Goal: Task Accomplishment & Management: Complete application form

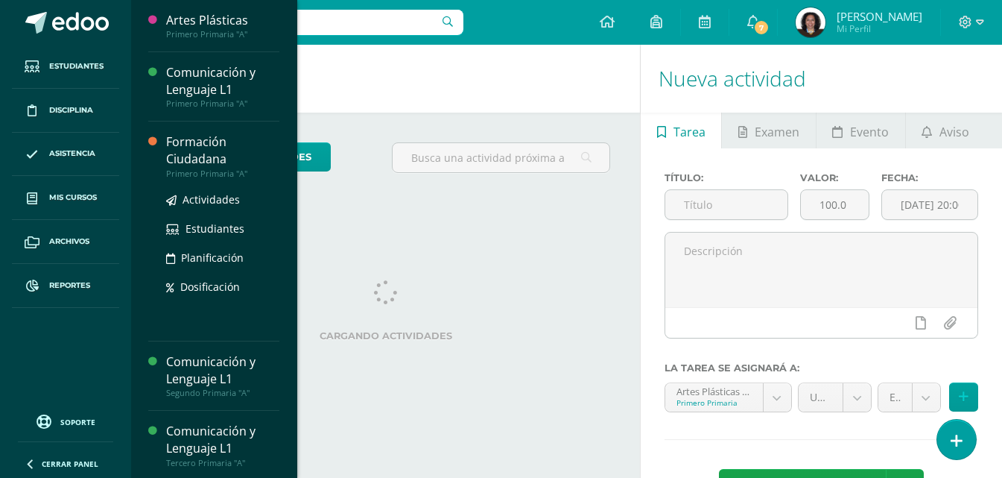
click at [197, 159] on div "Formación Ciudadana" at bounding box center [222, 150] width 113 height 34
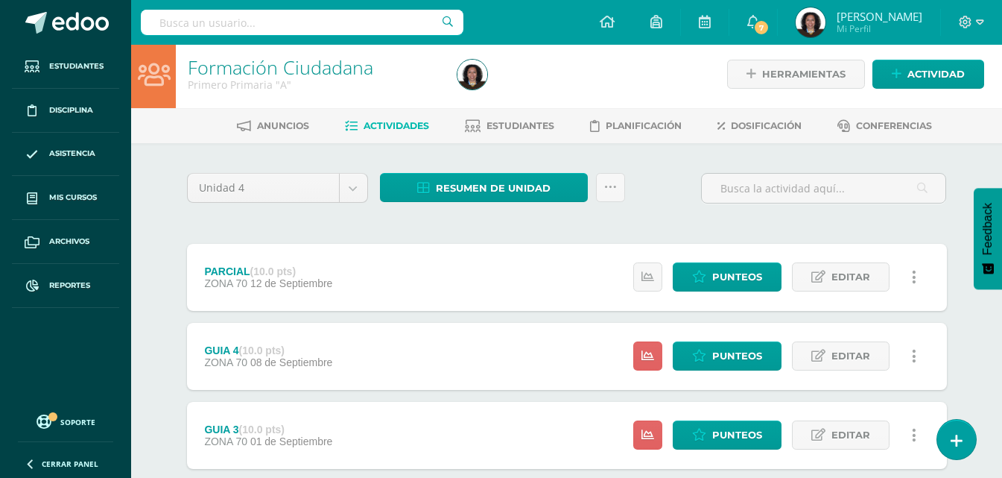
scroll to position [253, 0]
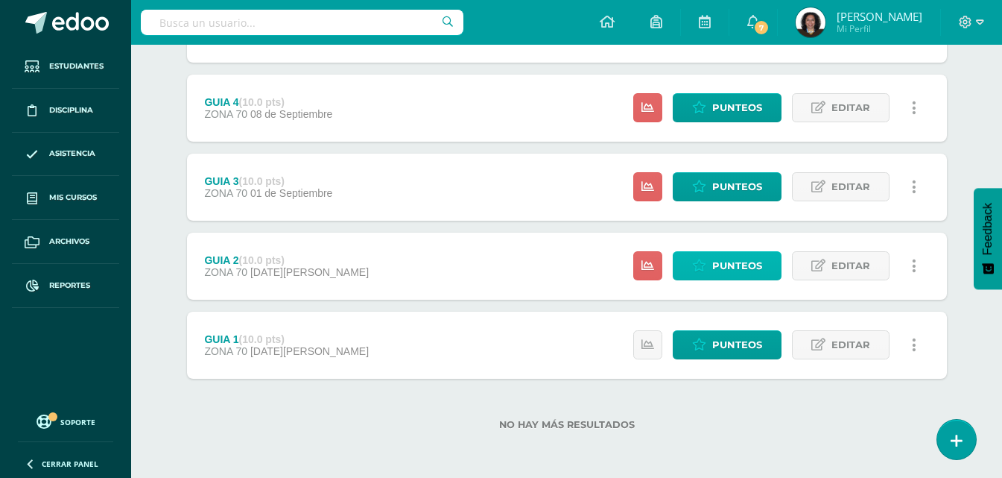
click at [724, 273] on span "Punteos" at bounding box center [737, 266] width 50 height 28
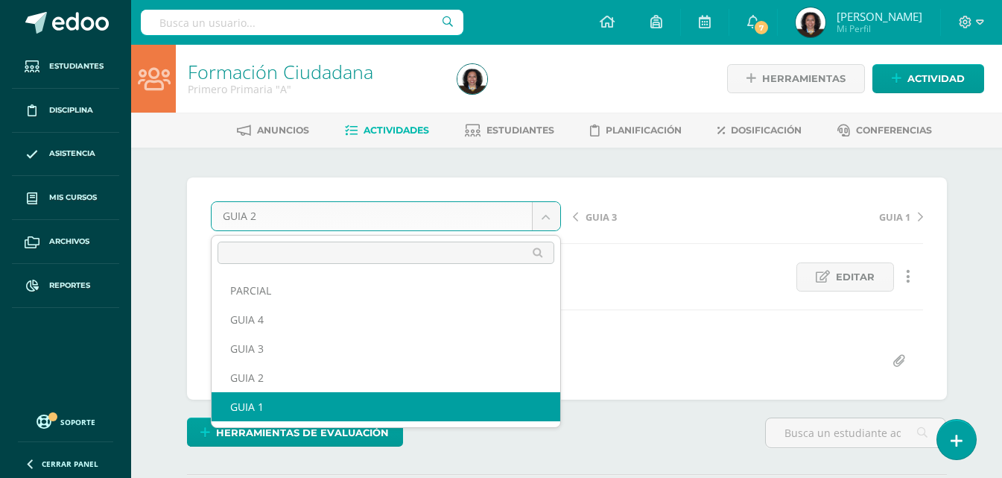
select select "/dashboard/teacher/grade-activity/123313/"
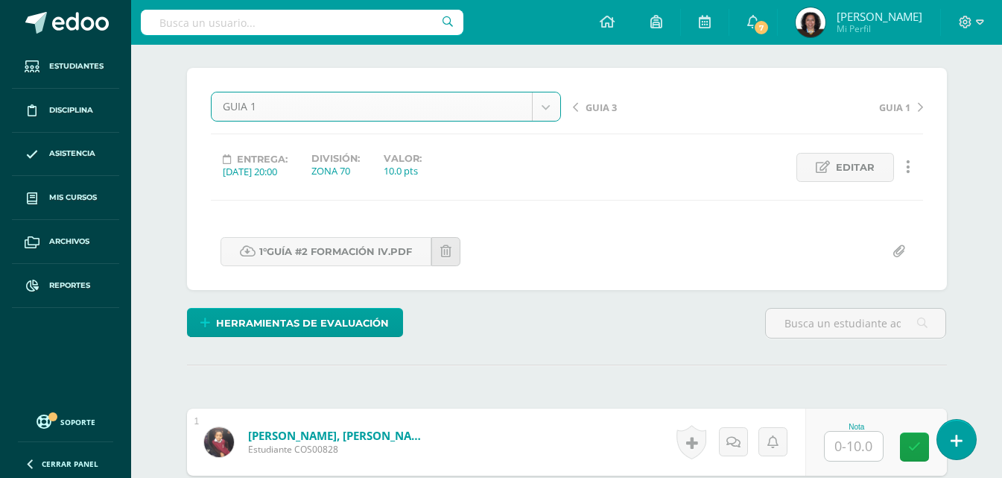
scroll to position [107, 0]
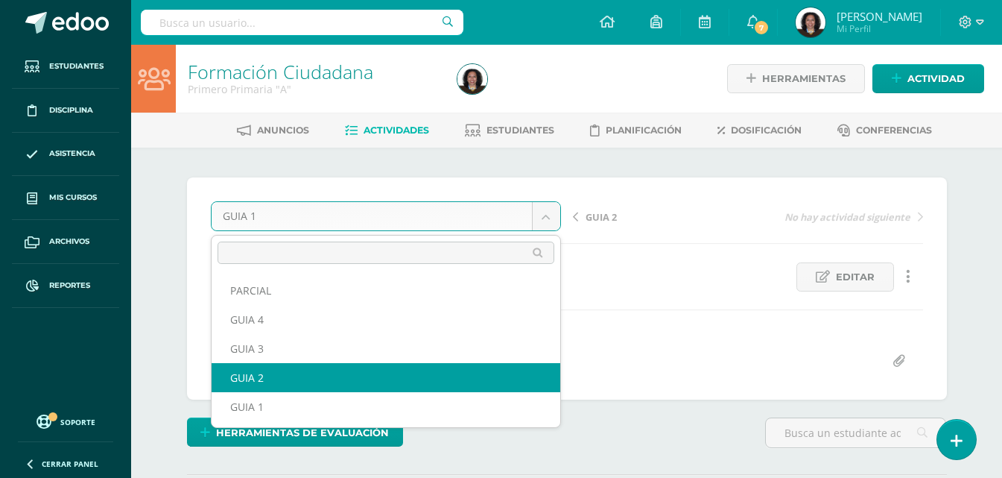
select select "/dashboard/teacher/grade-activity/123579/"
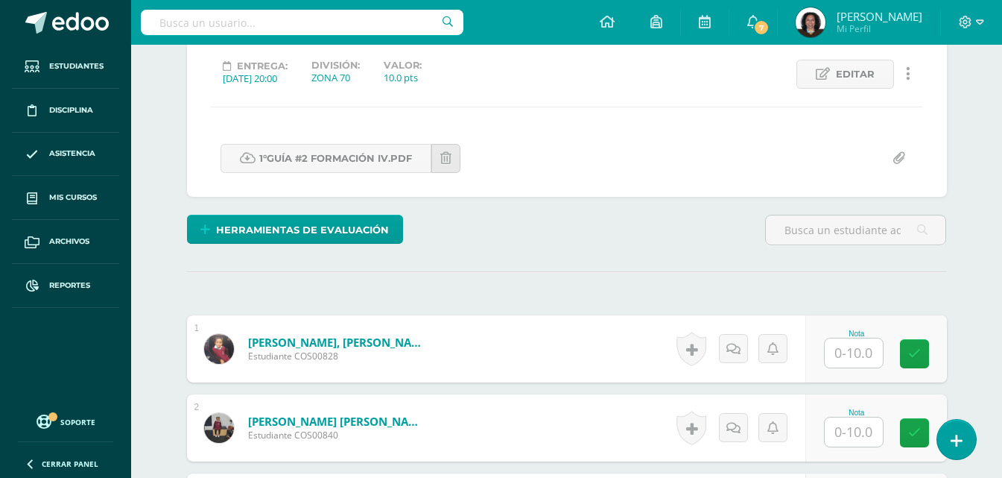
scroll to position [277, 0]
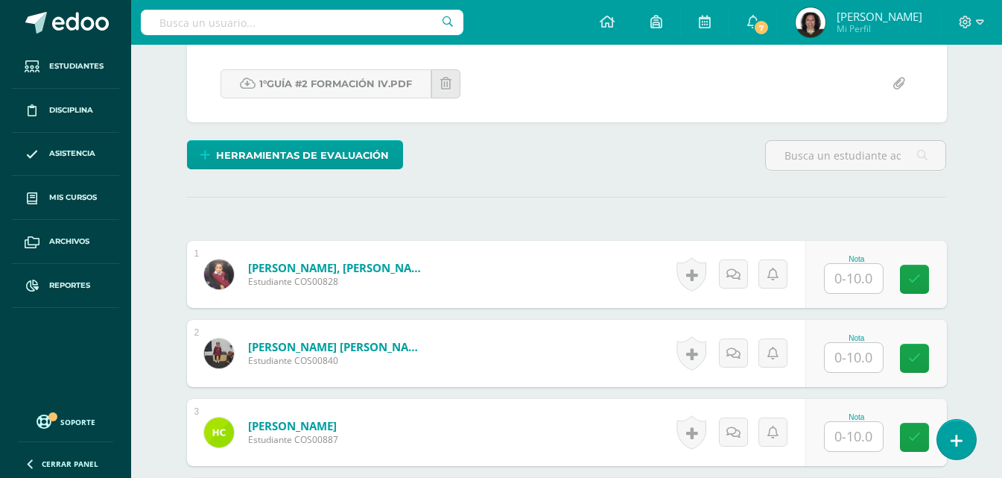
click at [860, 282] on input "text" at bounding box center [854, 278] width 58 height 29
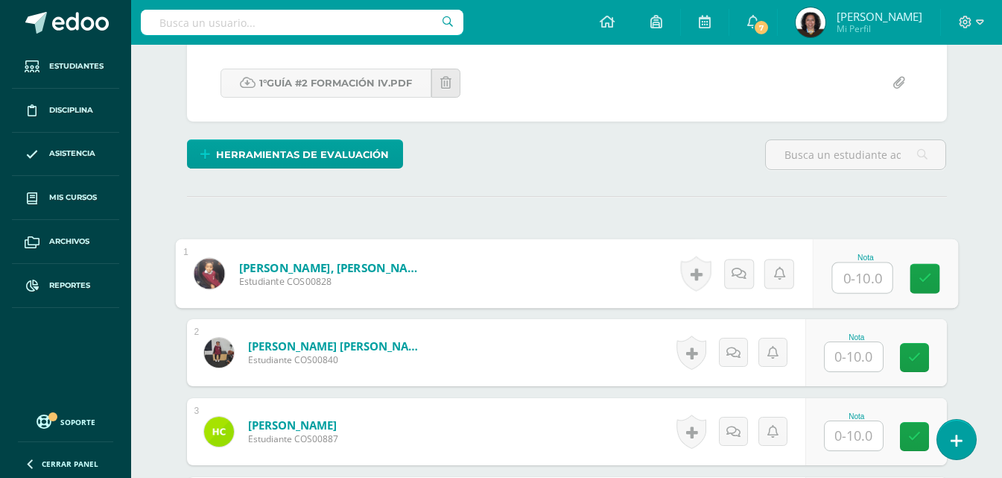
scroll to position [279, 0]
type input "10"
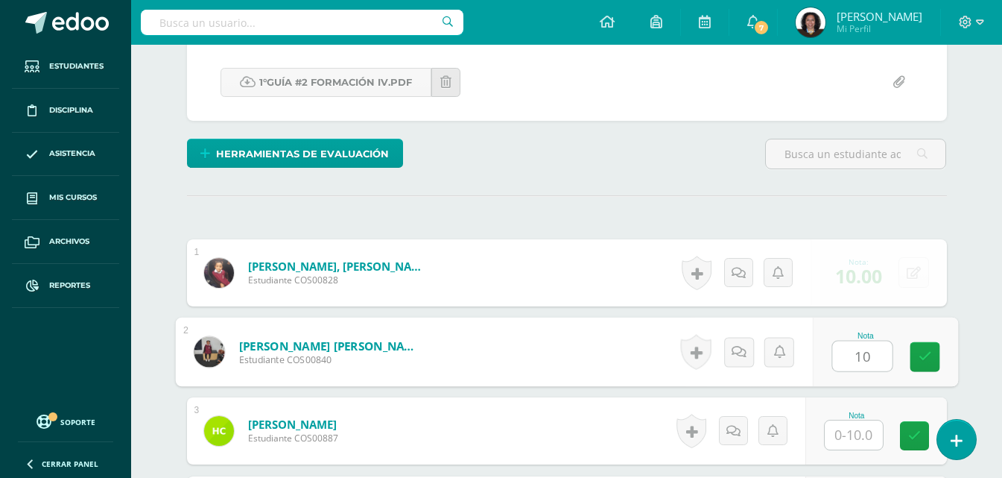
type input "10"
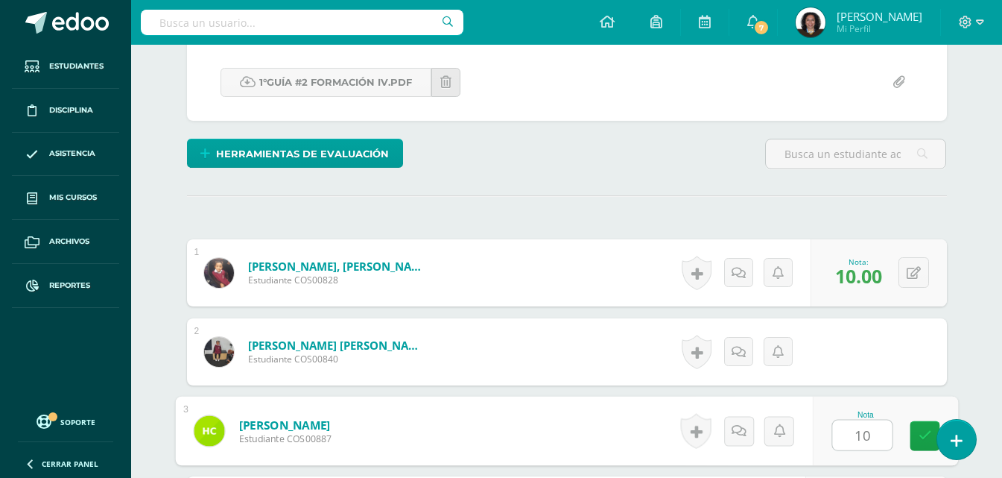
type input "10"
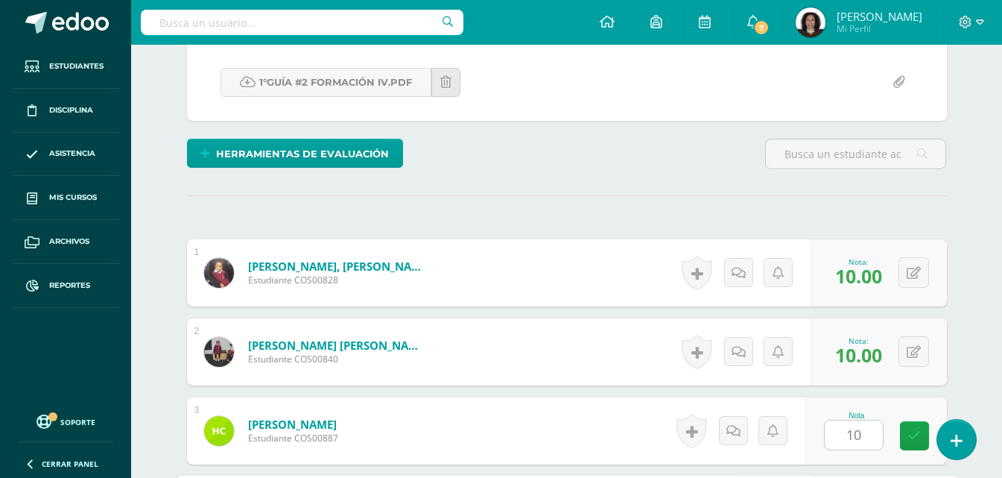
scroll to position [554, 0]
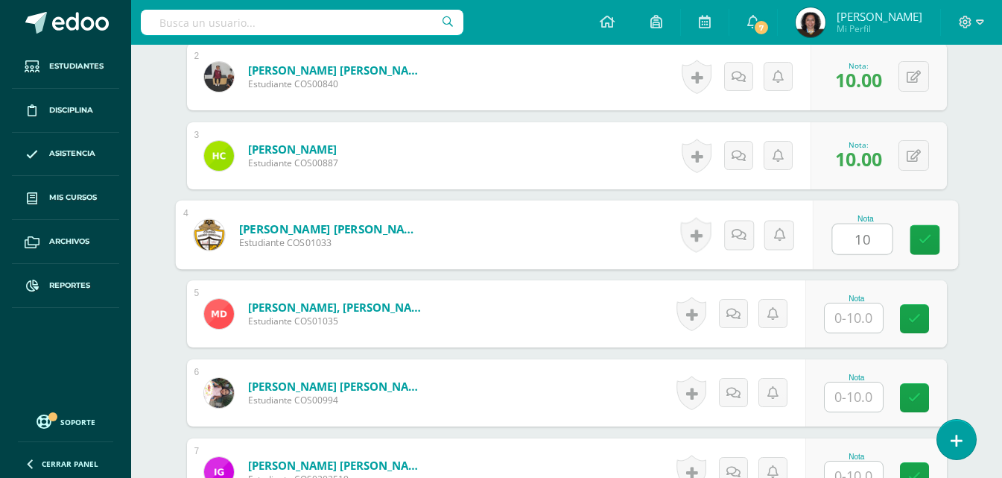
type input "10"
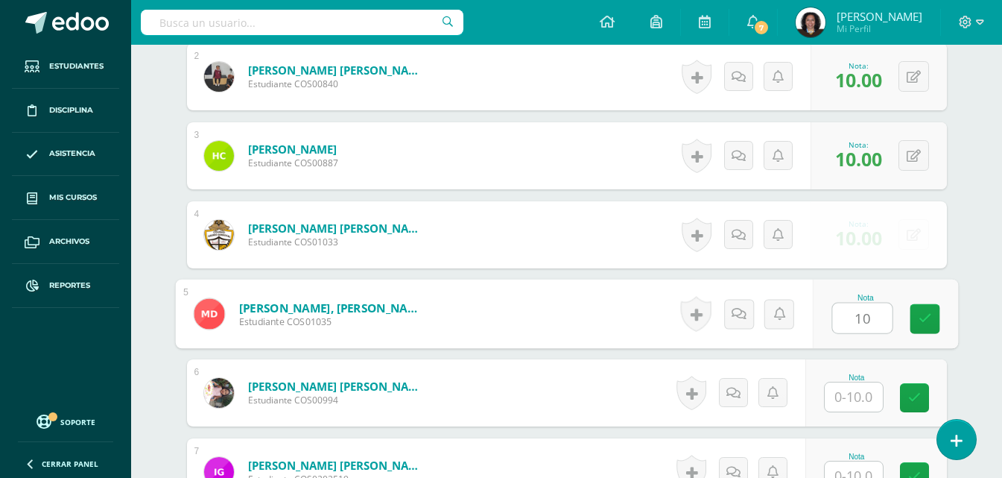
type input "10"
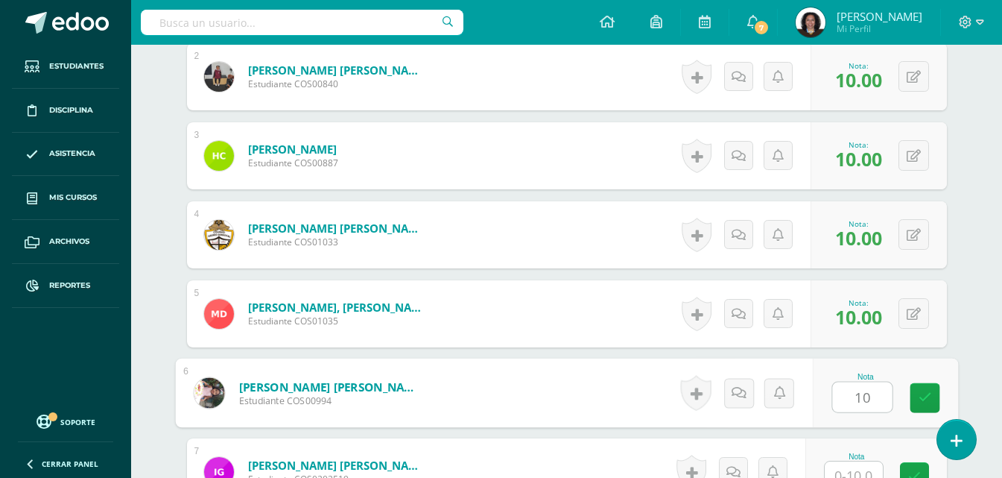
type input "10"
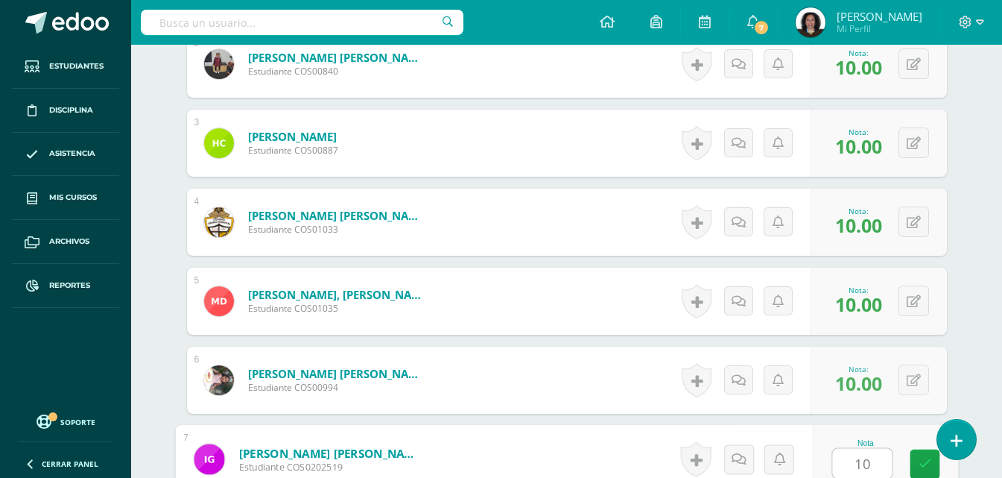
type input "10"
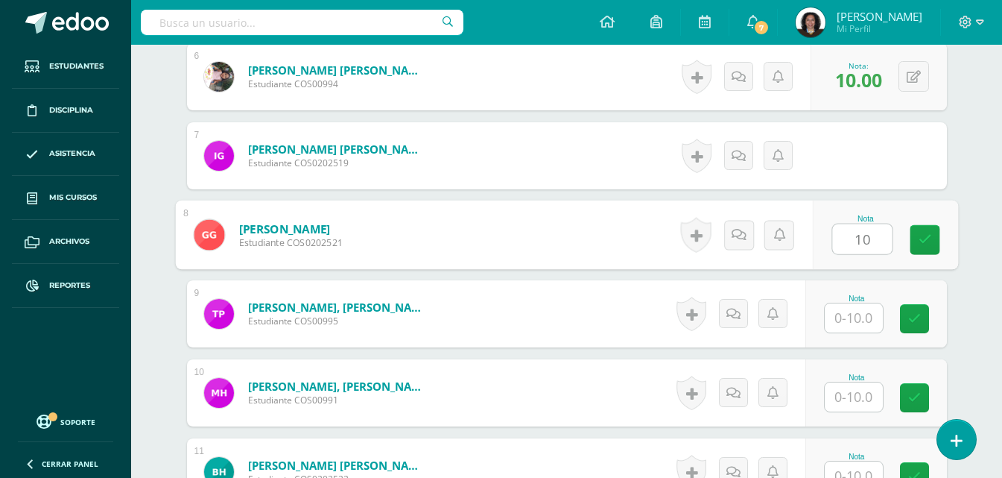
type input "10"
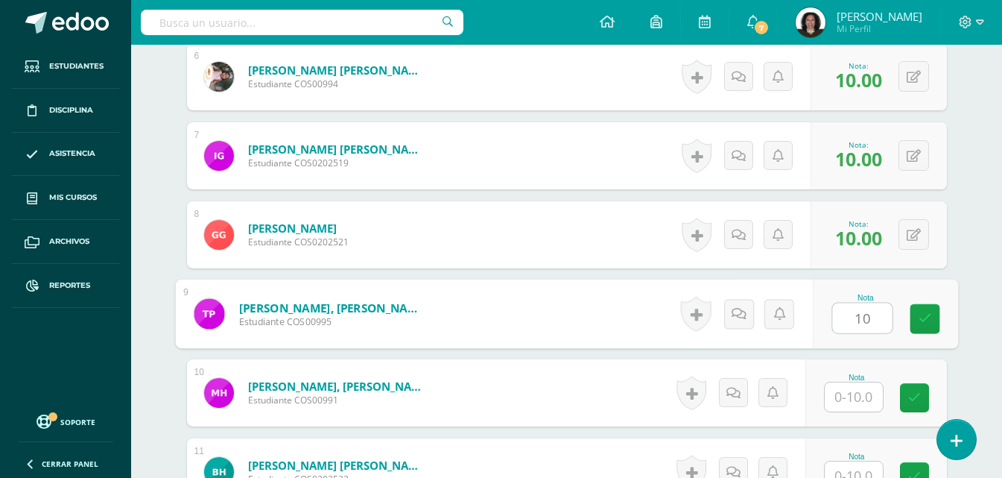
type input "10"
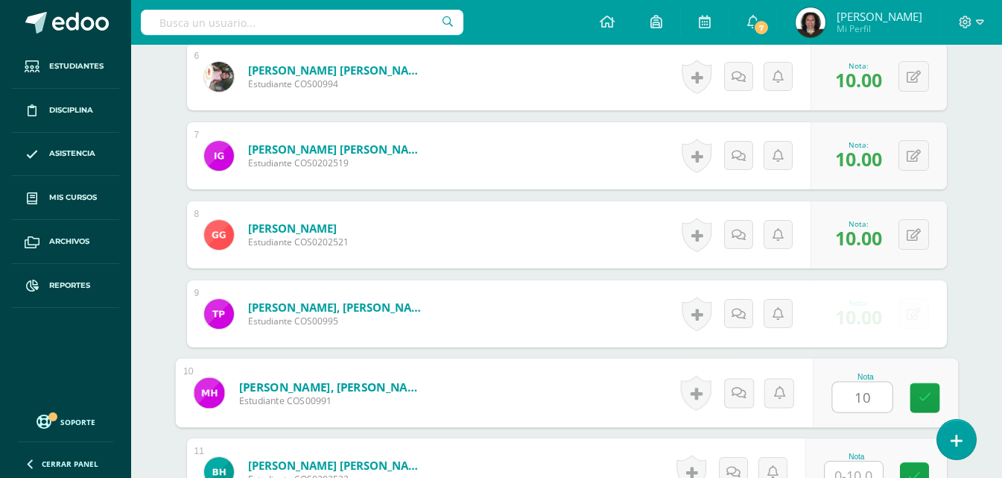
type input "10"
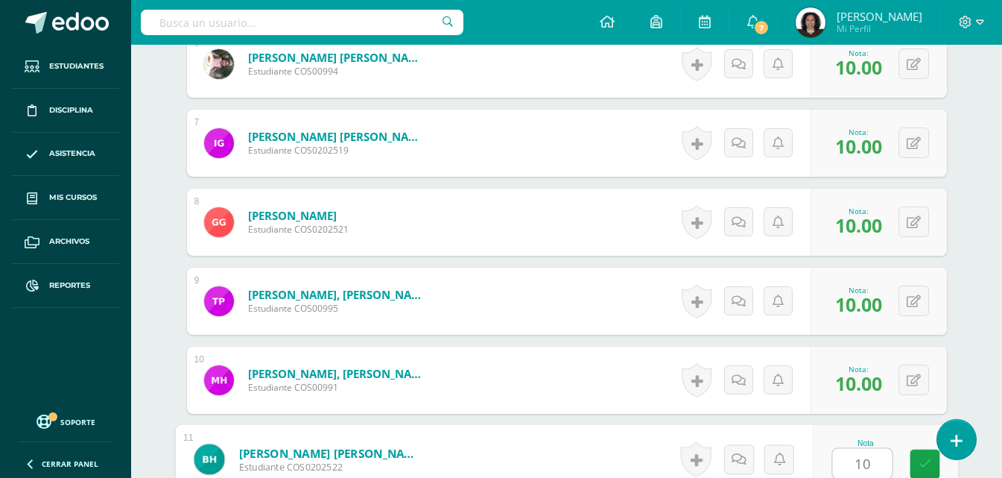
type input "10"
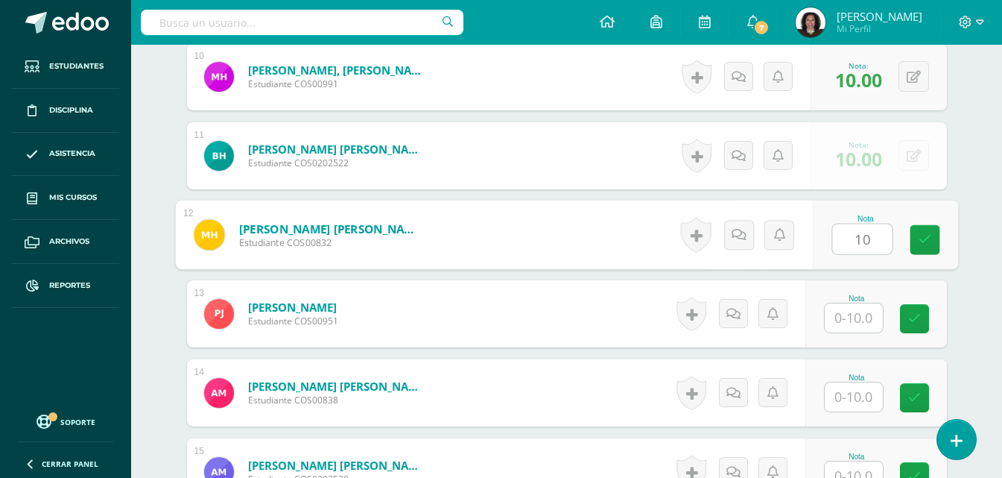
type input "10"
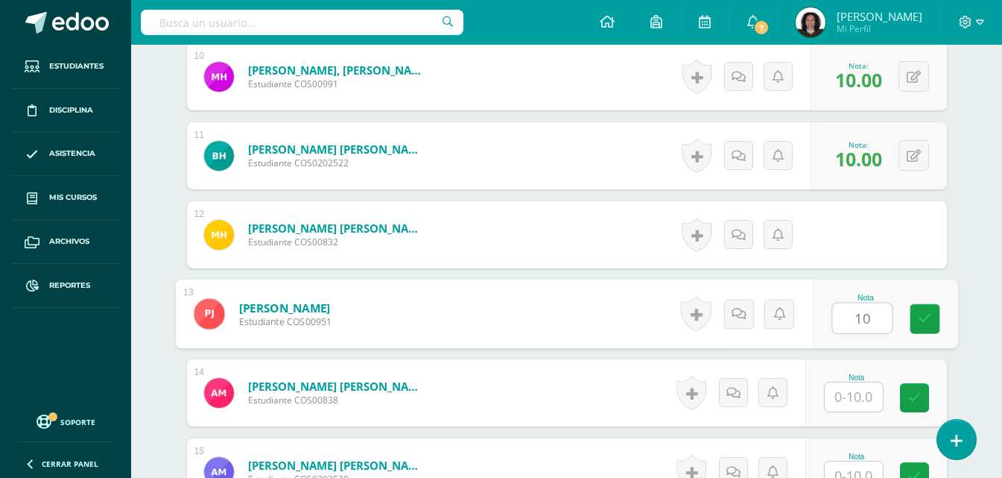
type input "10"
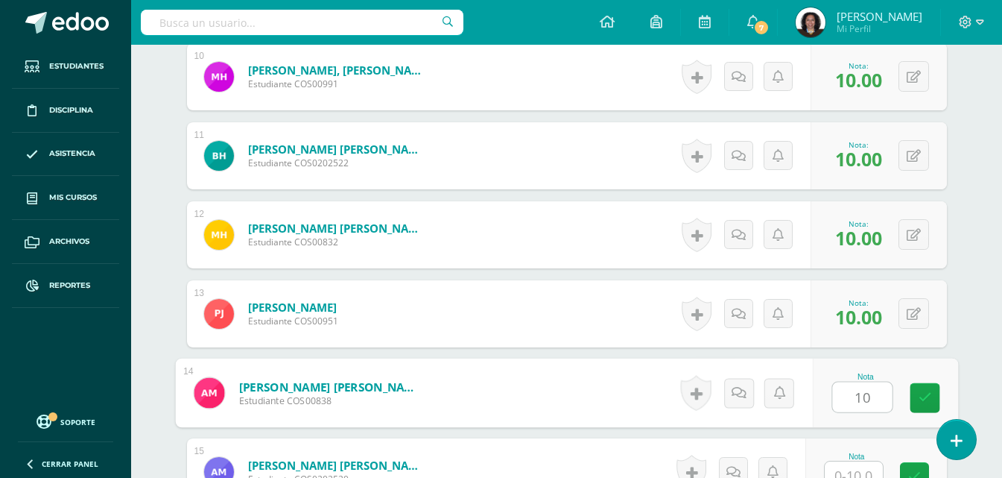
type input "10"
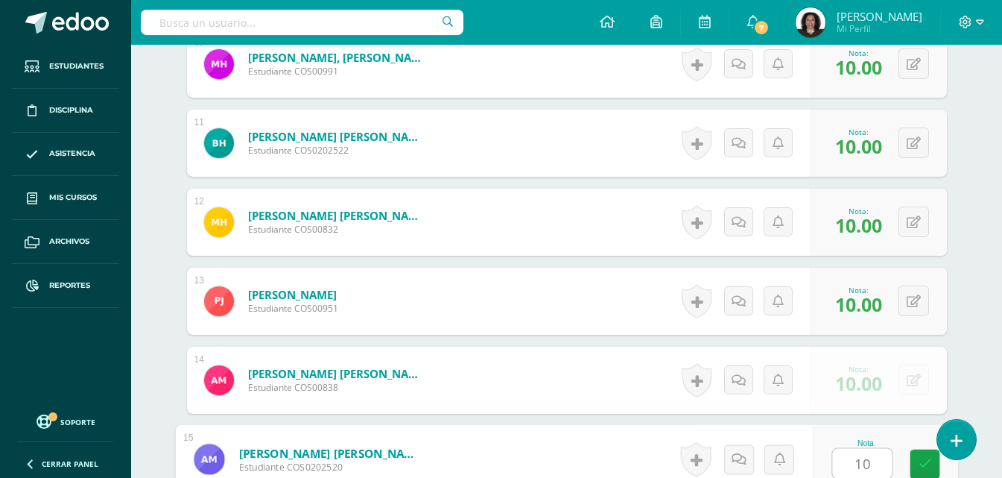
type input "10"
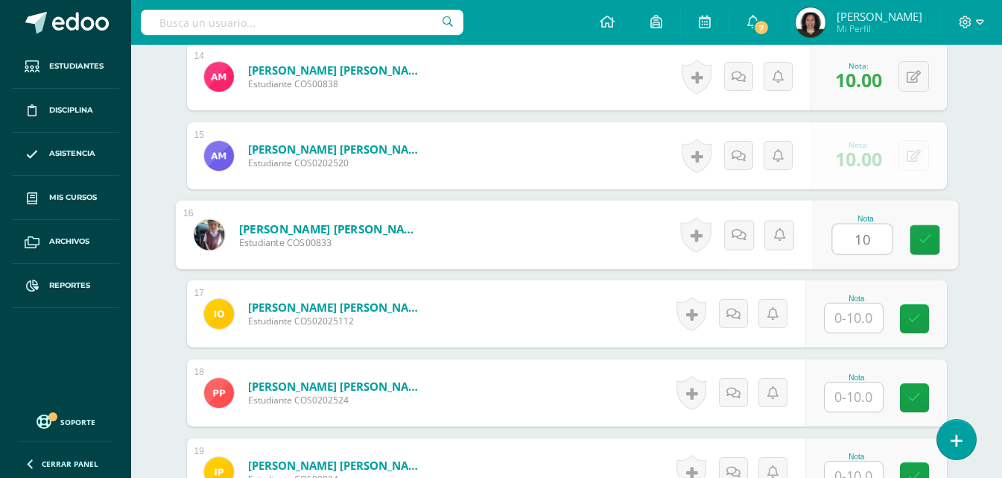
type input "10"
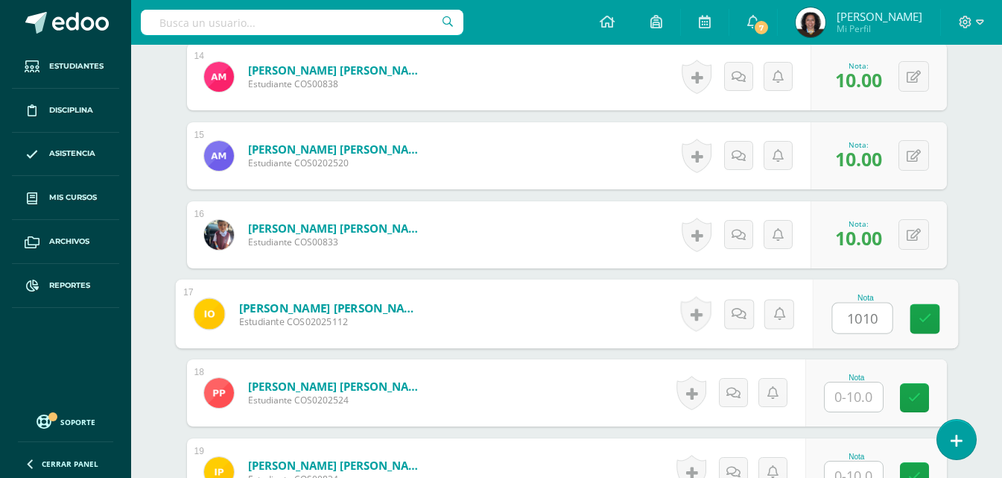
type input "1010"
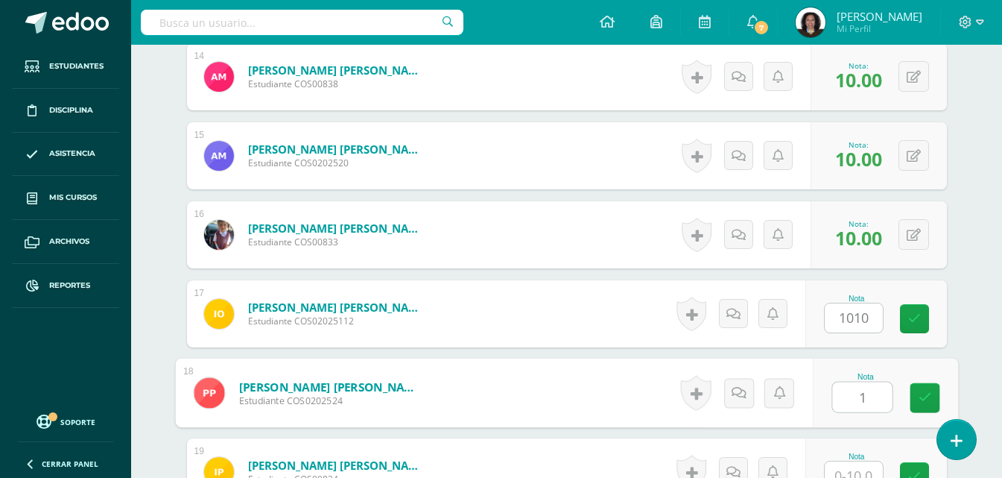
type input "1"
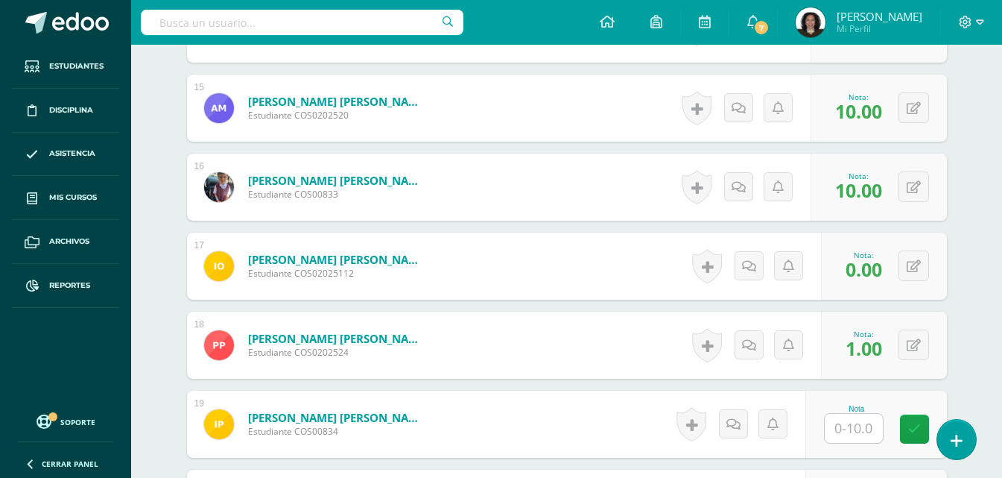
scroll to position [1576, 0]
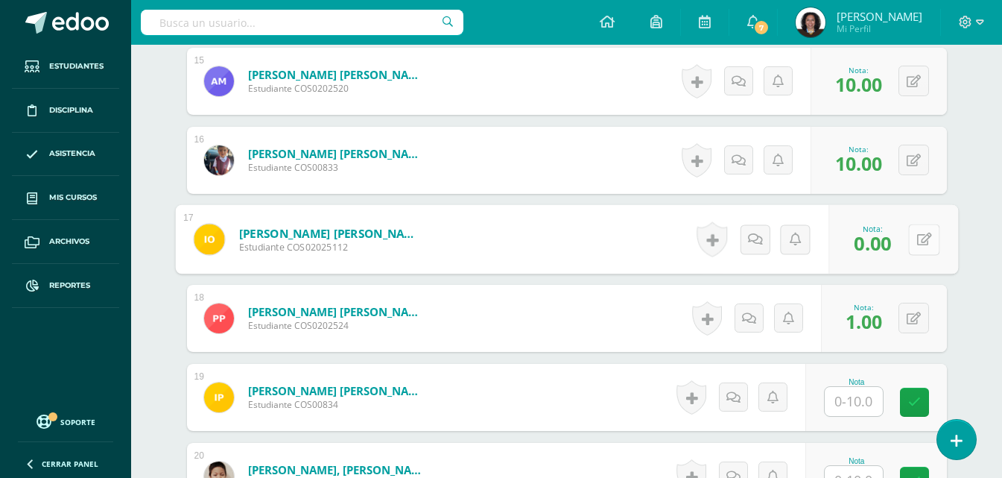
click at [916, 239] on button at bounding box center [923, 239] width 31 height 31
type input "10"
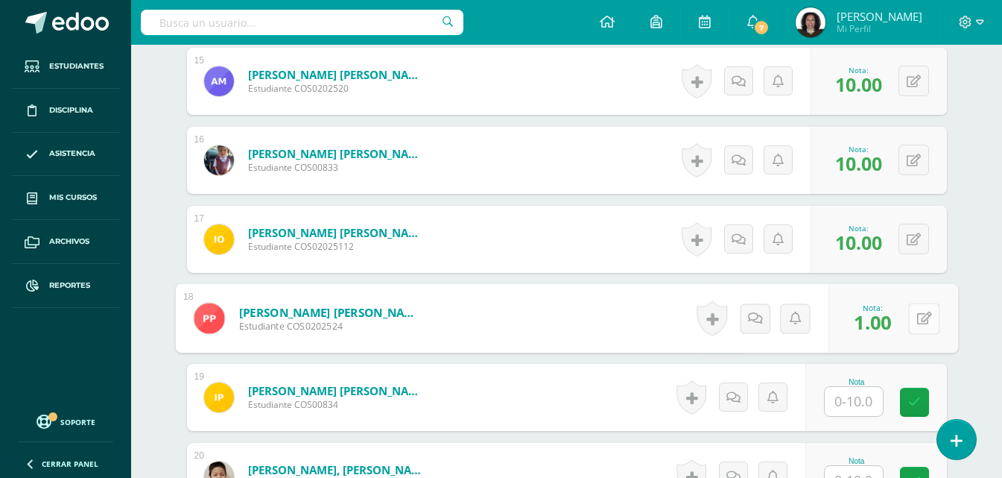
click at [910, 321] on button at bounding box center [923, 318] width 31 height 31
type input "10"
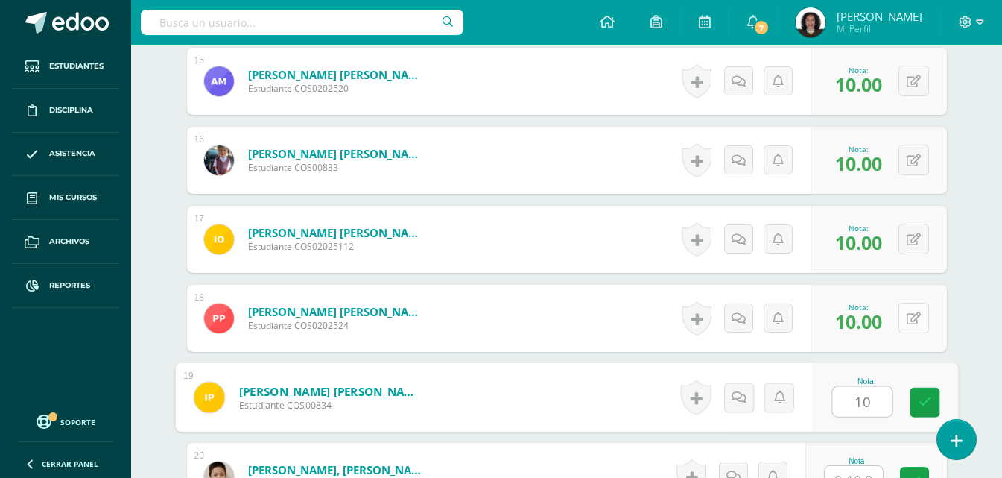
type input "10"
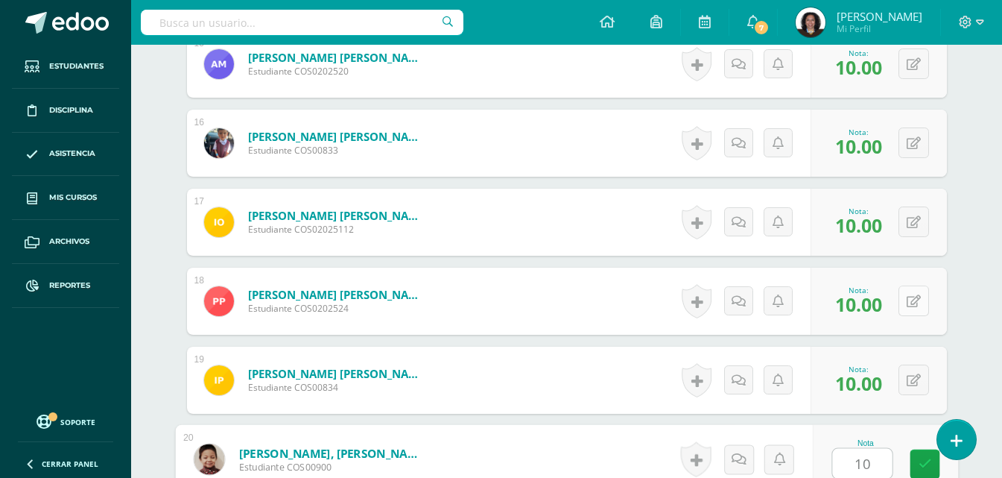
type input "10"
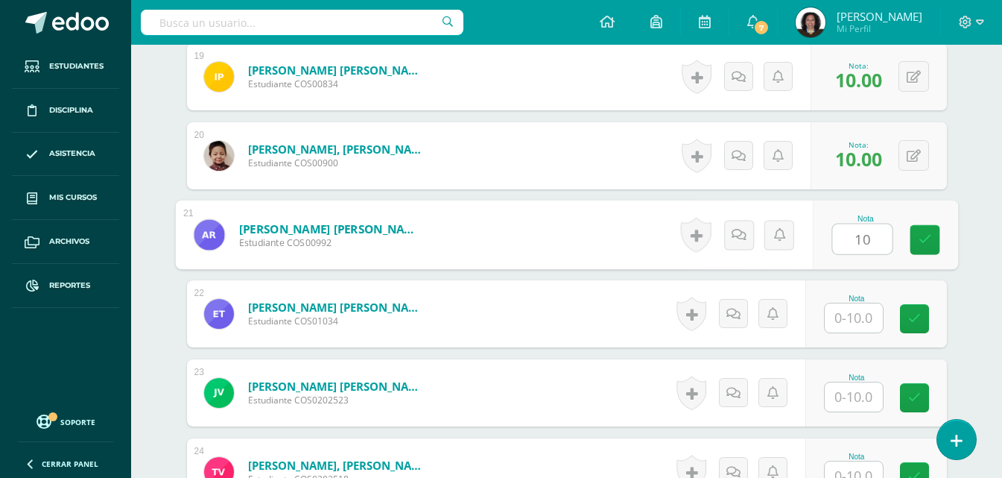
type input "10"
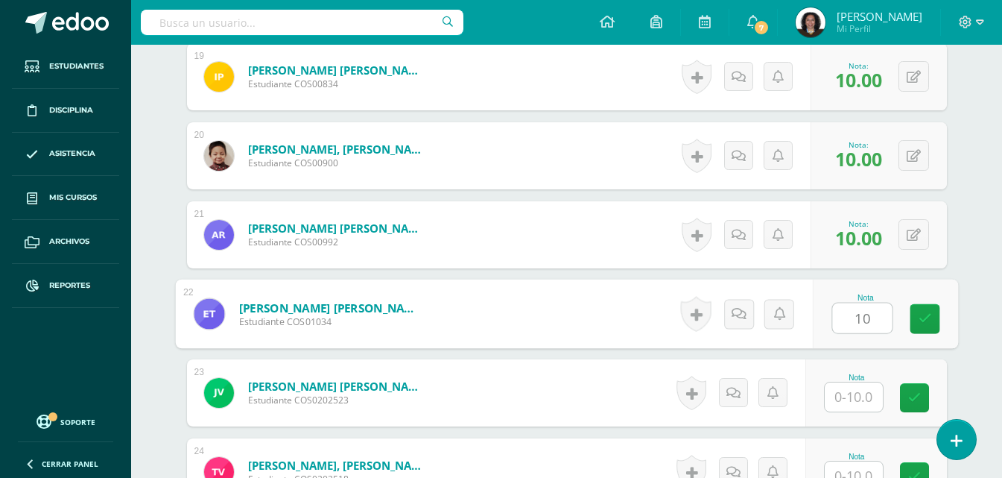
type input "10"
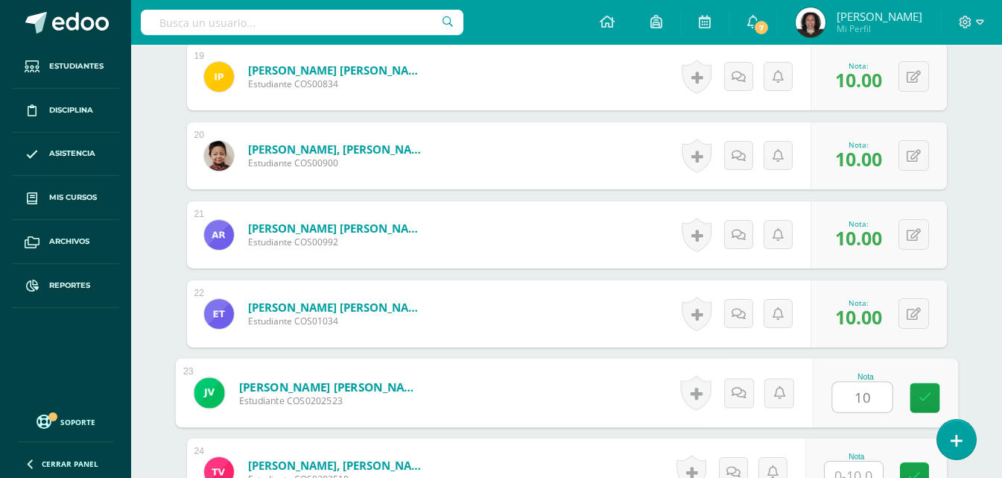
type input "10"
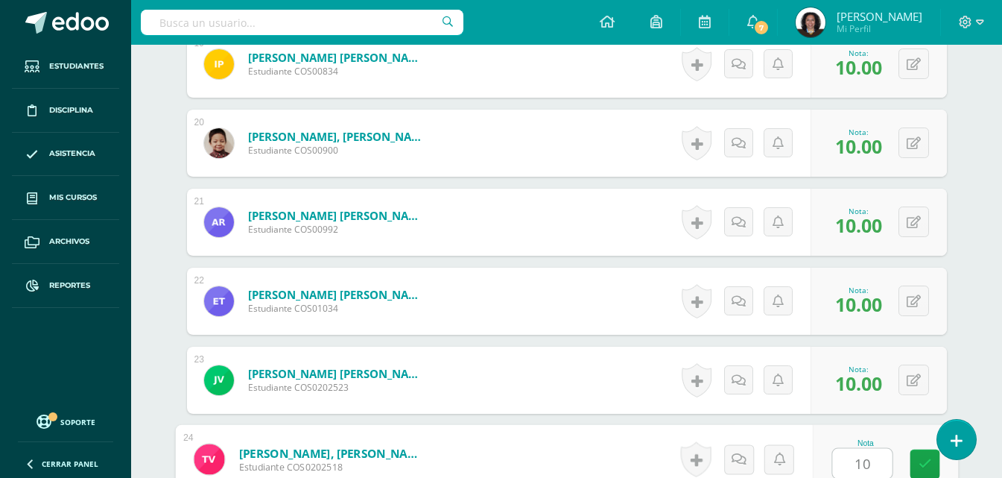
type input "10"
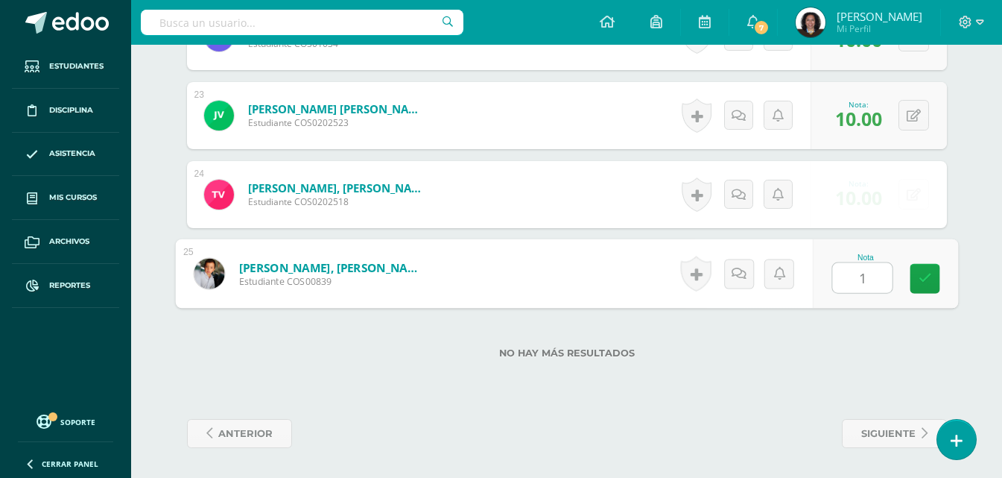
type input "10"
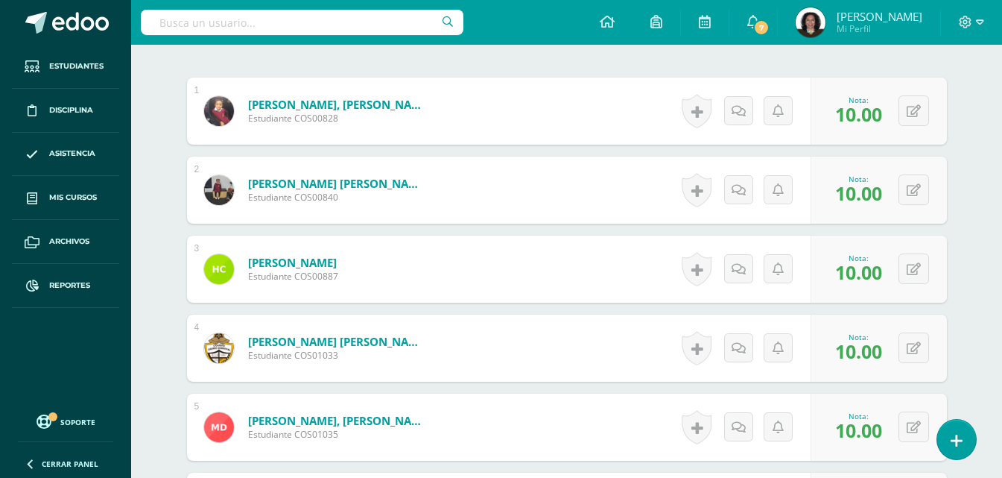
scroll to position [534, 0]
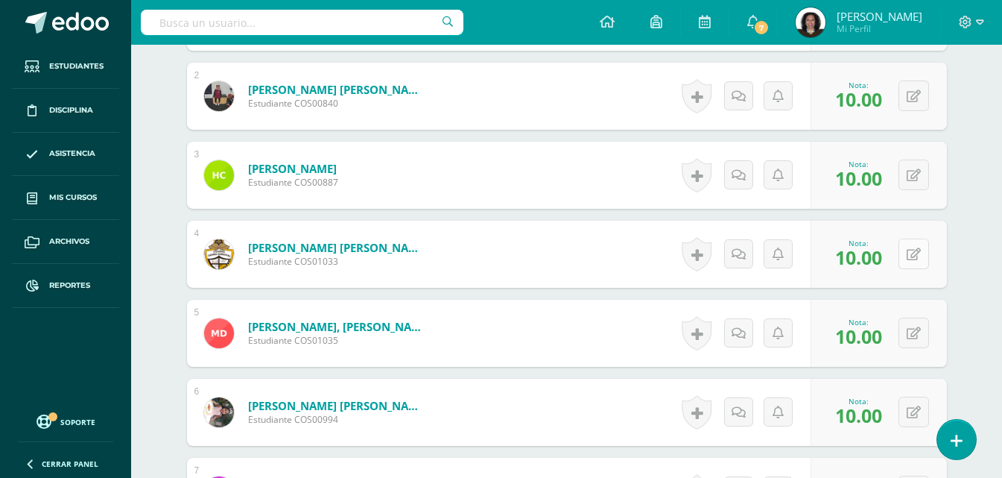
click at [913, 255] on button at bounding box center [914, 253] width 31 height 31
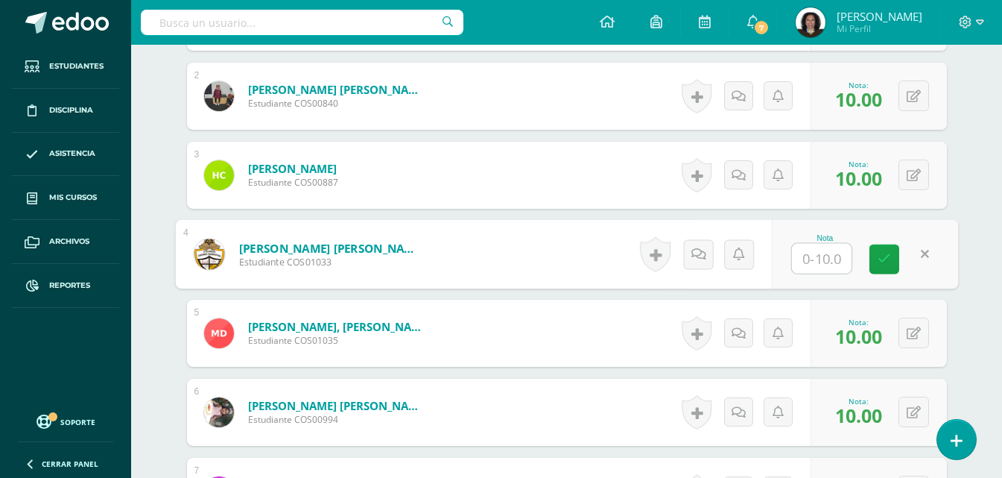
type input "6"
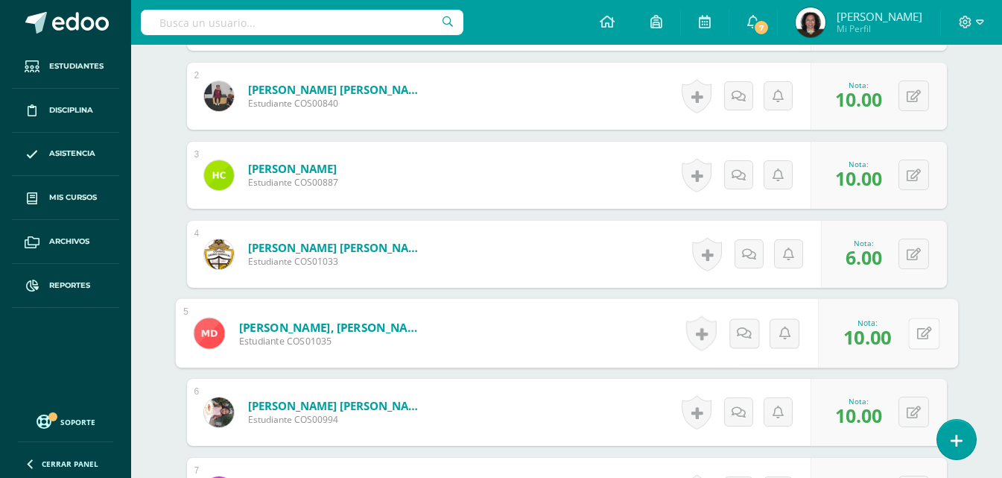
click at [916, 337] on button at bounding box center [923, 332] width 31 height 31
type input "8"
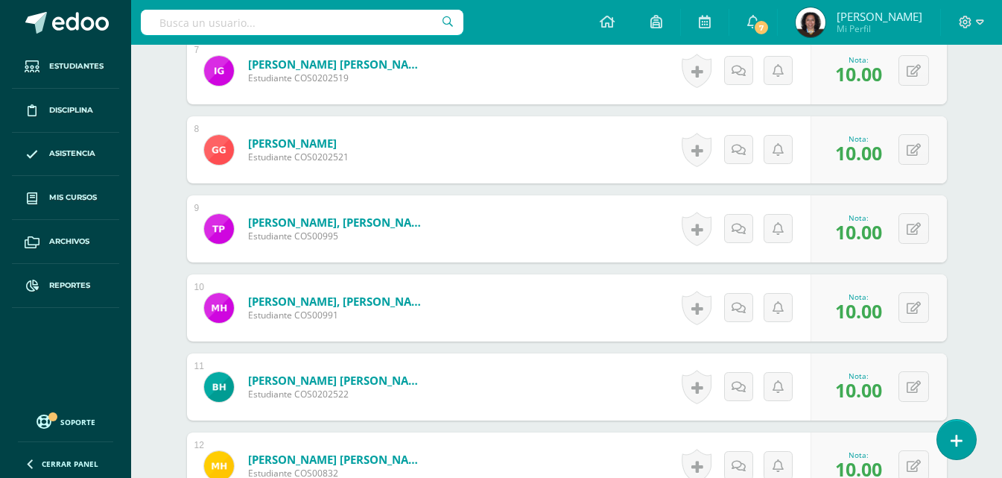
scroll to position [981, 0]
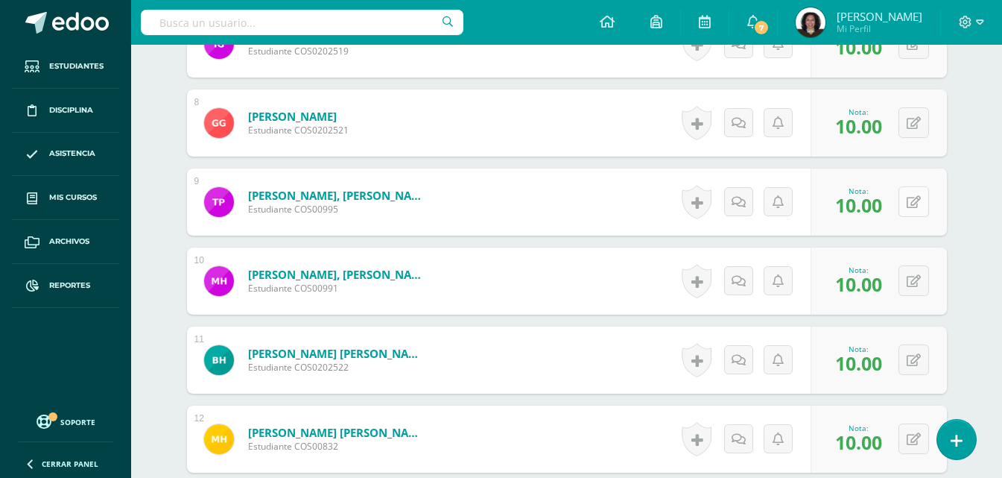
click at [913, 209] on button at bounding box center [914, 201] width 31 height 31
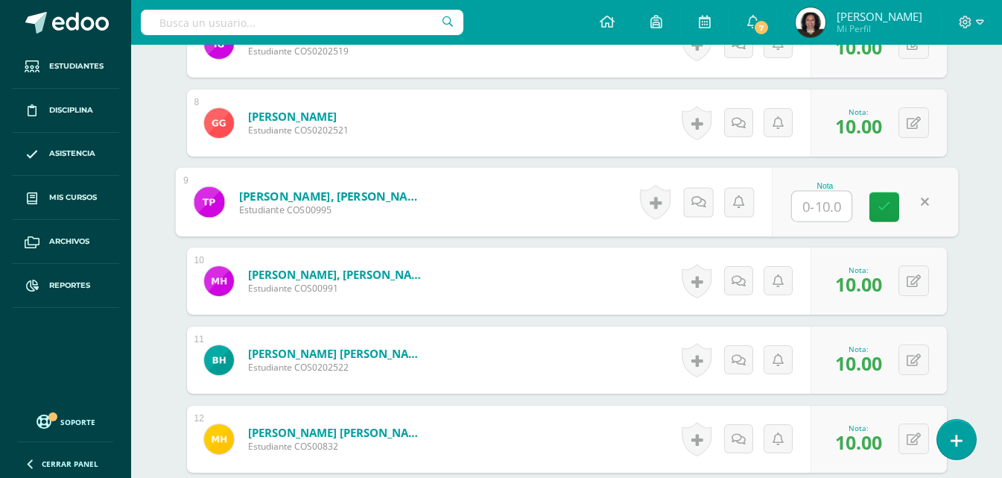
type input "5"
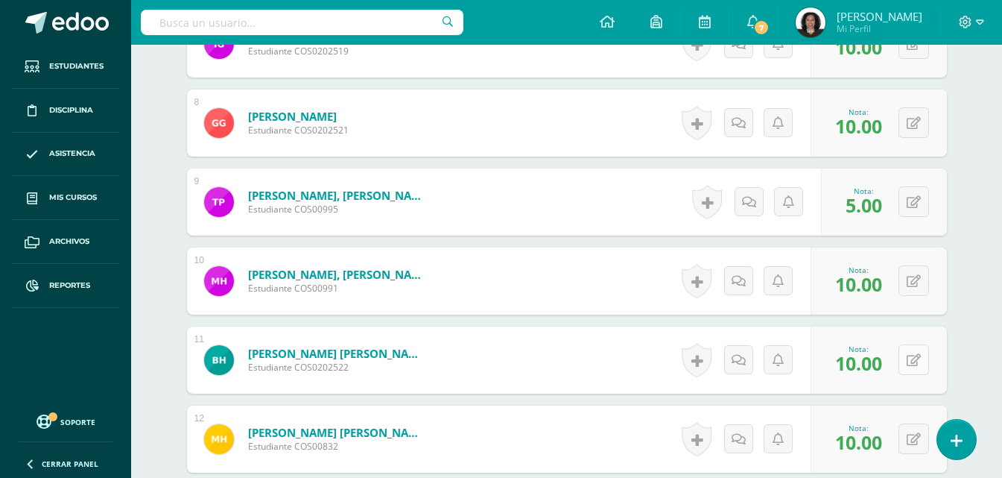
click at [909, 364] on button at bounding box center [914, 359] width 31 height 31
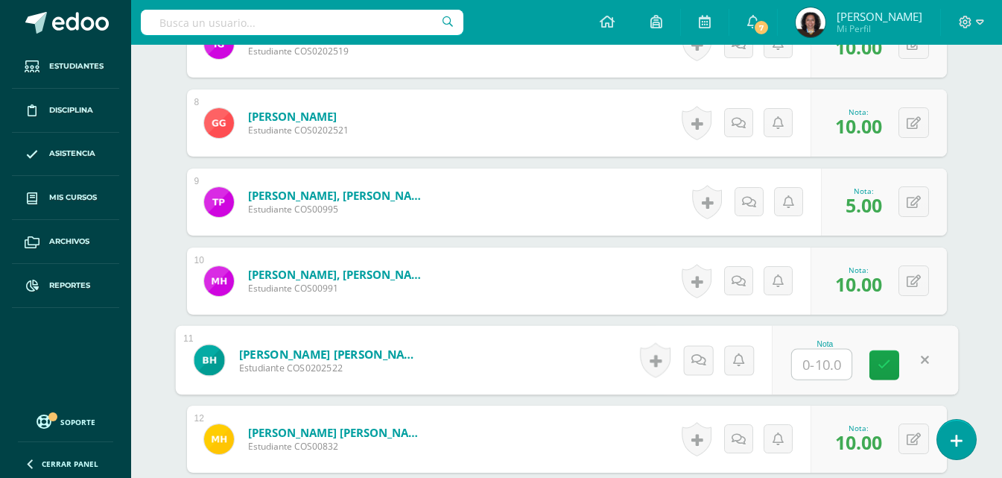
type input "7"
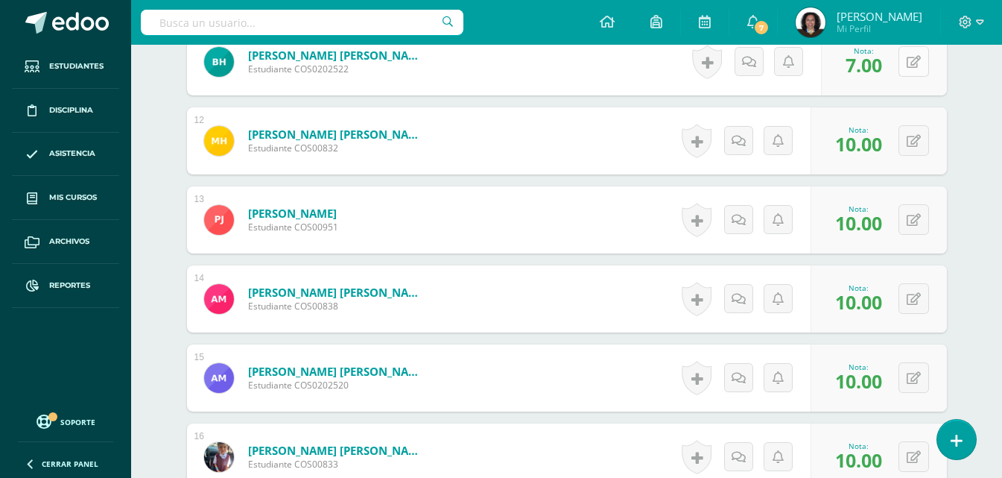
scroll to position [1354, 0]
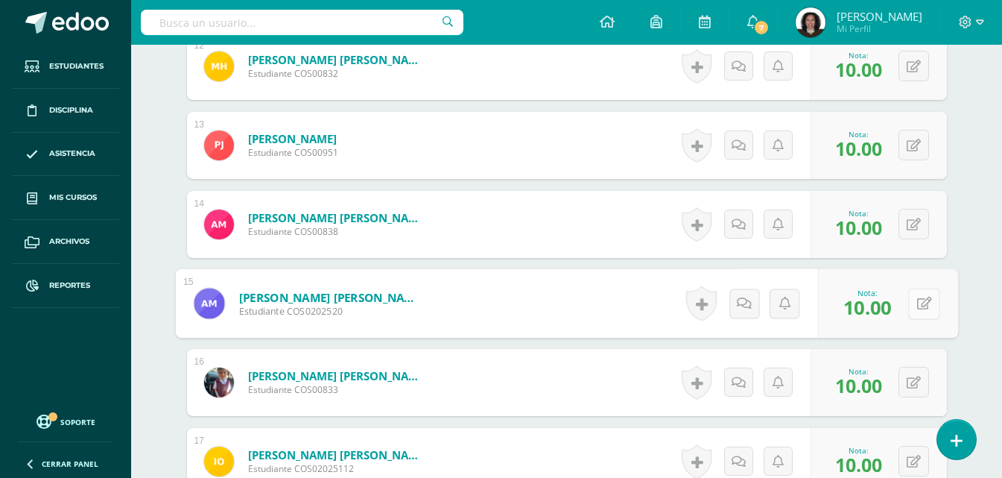
click at [917, 309] on icon at bounding box center [924, 303] width 15 height 13
type input "8"
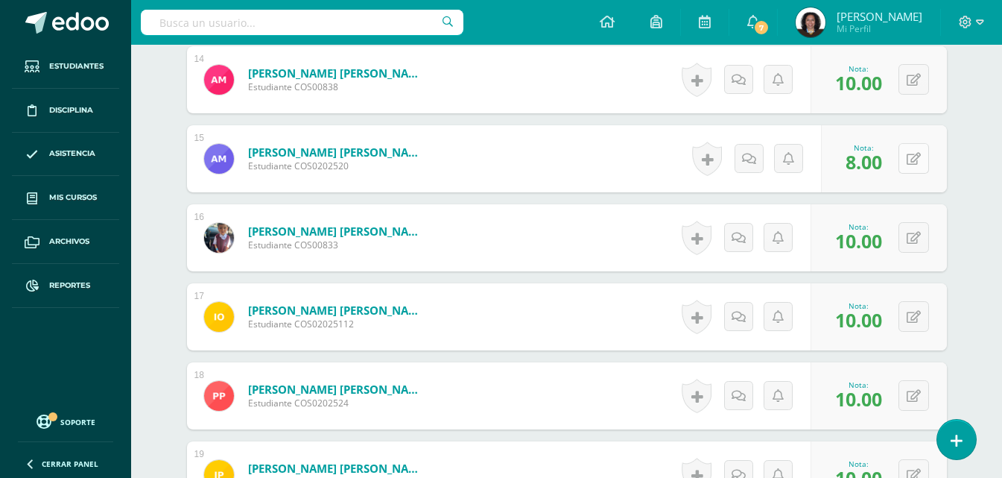
scroll to position [1503, 0]
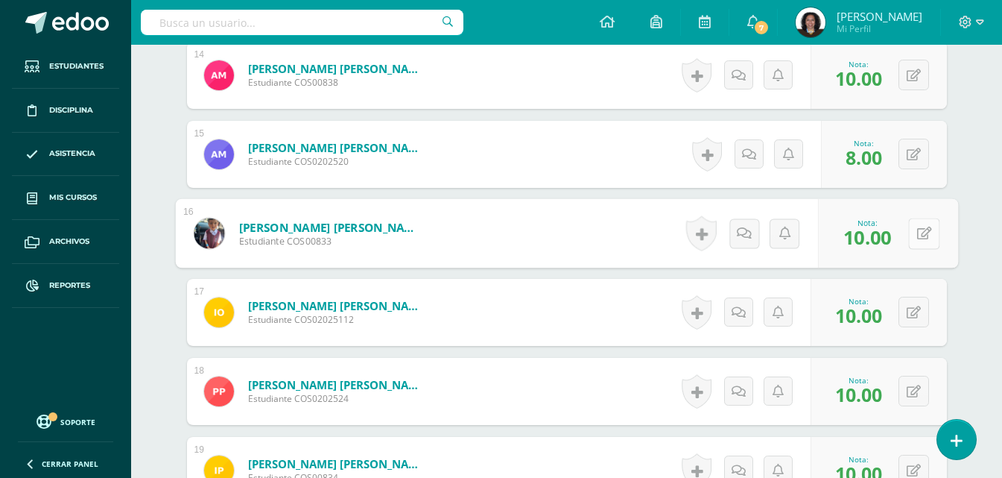
click at [914, 238] on button at bounding box center [923, 233] width 31 height 31
type input "8"
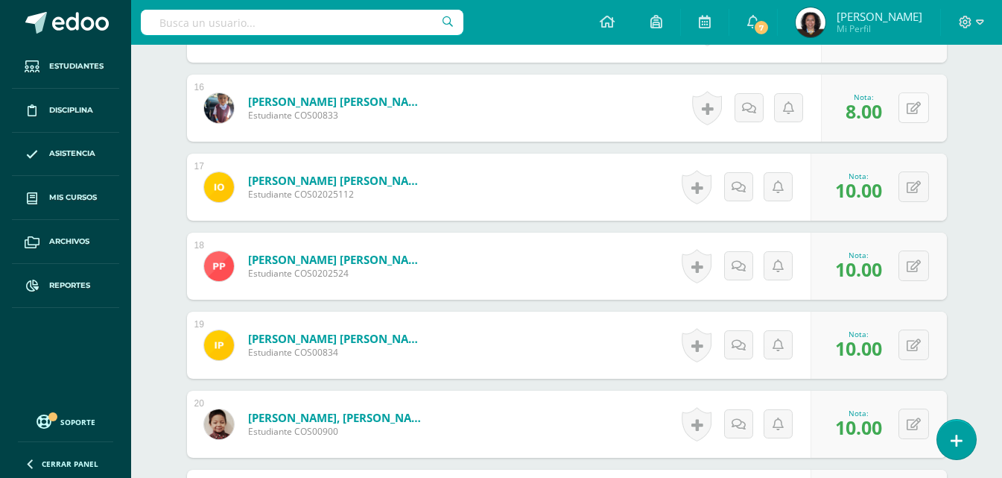
scroll to position [1652, 0]
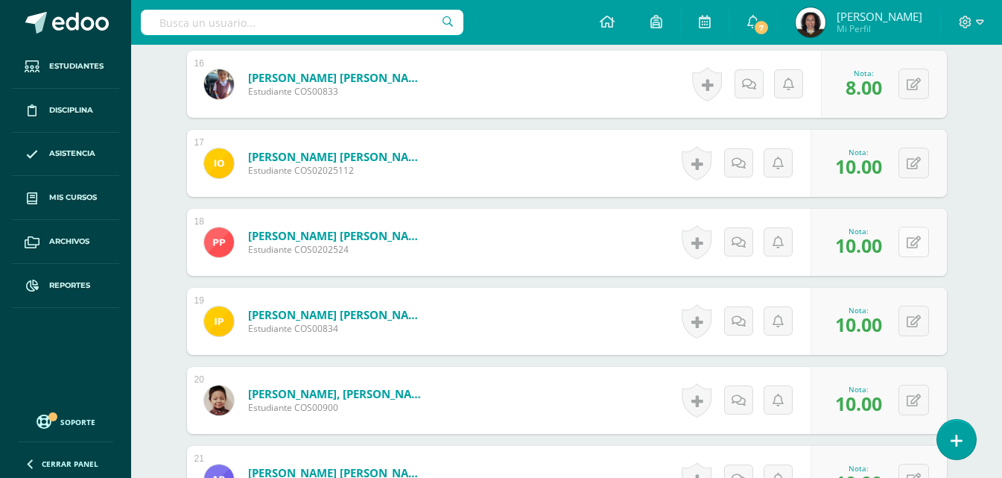
click at [914, 238] on button at bounding box center [914, 242] width 31 height 31
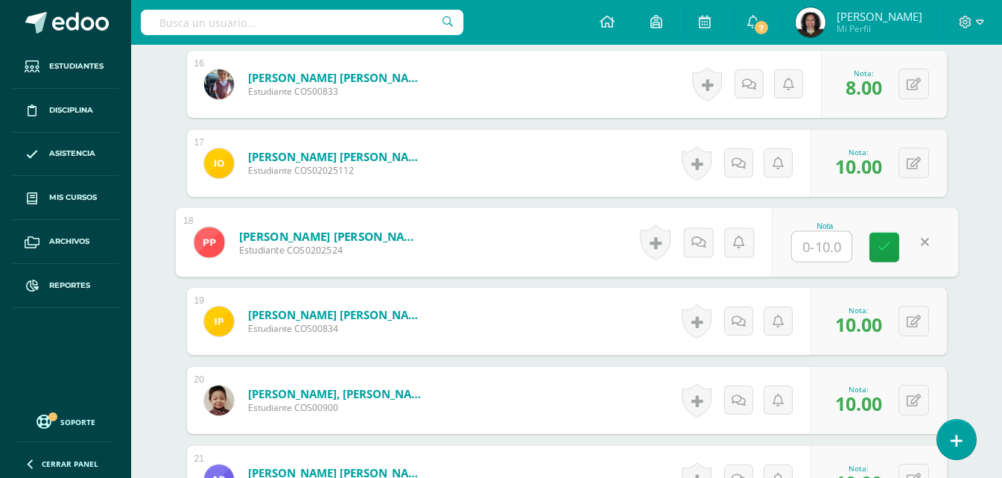
type input "7"
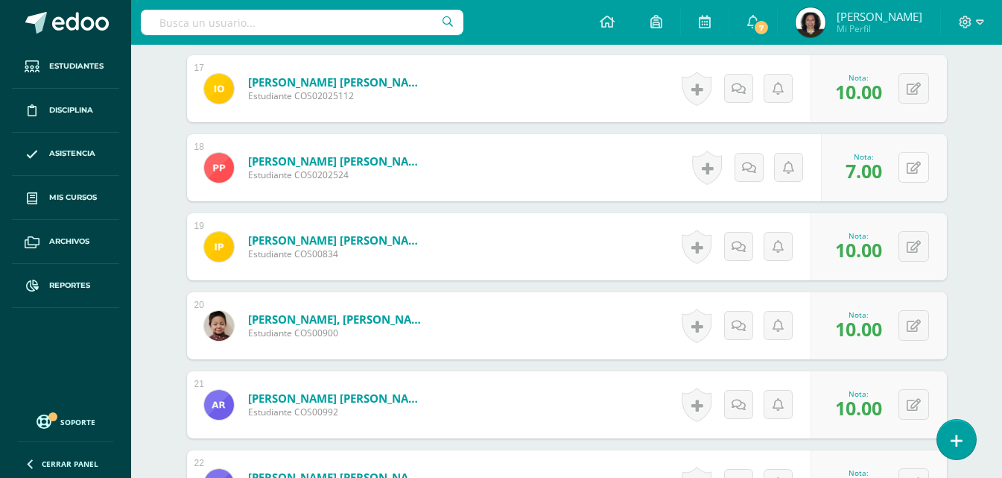
scroll to position [1801, 0]
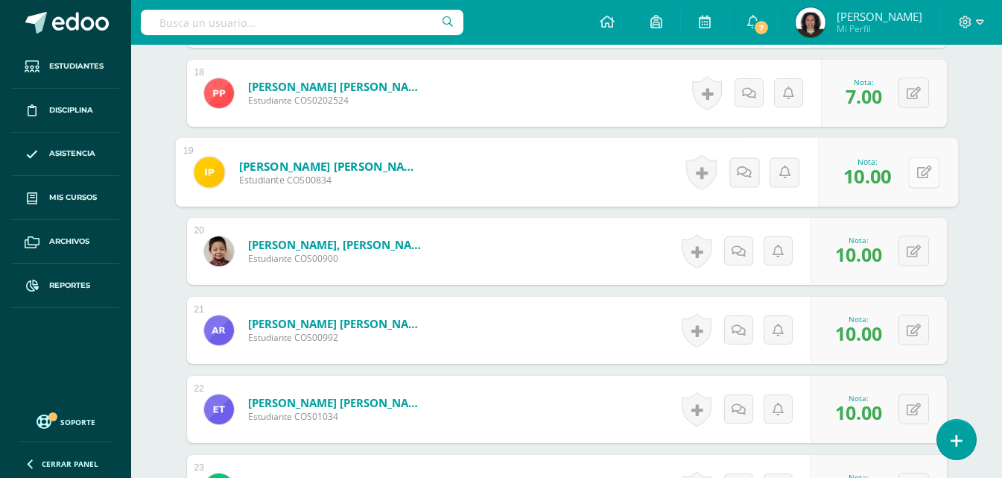
click at [913, 177] on button at bounding box center [923, 171] width 31 height 31
type input "0"
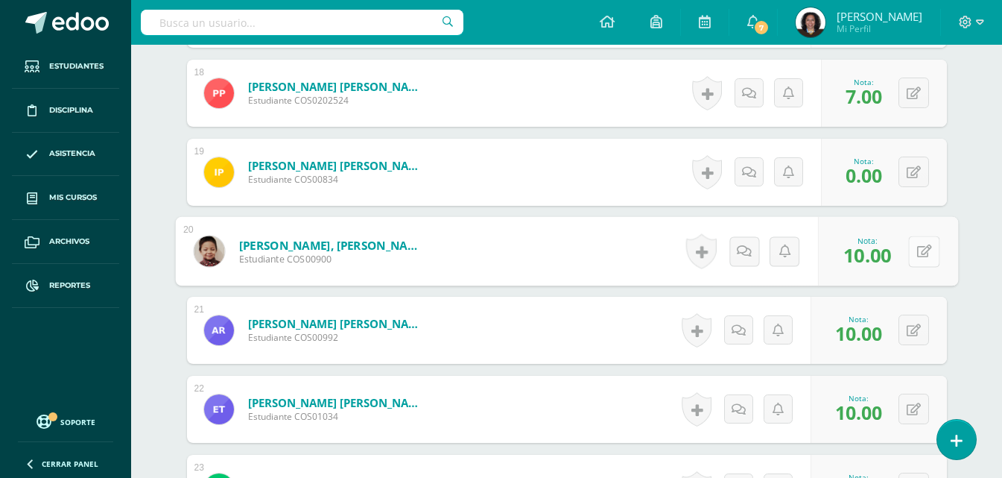
click at [910, 248] on button at bounding box center [923, 250] width 31 height 31
type input "8"
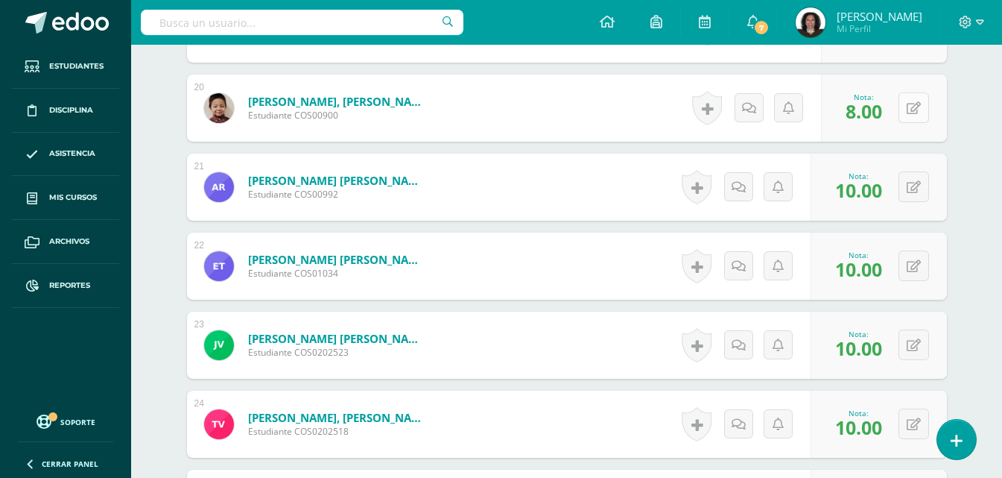
scroll to position [1950, 0]
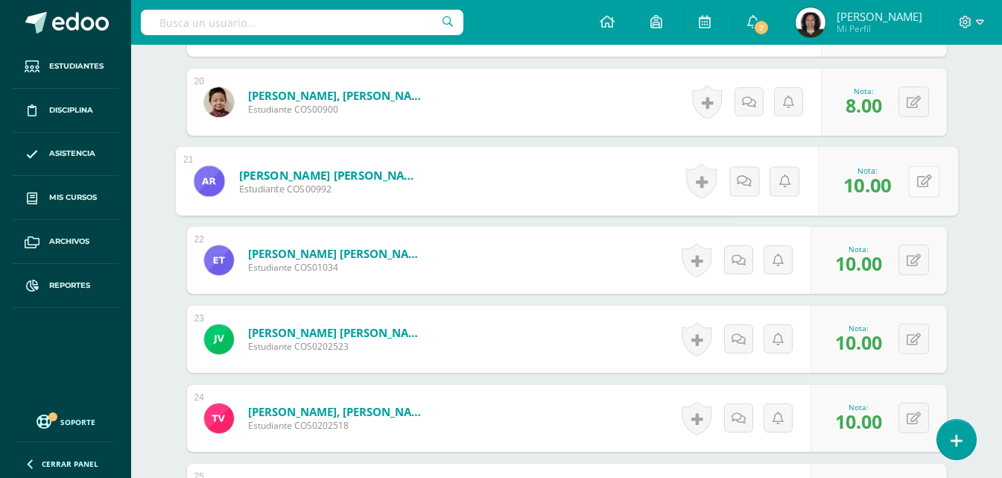
click at [915, 186] on button at bounding box center [923, 180] width 31 height 31
type input "6"
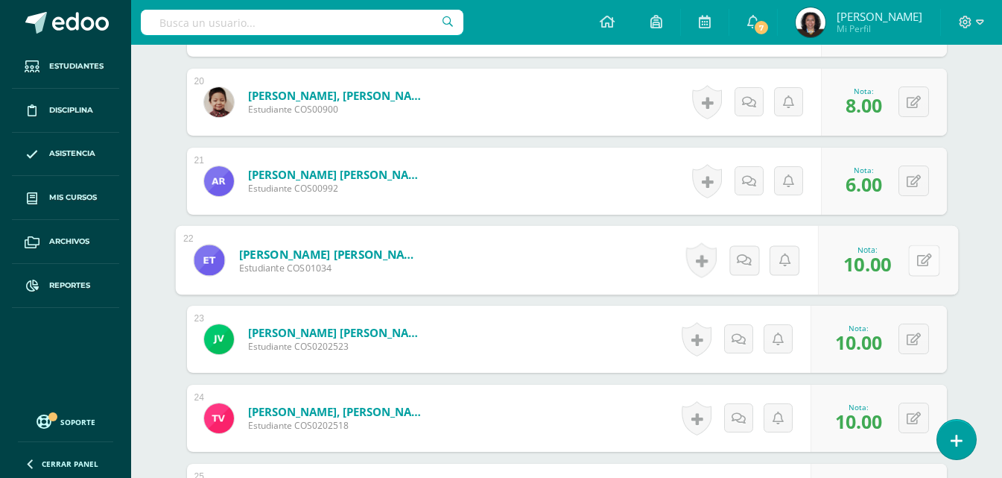
click at [907, 268] on div "0 [GEOGRAPHIC_DATA] Logros obtenidos Aún no hay logros agregados Nota: 10.00" at bounding box center [888, 260] width 140 height 69
click at [908, 244] on button at bounding box center [923, 259] width 31 height 31
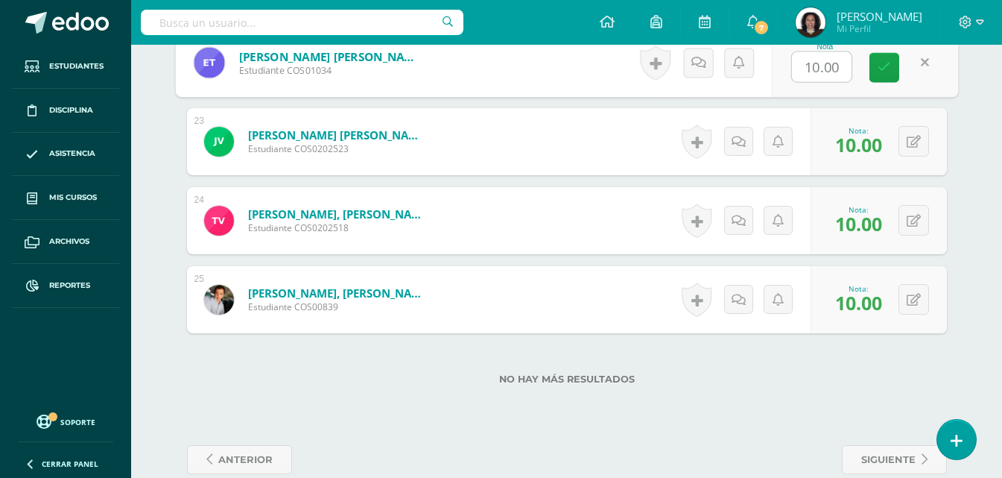
scroll to position [2174, 0]
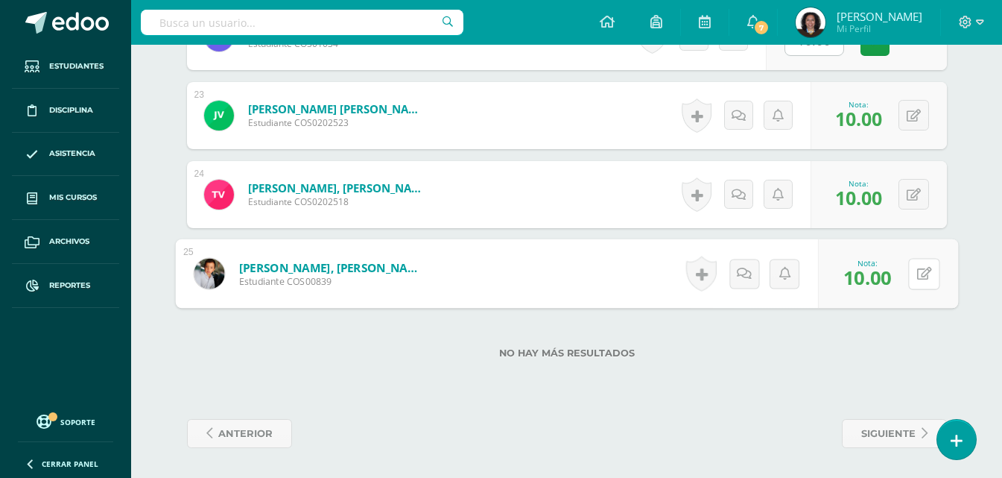
click at [907, 268] on div "0 [GEOGRAPHIC_DATA] Logros obtenidos Aún no hay logros agregados Nota: 10.00" at bounding box center [888, 273] width 140 height 69
click at [924, 276] on icon at bounding box center [924, 273] width 15 height 13
type input "8"
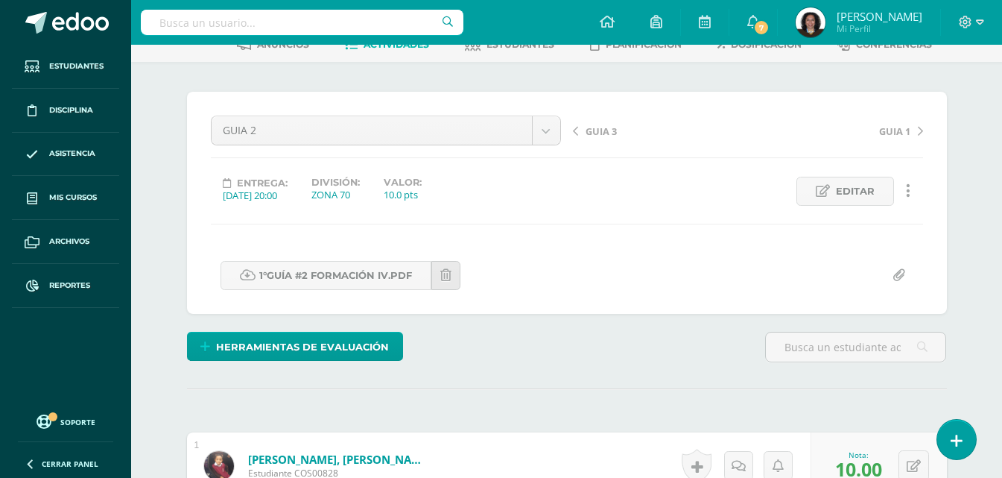
scroll to position [0, 0]
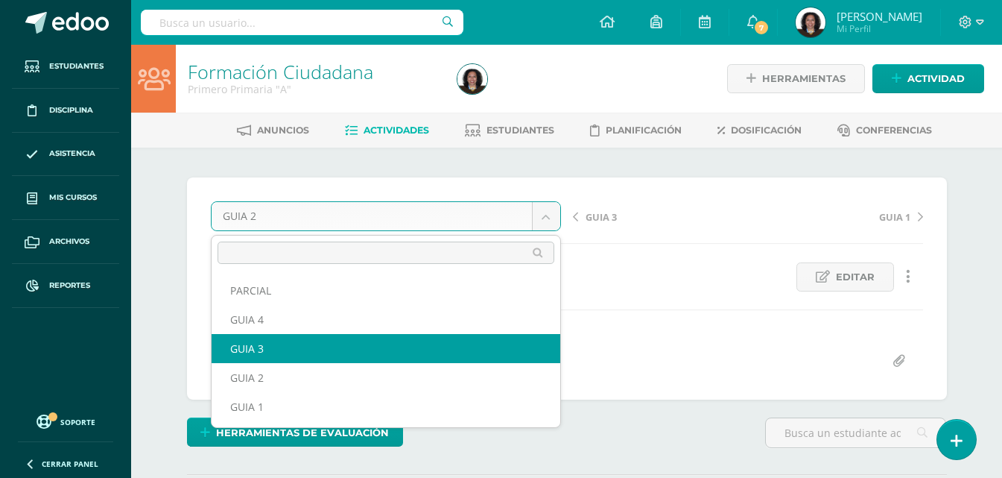
select select "/dashboard/teacher/grade-activity/123888/"
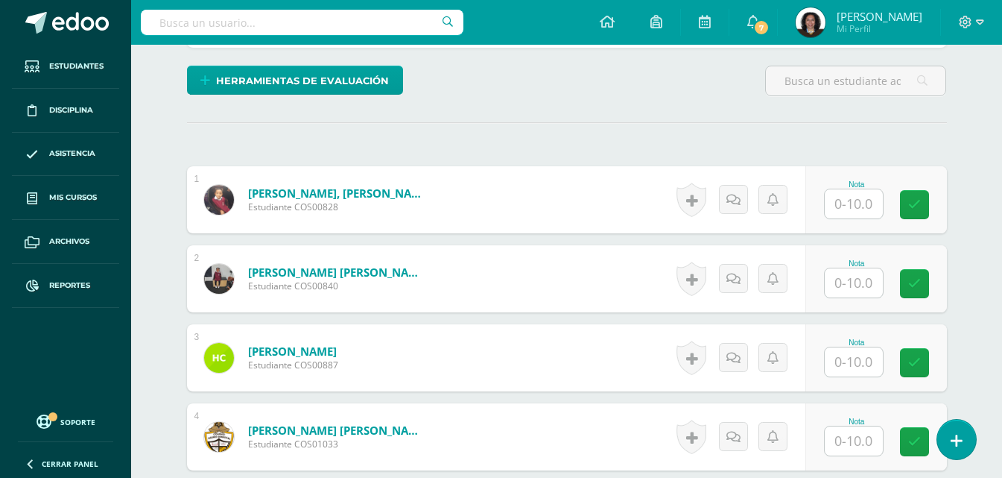
scroll to position [352, 0]
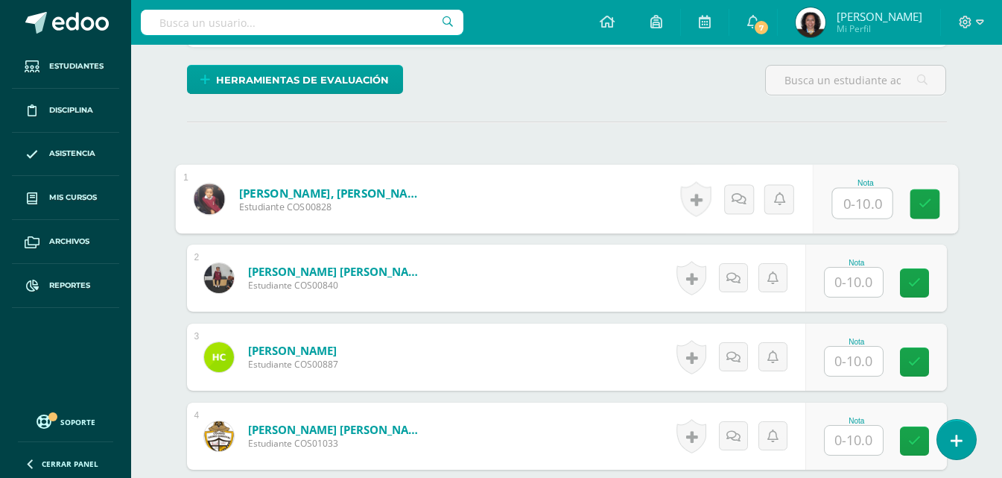
click at [857, 200] on input "text" at bounding box center [862, 204] width 60 height 30
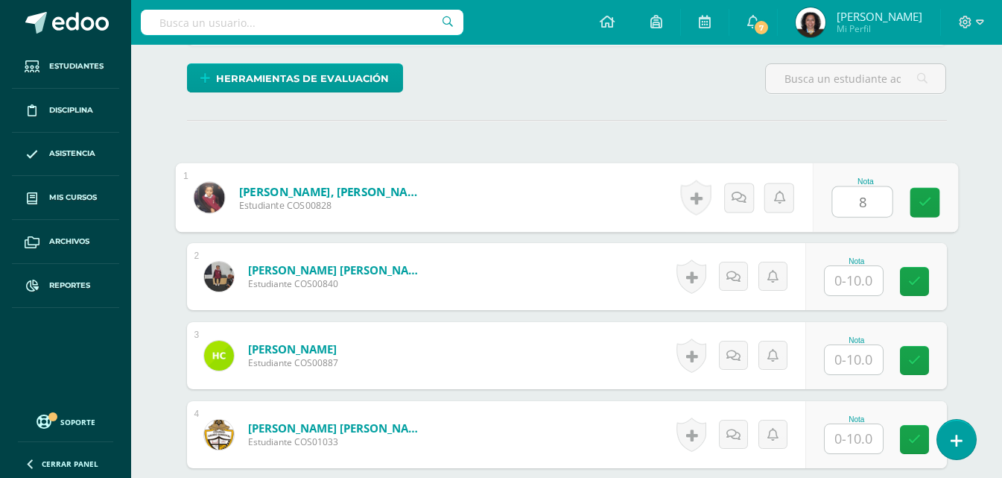
type input "8"
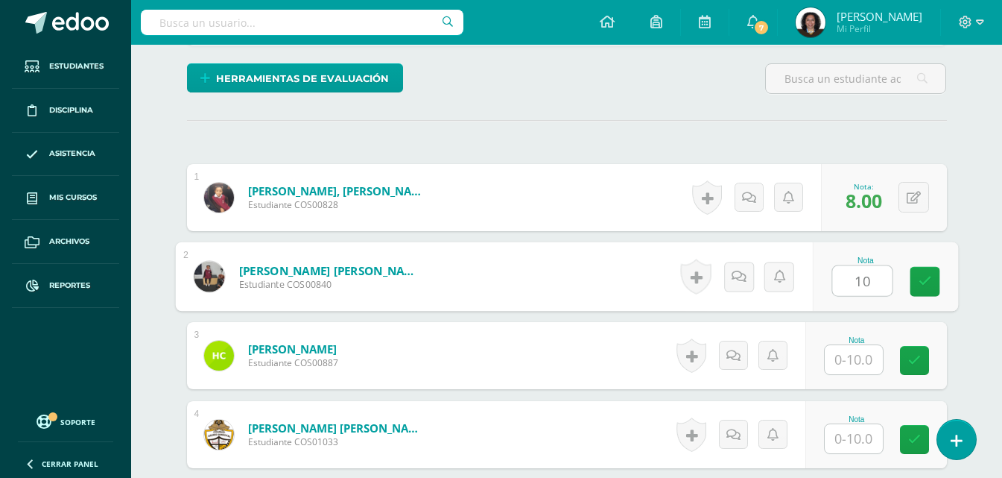
type input "10"
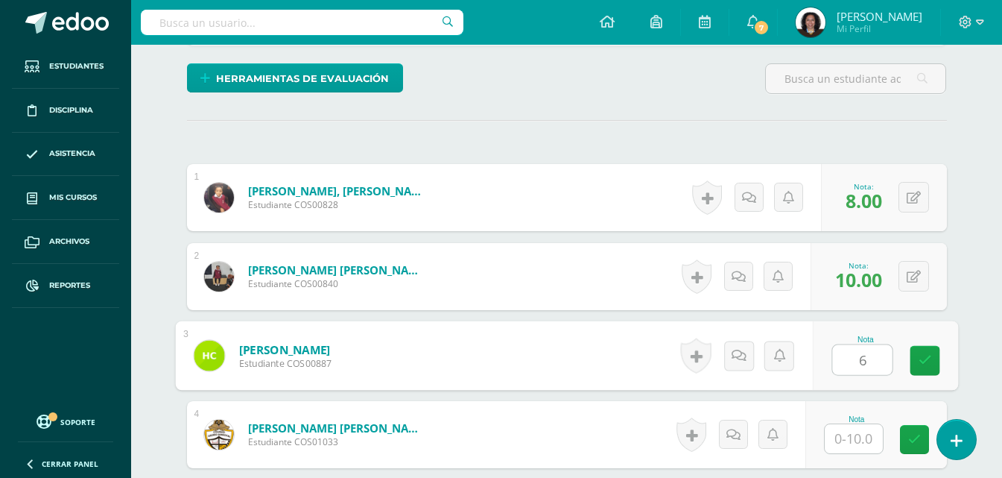
type input "6"
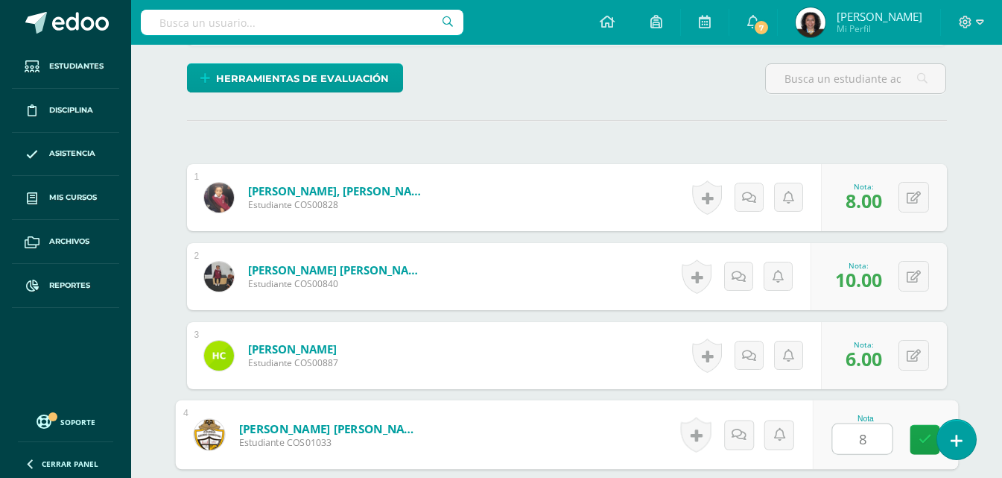
type input "8"
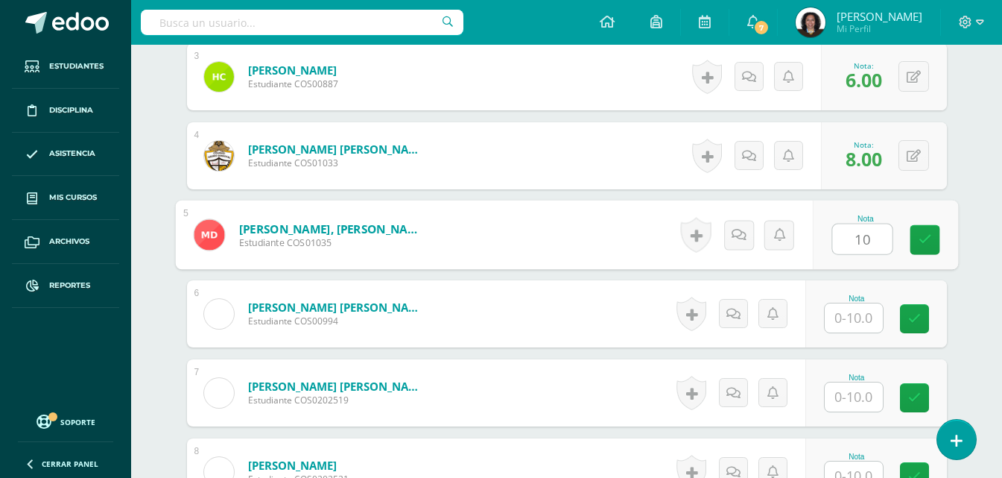
type input "10"
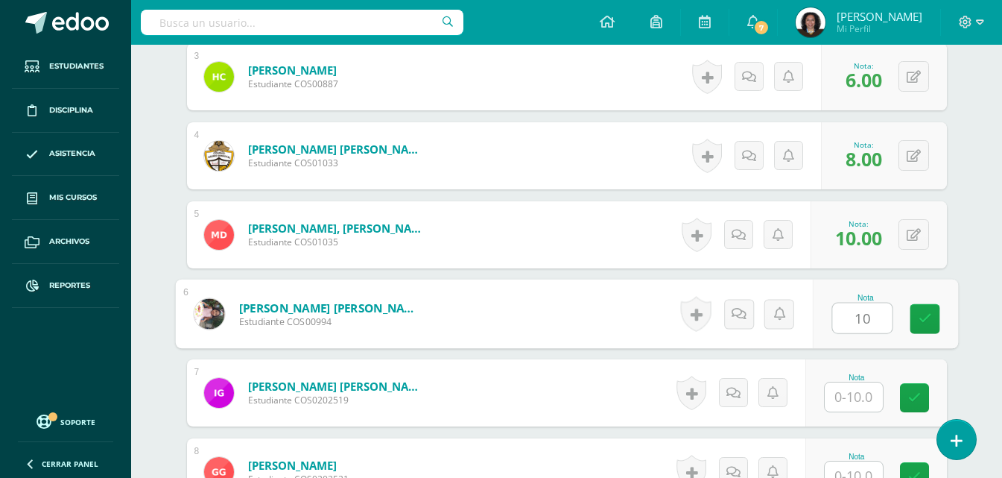
type input "10"
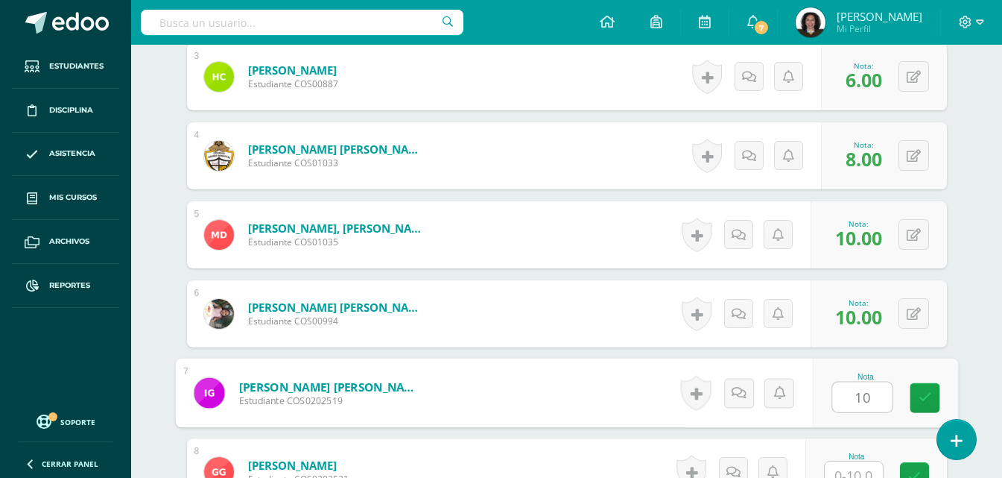
type input "10"
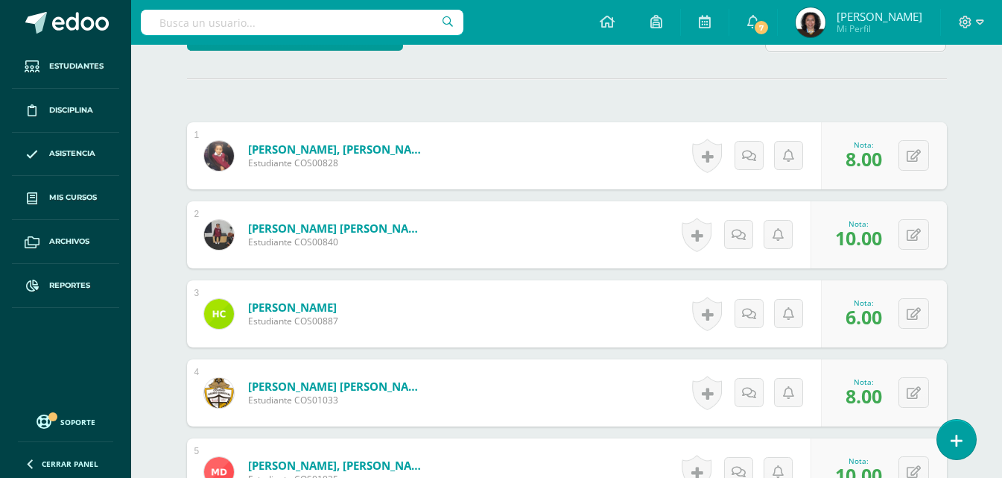
scroll to position [422, 0]
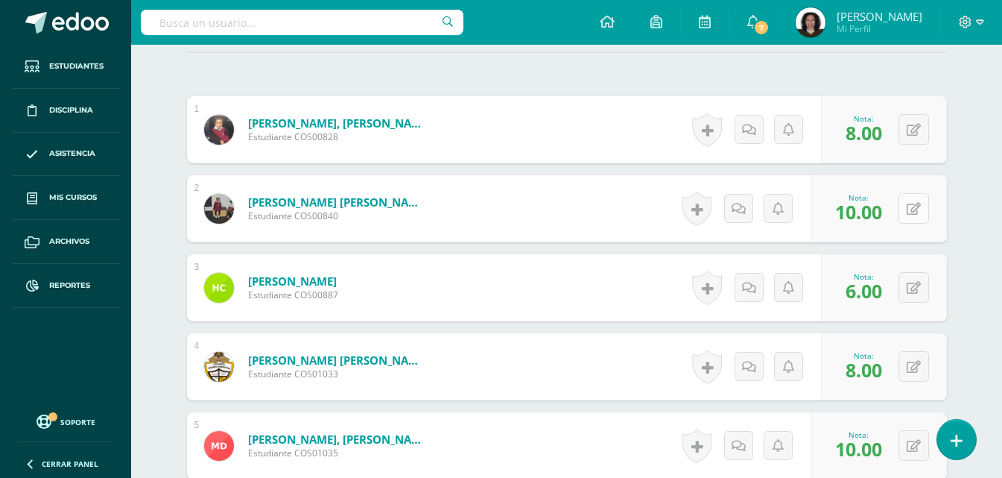
type input "3"
click at [906, 211] on div "0 Logros Logros obtenidos Aún no hay logros agregados Nota: 10.00" at bounding box center [888, 208] width 140 height 69
click at [928, 212] on icon at bounding box center [924, 208] width 15 height 13
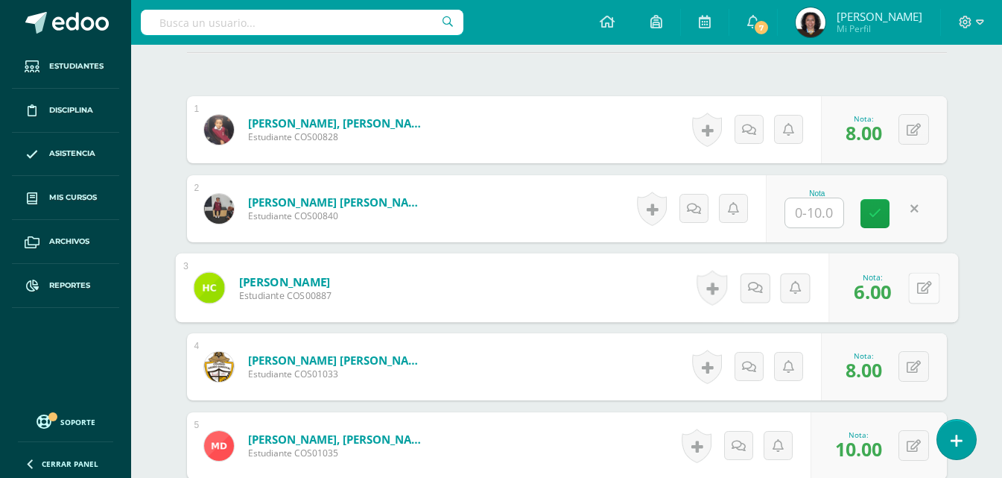
click at [912, 286] on button at bounding box center [923, 287] width 31 height 31
click at [887, 302] on link at bounding box center [885, 293] width 30 height 30
click at [911, 288] on button at bounding box center [923, 287] width 31 height 31
type input "10"
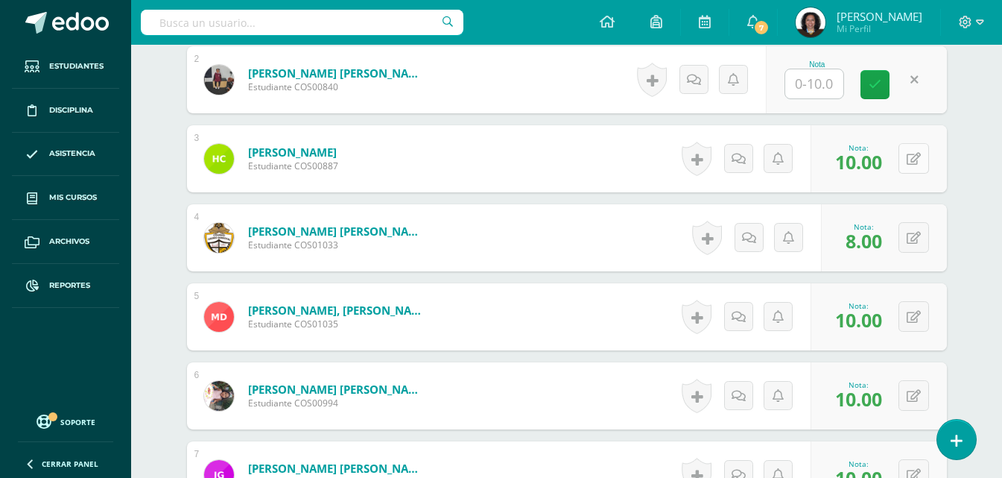
scroll to position [571, 0]
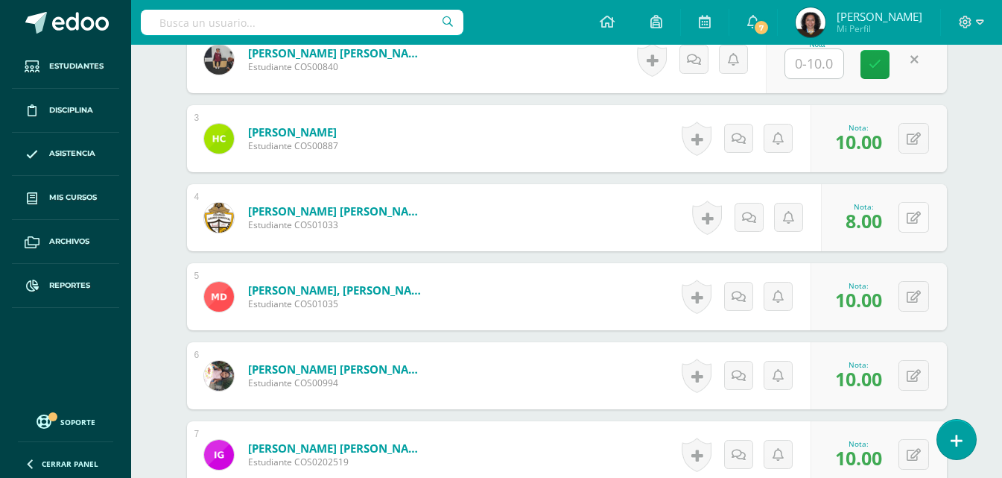
click at [911, 224] on button at bounding box center [914, 217] width 31 height 31
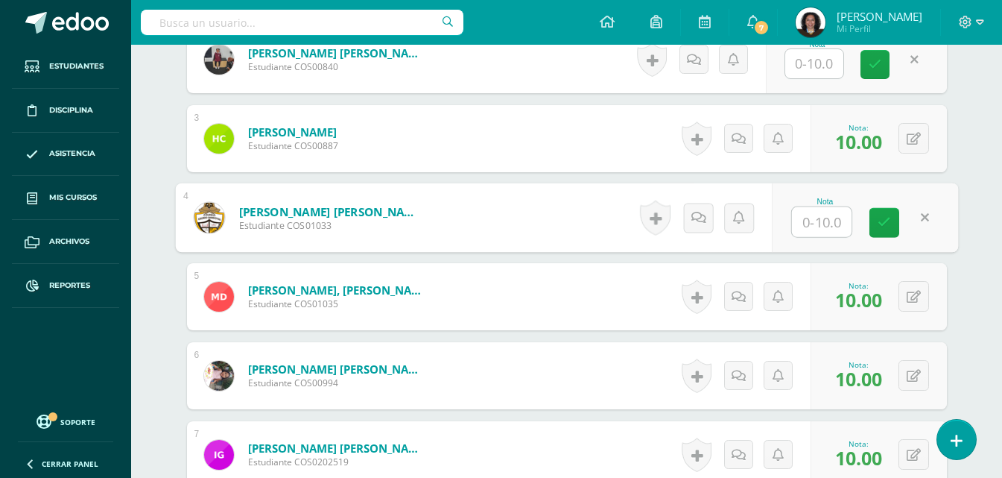
type input "6"
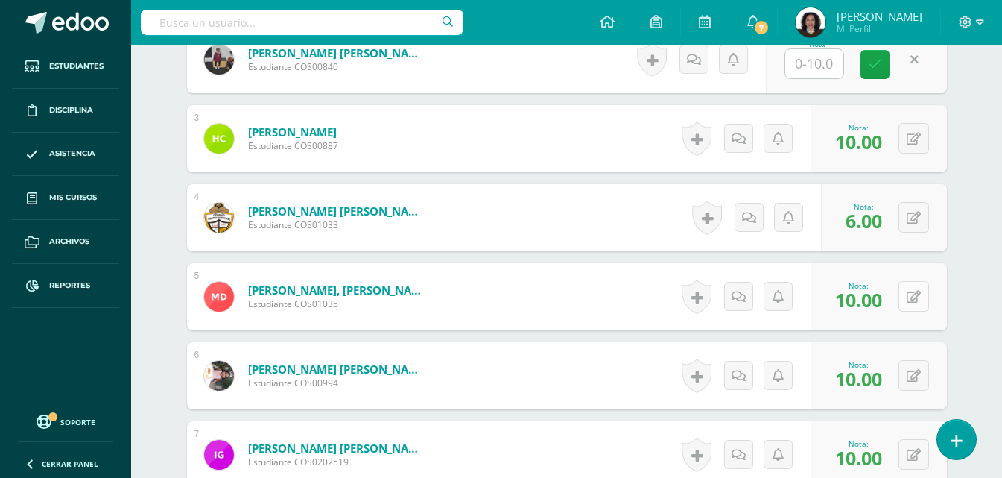
click at [913, 303] on button at bounding box center [914, 296] width 31 height 31
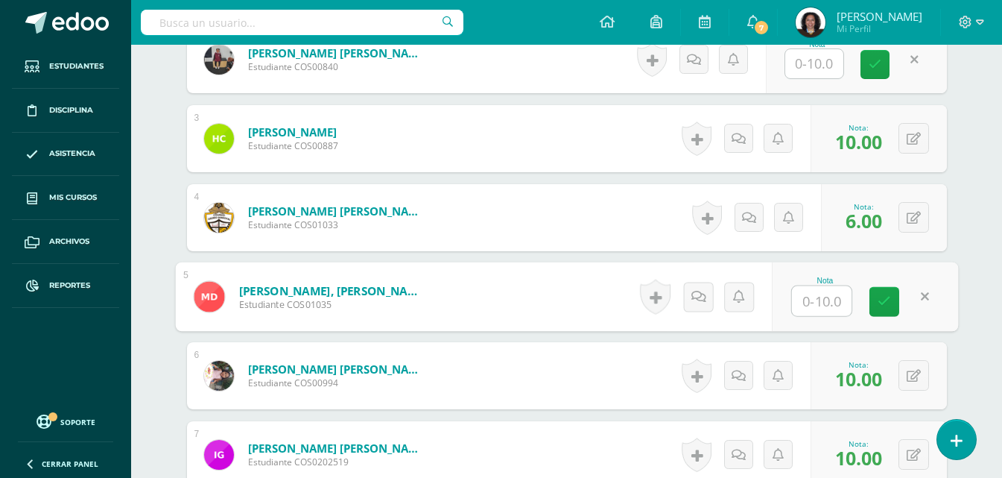
type input "8"
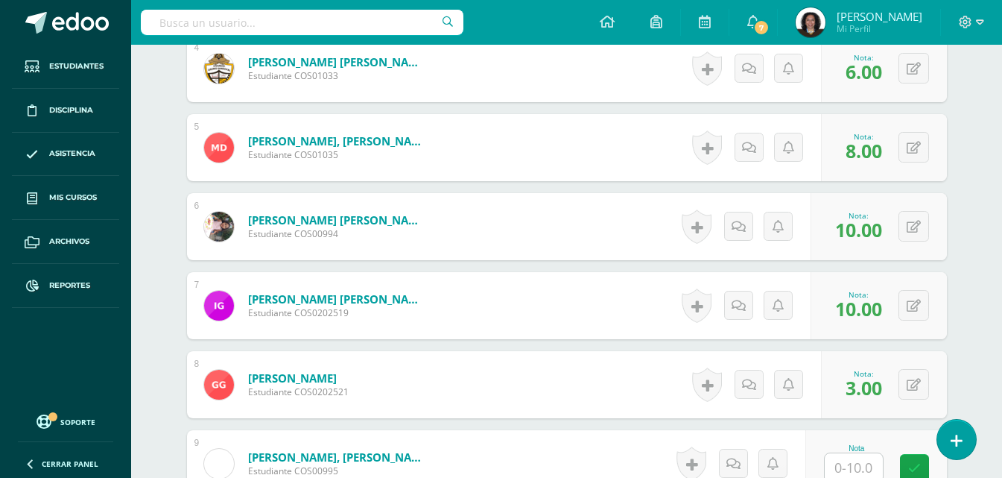
scroll to position [794, 0]
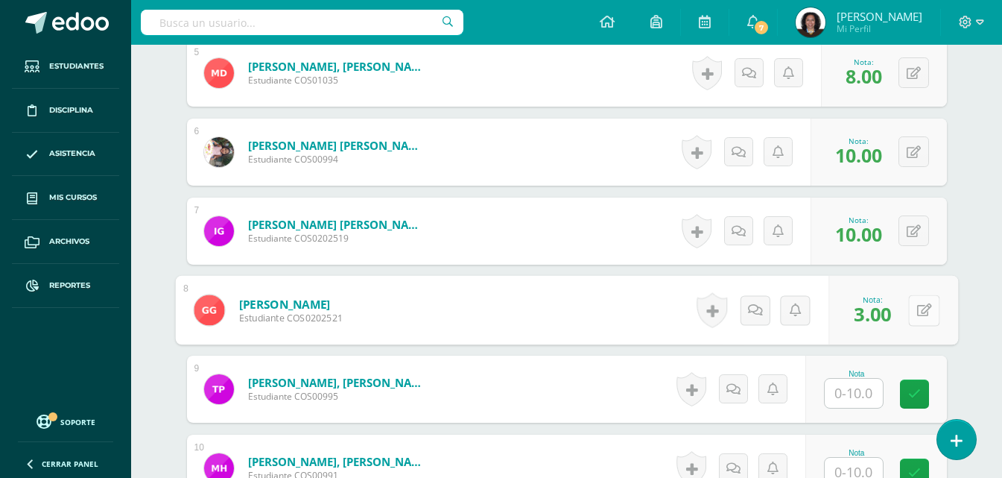
click at [911, 314] on button at bounding box center [923, 309] width 31 height 31
type input "10"
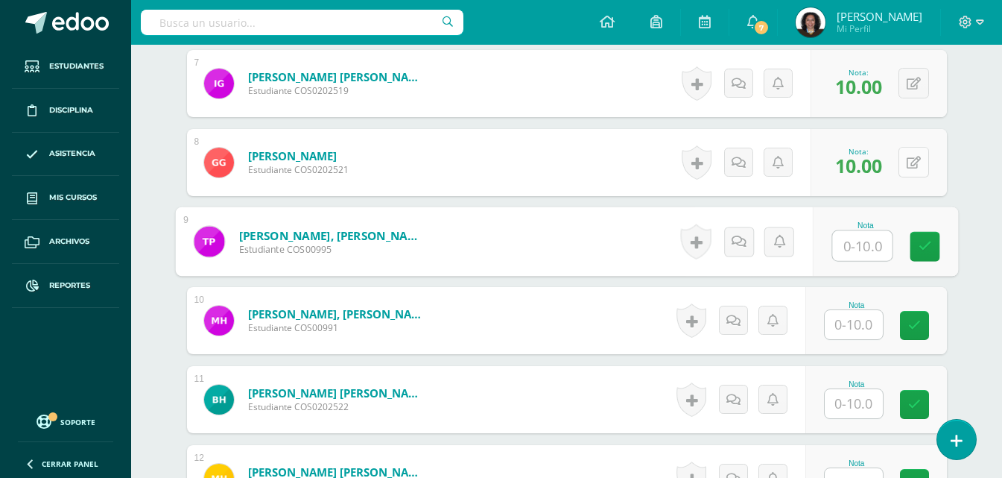
scroll to position [943, 0]
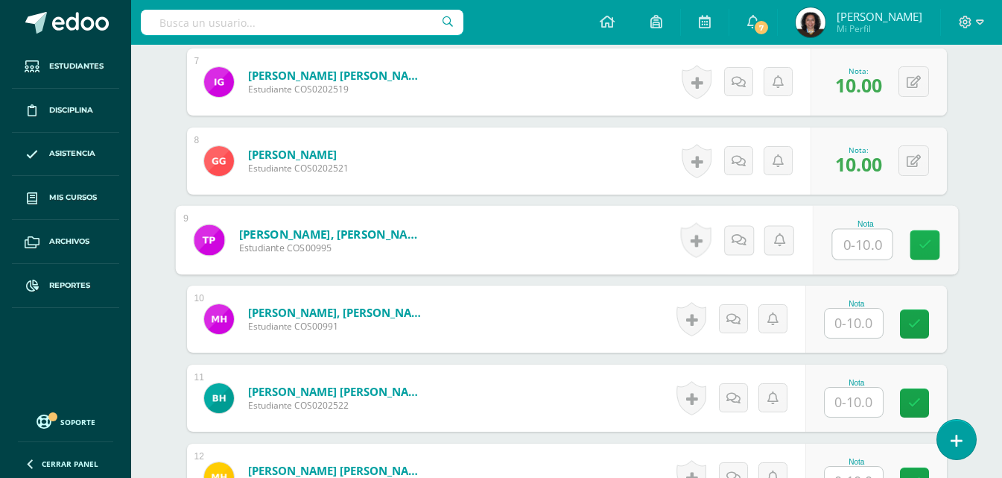
click at [923, 245] on icon at bounding box center [924, 244] width 13 height 13
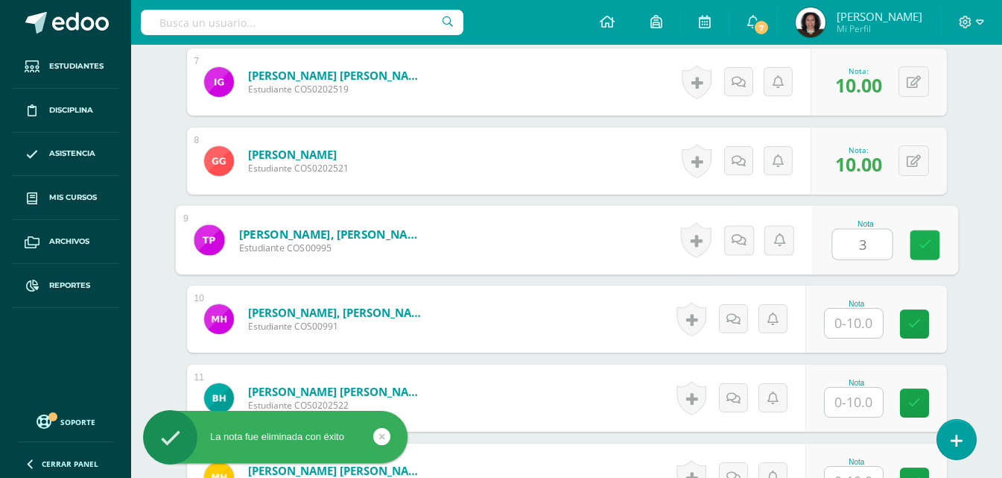
type input "3"
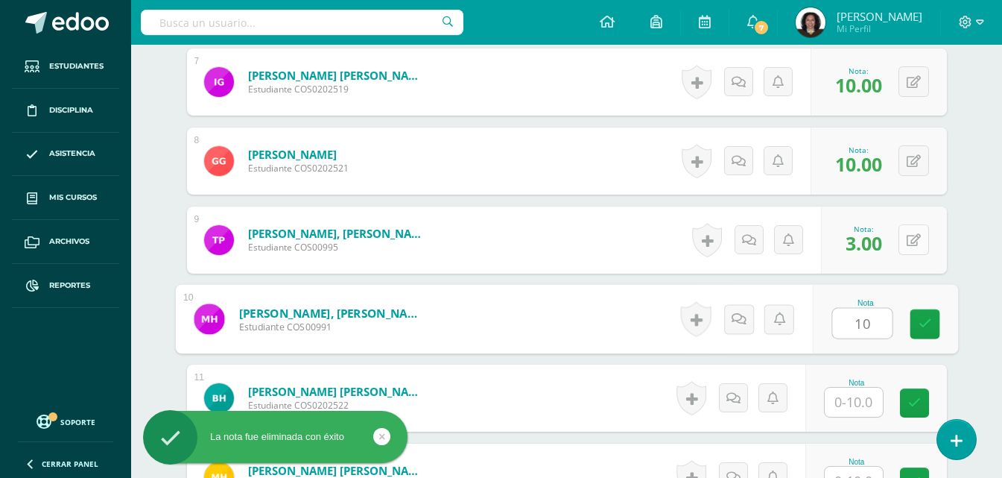
type input "10"
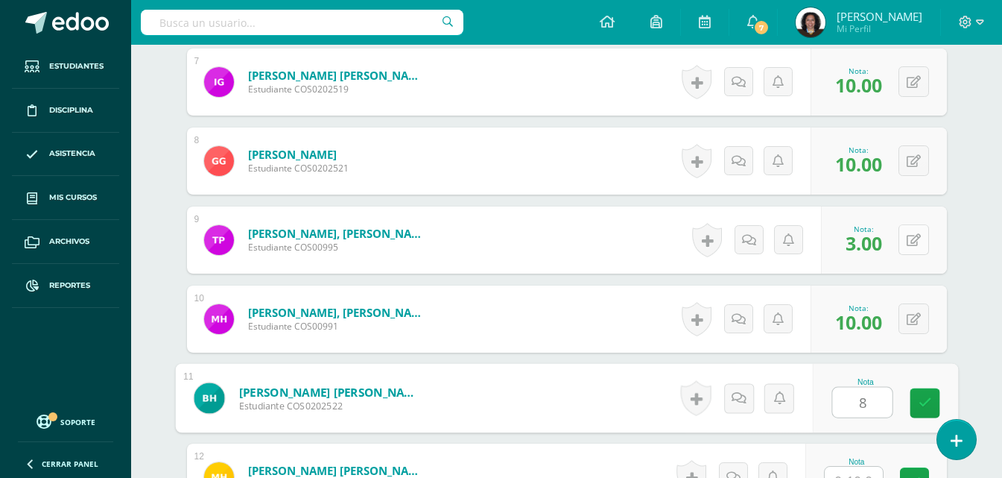
type input "8"
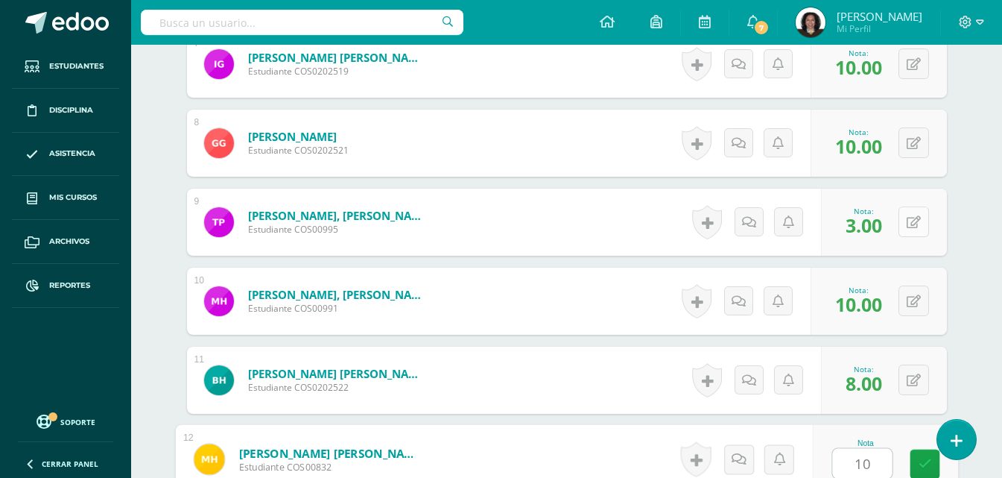
type input "10"
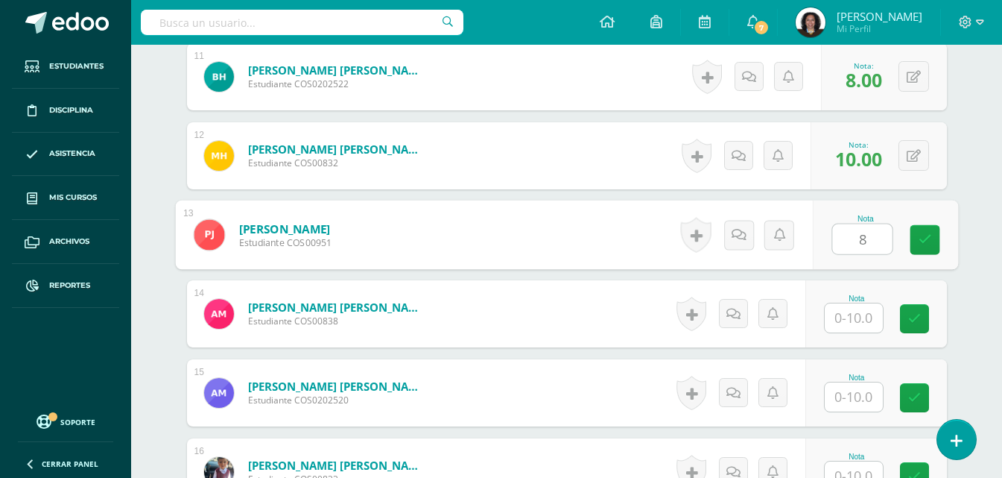
type input "8"
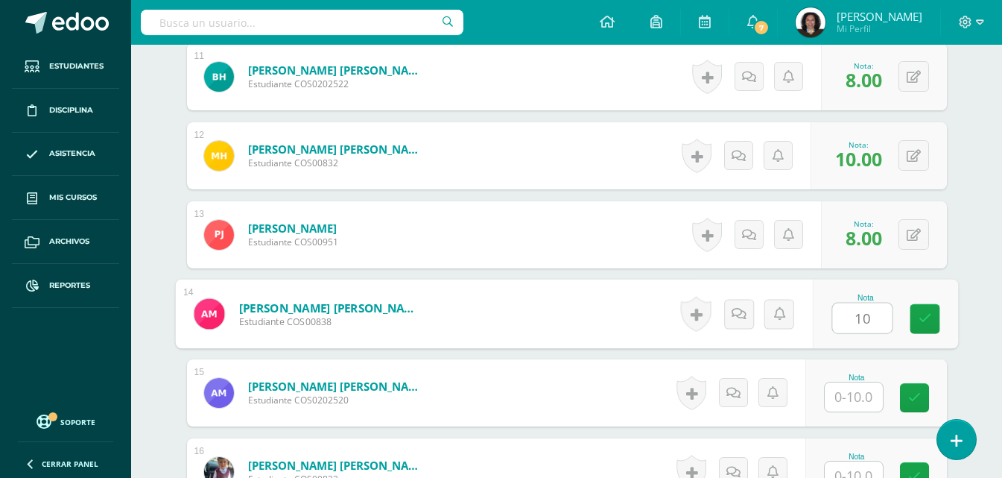
type input "10"
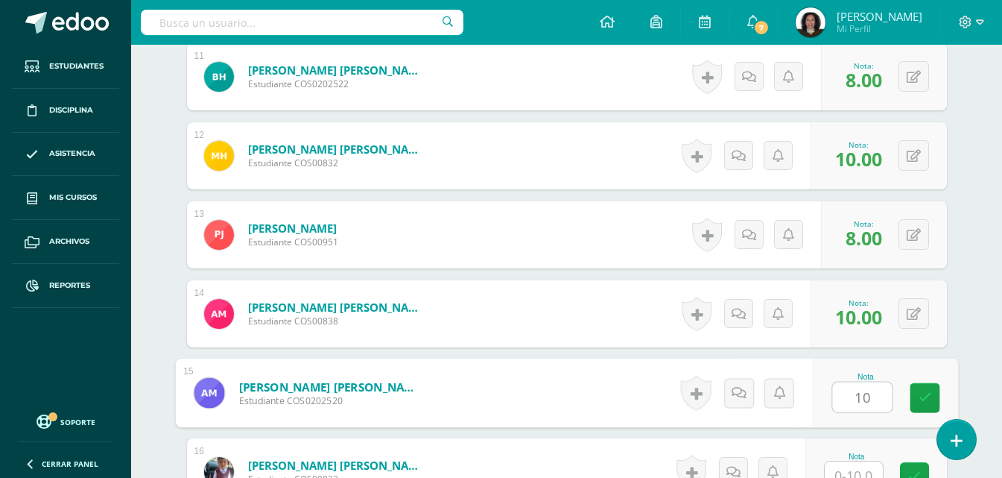
type input "10"
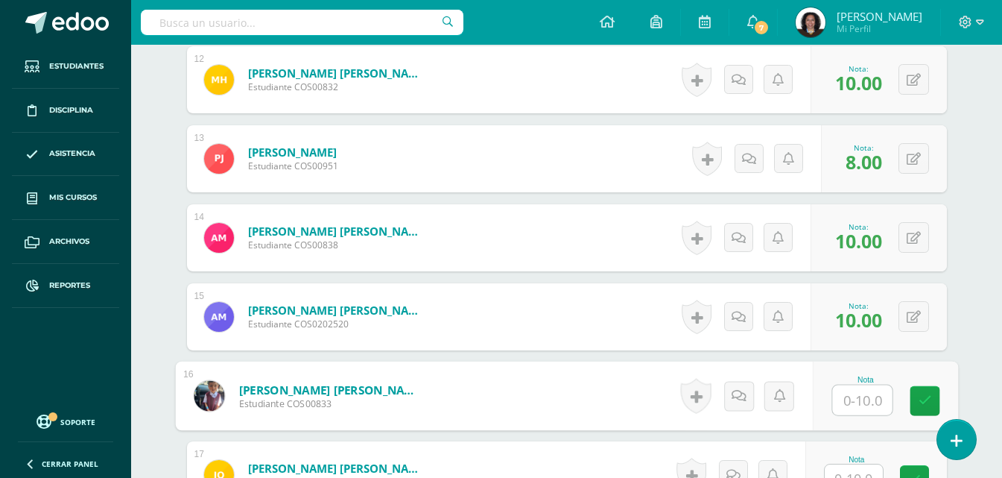
scroll to position [1575, 0]
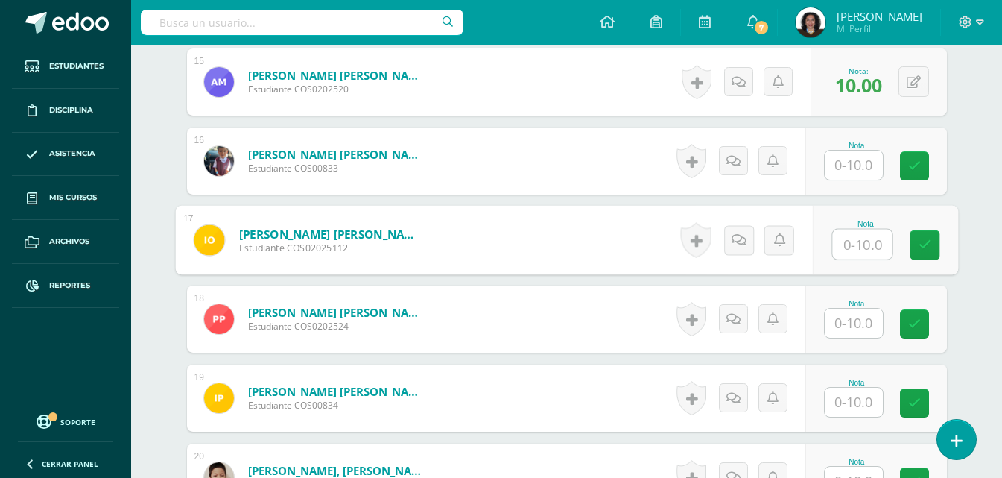
click at [867, 244] on input "text" at bounding box center [862, 245] width 60 height 30
type input "7"
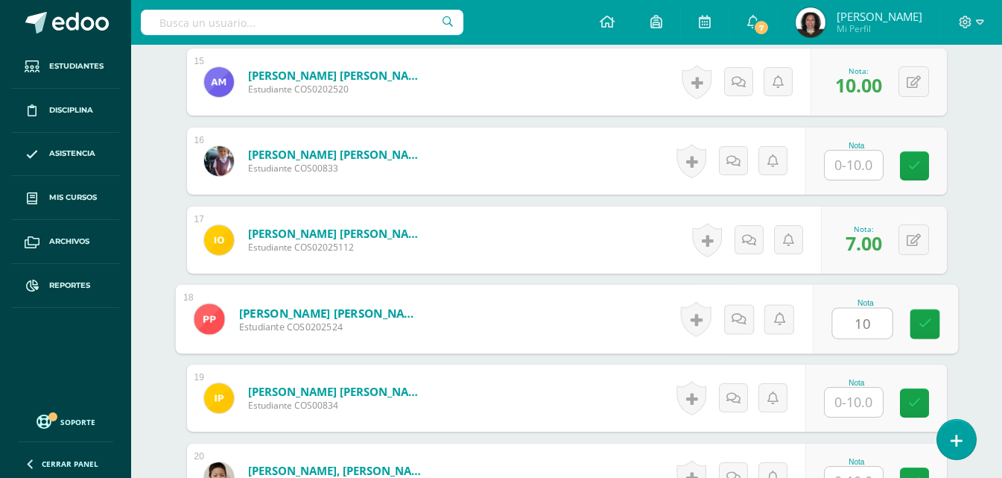
type input "10"
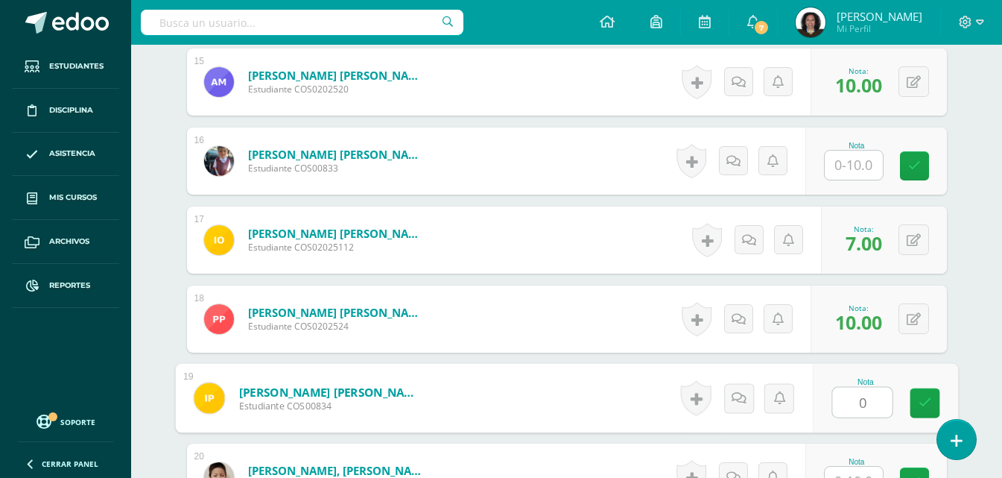
type input "0"
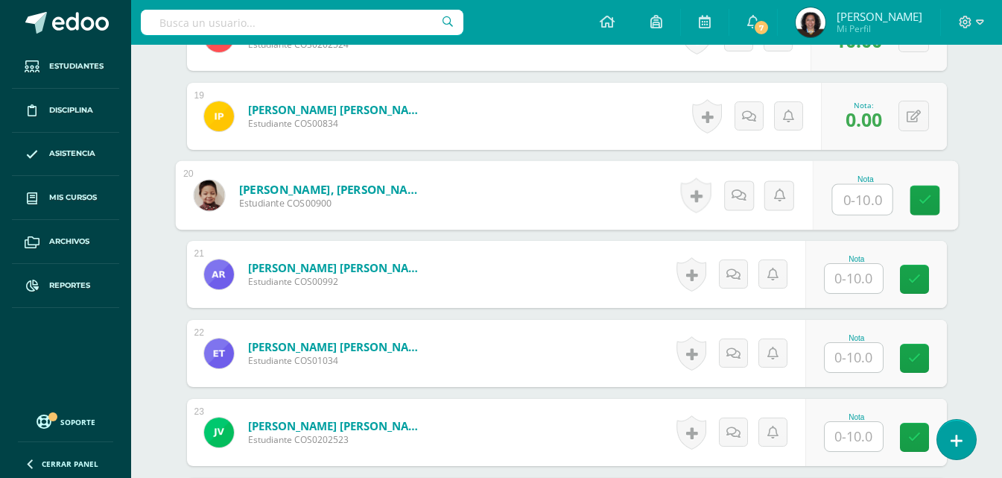
scroll to position [1891, 0]
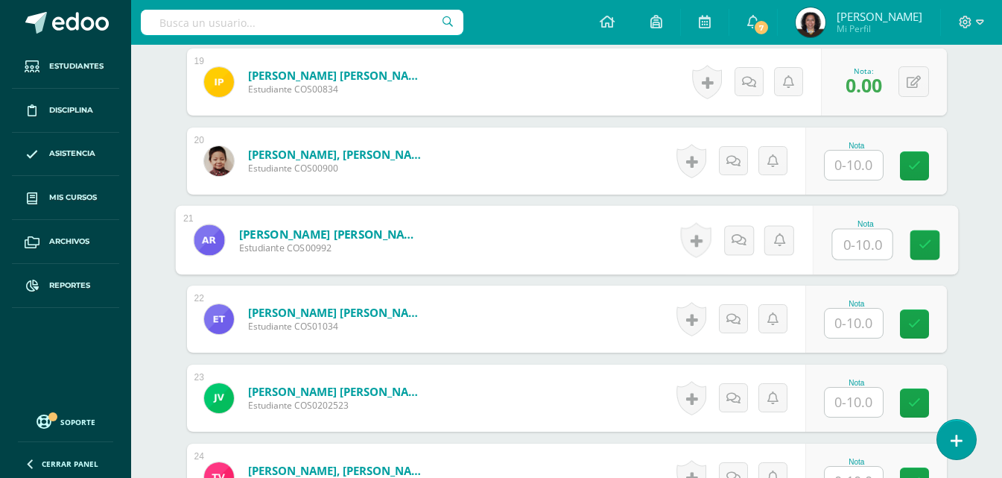
click at [871, 252] on input "text" at bounding box center [862, 245] width 60 height 30
type input "5"
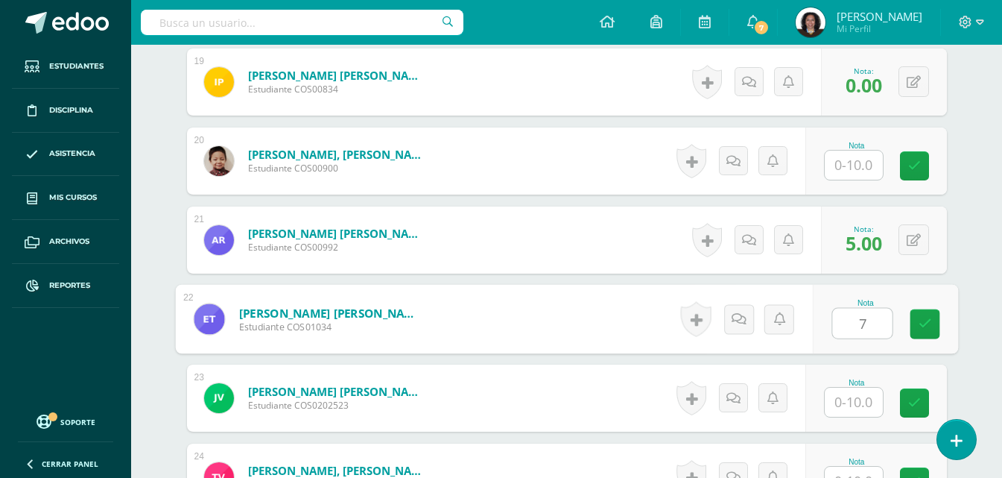
type input "7"
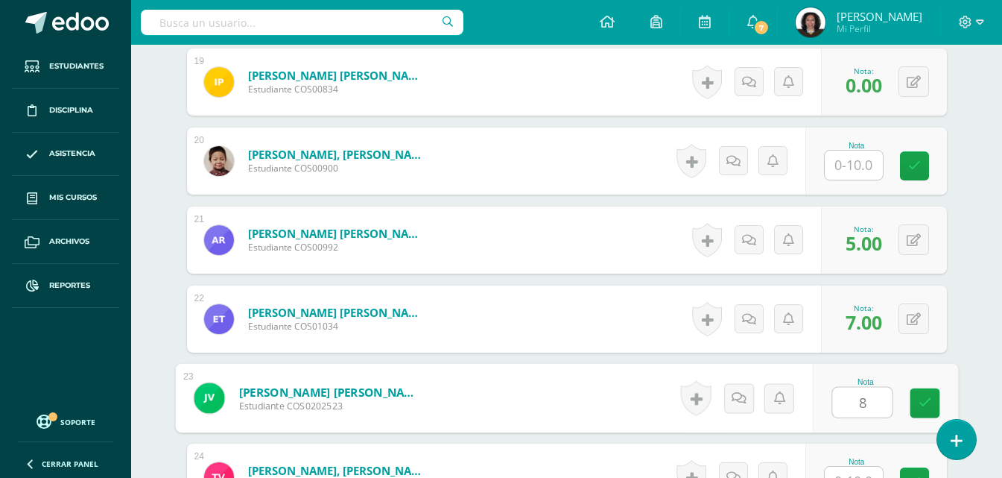
type input "8"
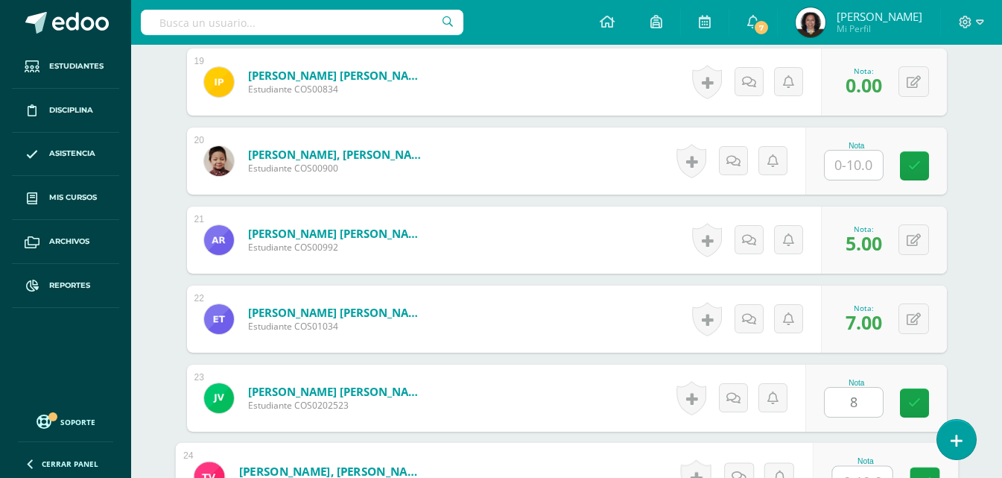
scroll to position [1909, 0]
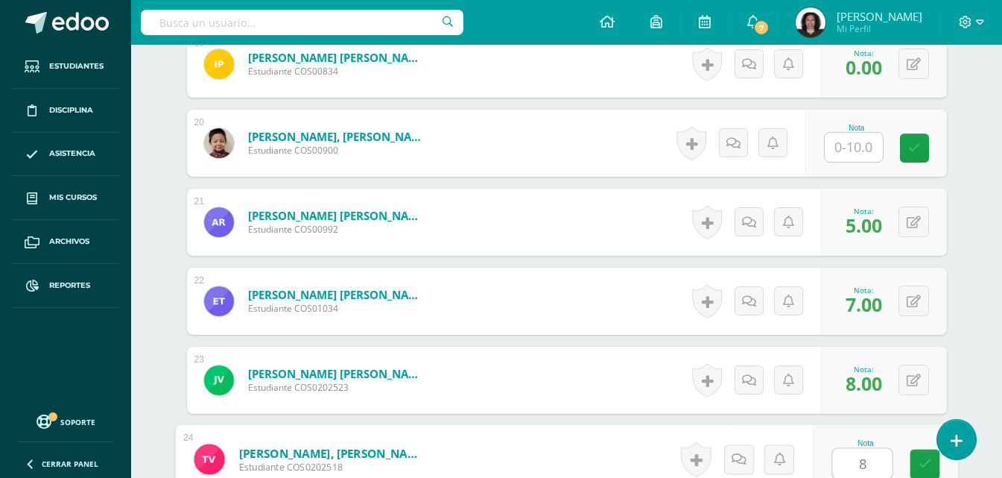
type input "8"
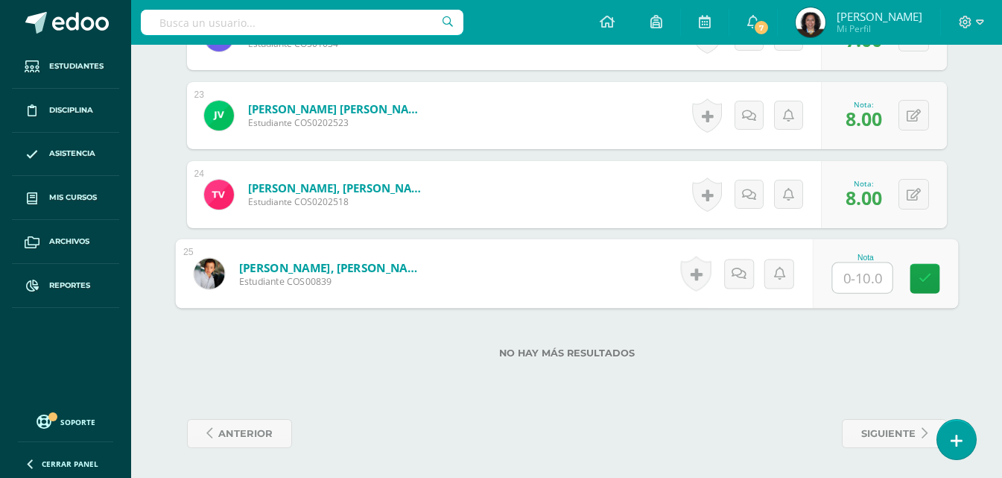
type input "6"
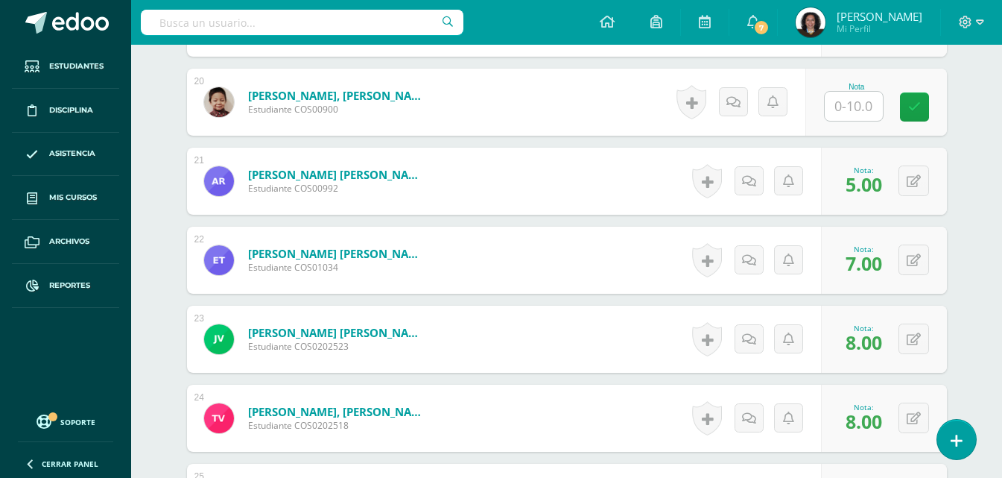
scroll to position [1876, 0]
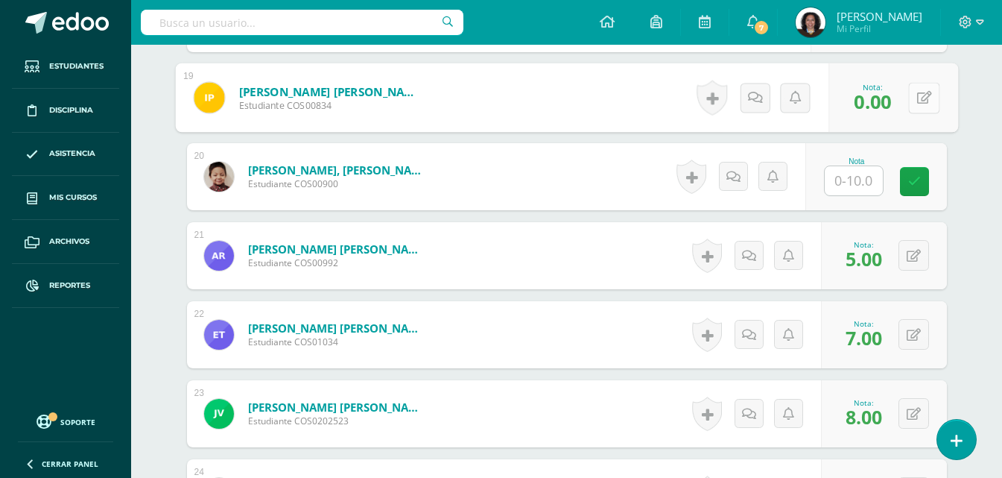
click at [911, 109] on button at bounding box center [923, 97] width 31 height 31
type input "7"
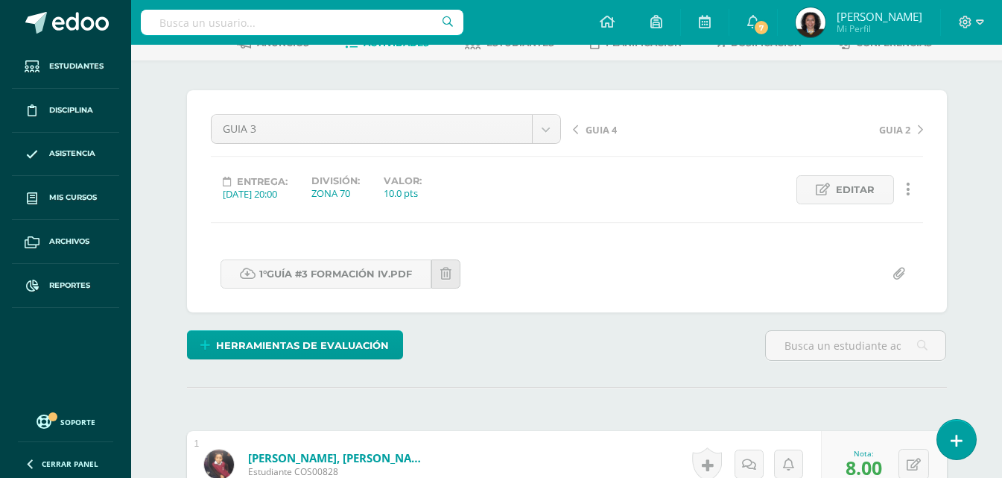
scroll to position [0, 0]
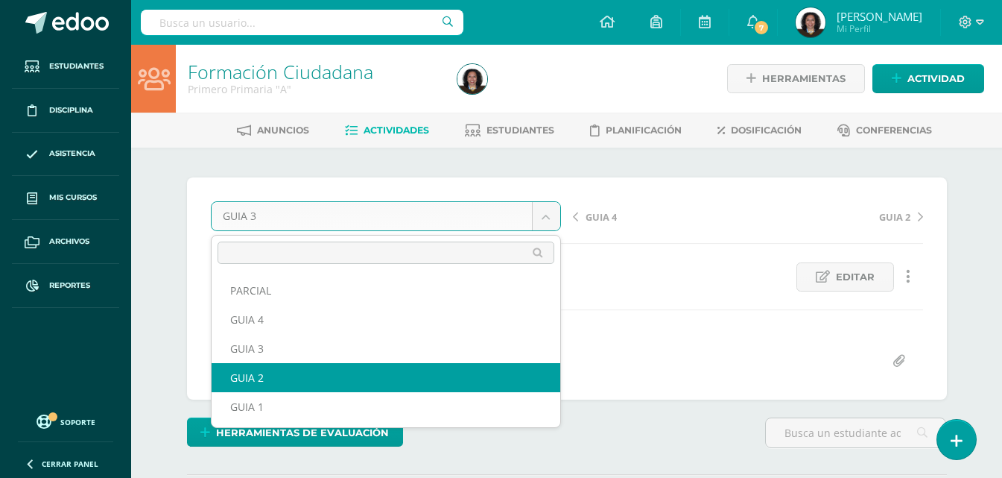
select select "/dashboard/teacher/grade-activity/123579/"
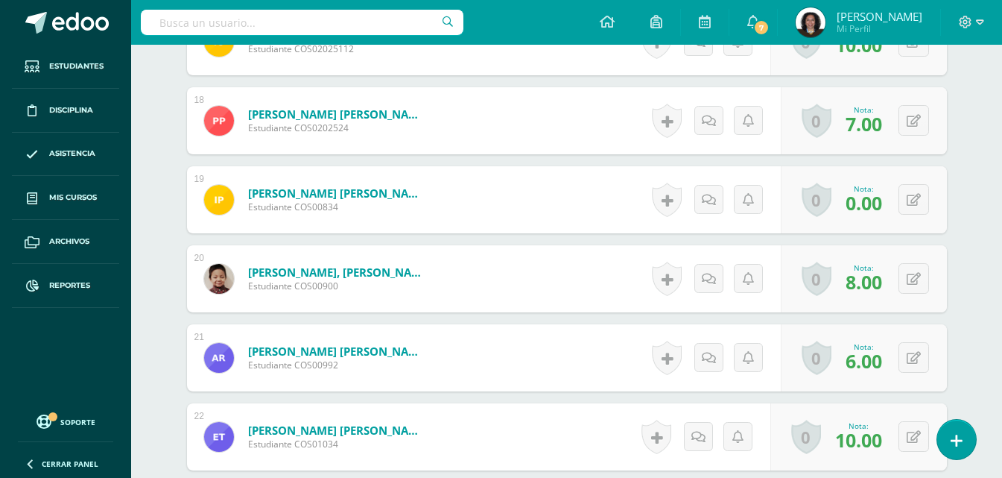
scroll to position [1774, 0]
click at [917, 200] on icon at bounding box center [914, 199] width 14 height 13
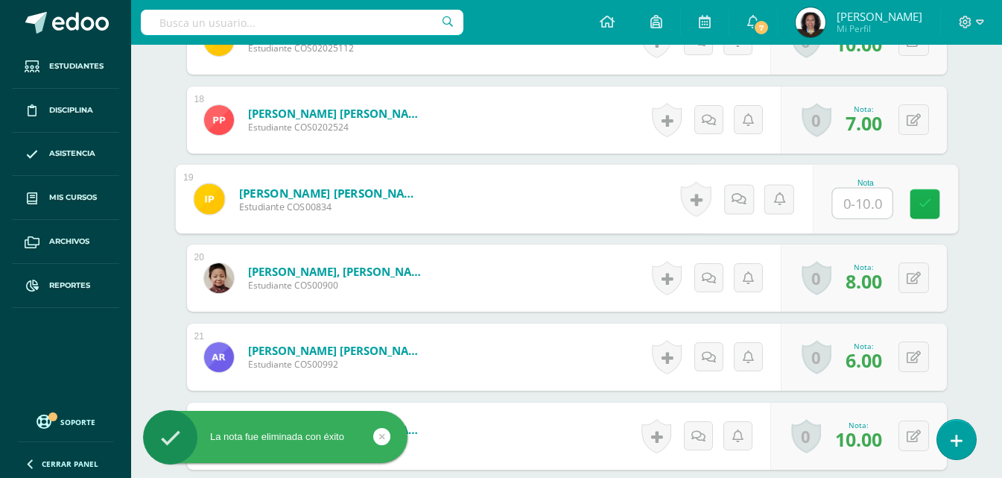
click at [926, 200] on icon at bounding box center [924, 203] width 13 height 13
click at [926, 205] on icon at bounding box center [924, 203] width 13 height 13
click at [868, 205] on input "text" at bounding box center [862, 204] width 60 height 30
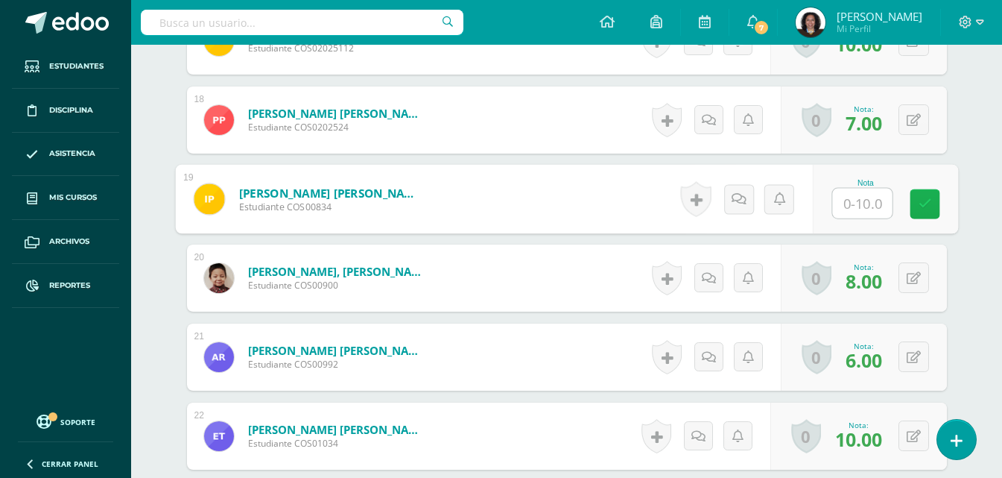
click at [917, 209] on link at bounding box center [925, 204] width 30 height 30
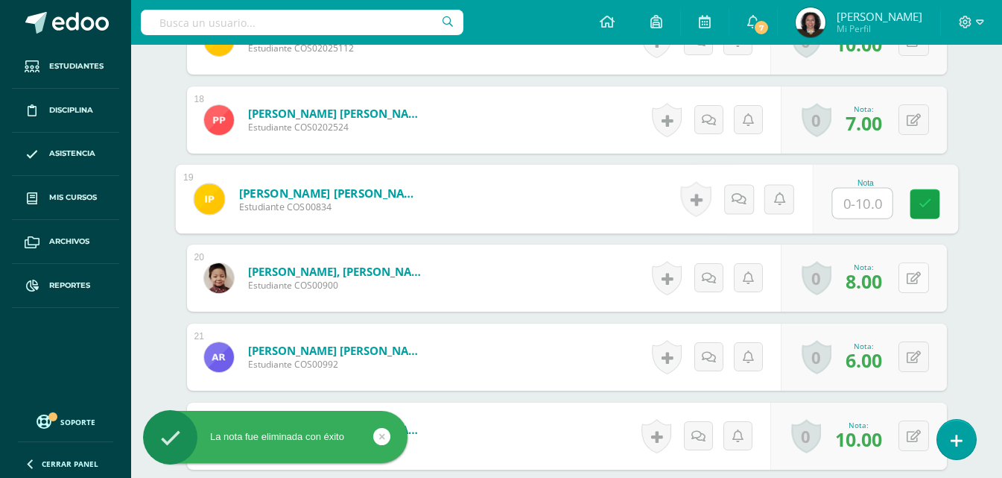
click at [908, 282] on button at bounding box center [914, 277] width 31 height 31
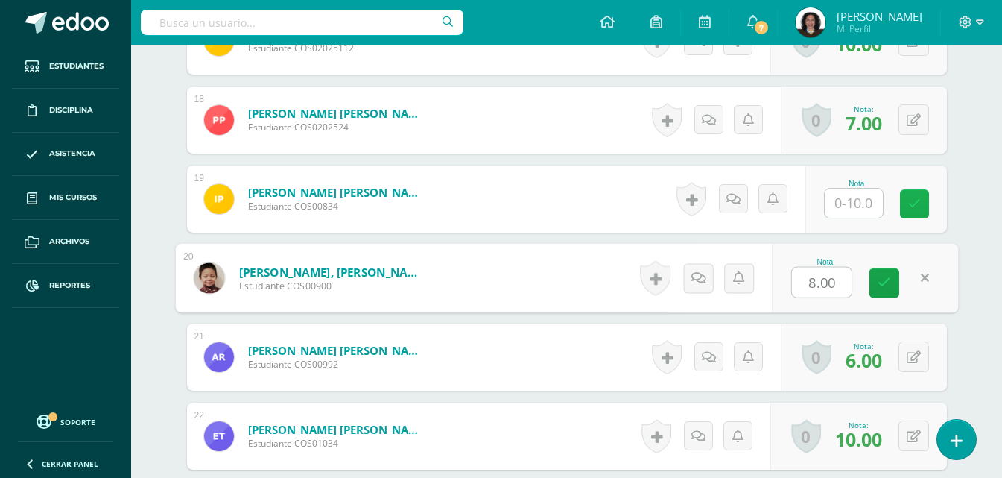
click at [914, 213] on link at bounding box center [914, 203] width 29 height 29
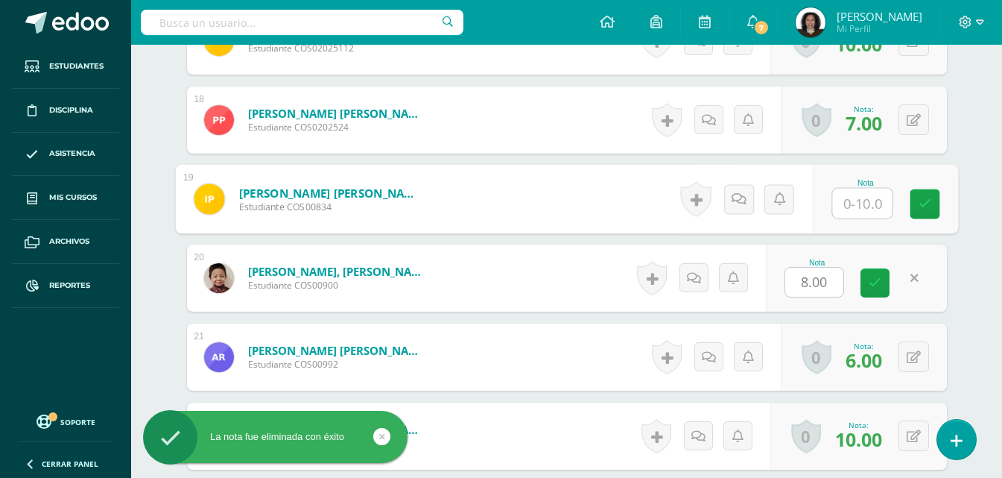
click at [868, 209] on input "text" at bounding box center [862, 204] width 60 height 30
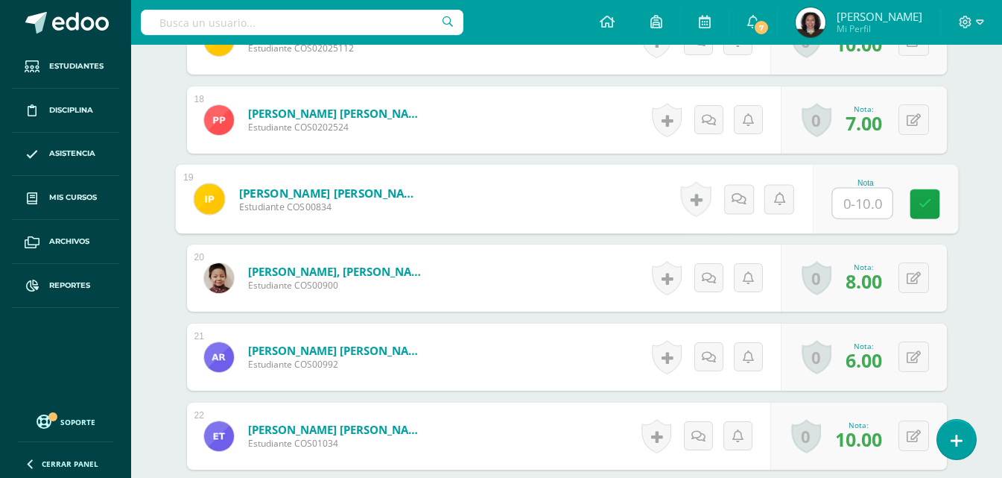
click at [866, 211] on input "text" at bounding box center [862, 204] width 60 height 30
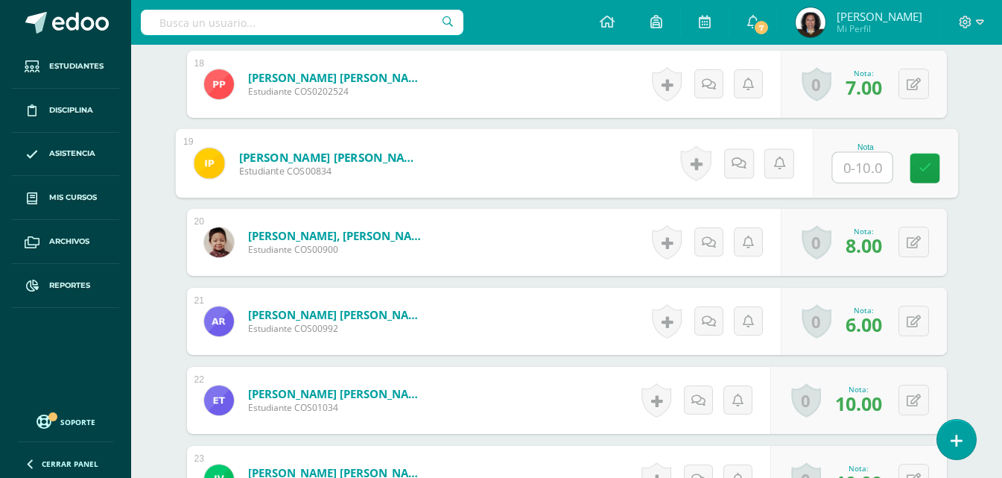
scroll to position [1801, 0]
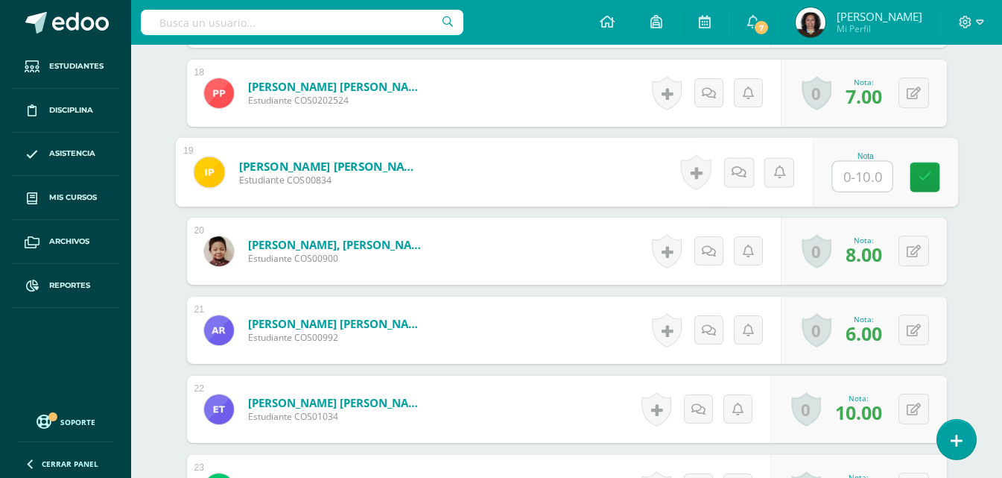
type input "8"
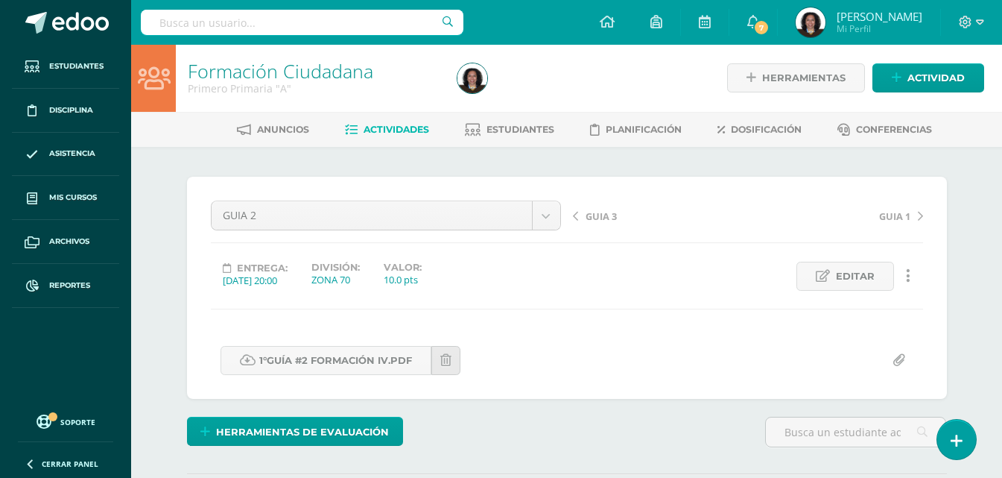
scroll to position [0, 0]
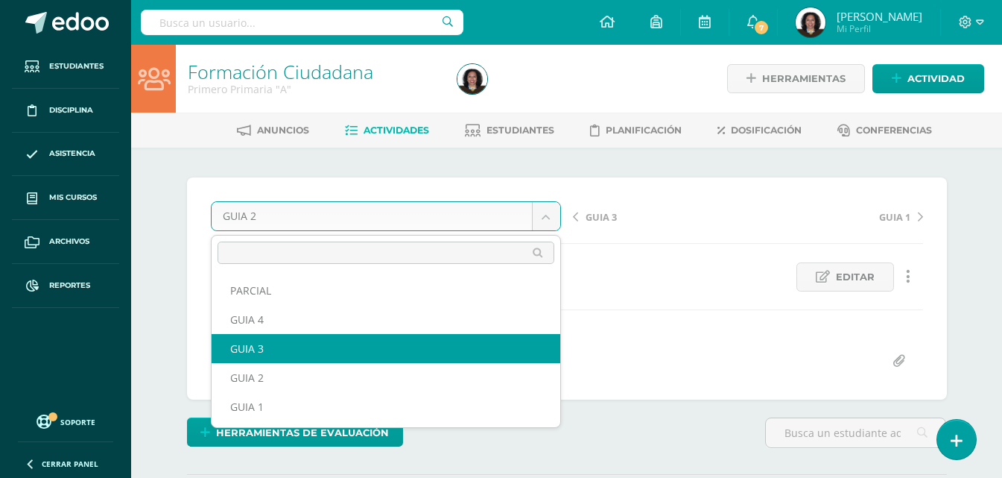
select select "/dashboard/teacher/grade-activity/123888/"
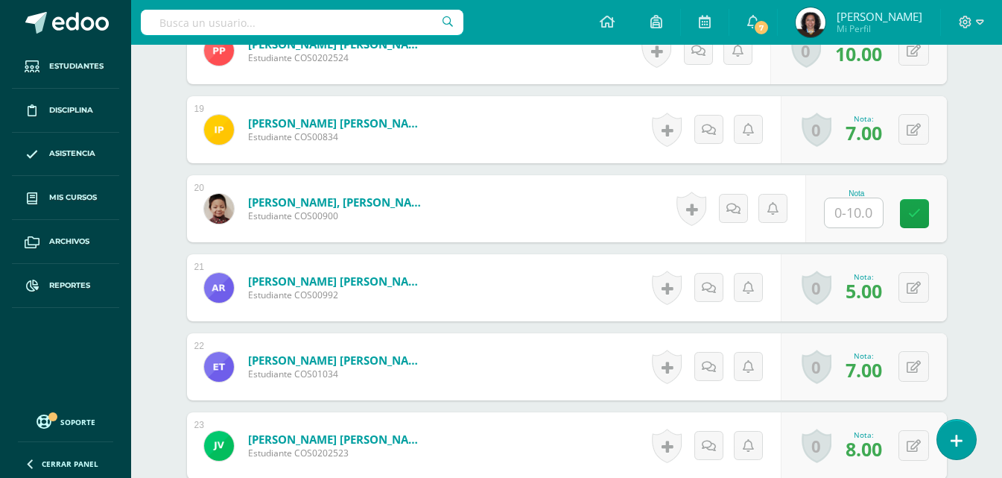
scroll to position [1865, 0]
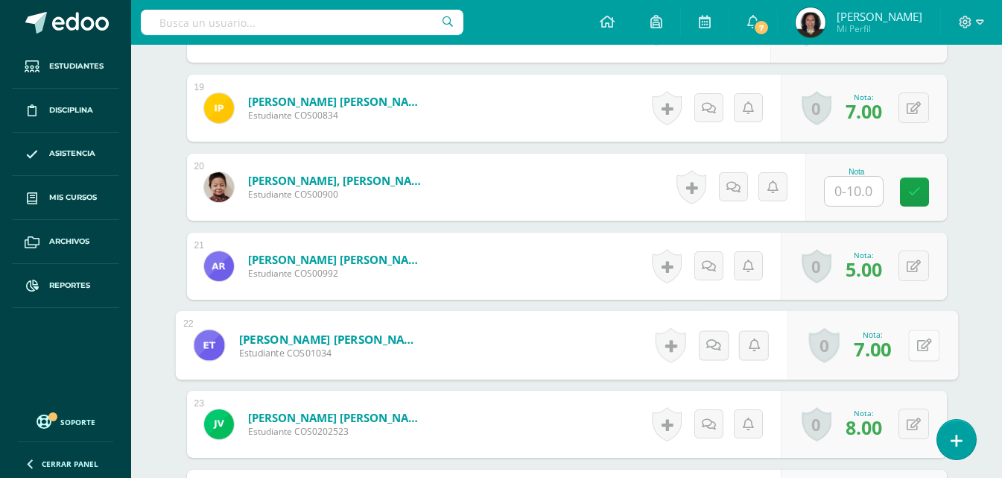
click at [910, 351] on button at bounding box center [923, 344] width 31 height 31
type input "10"
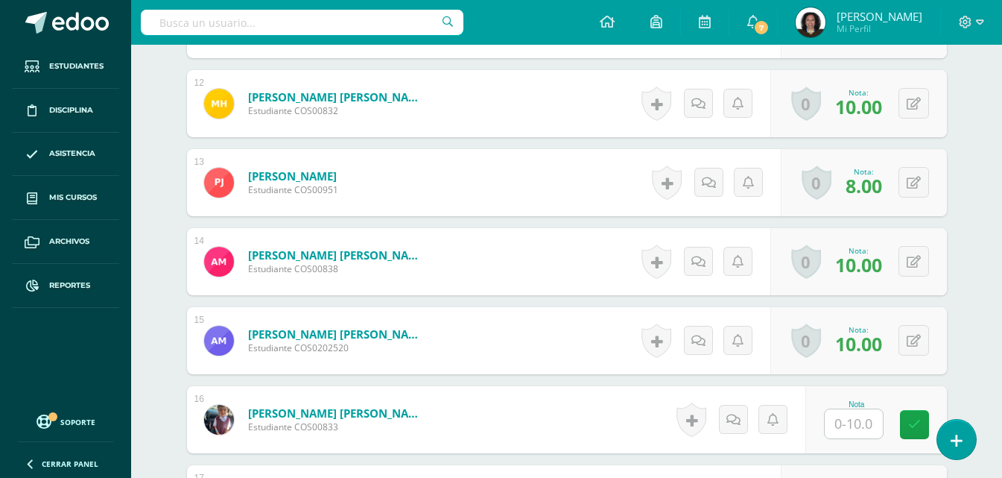
scroll to position [1341, 0]
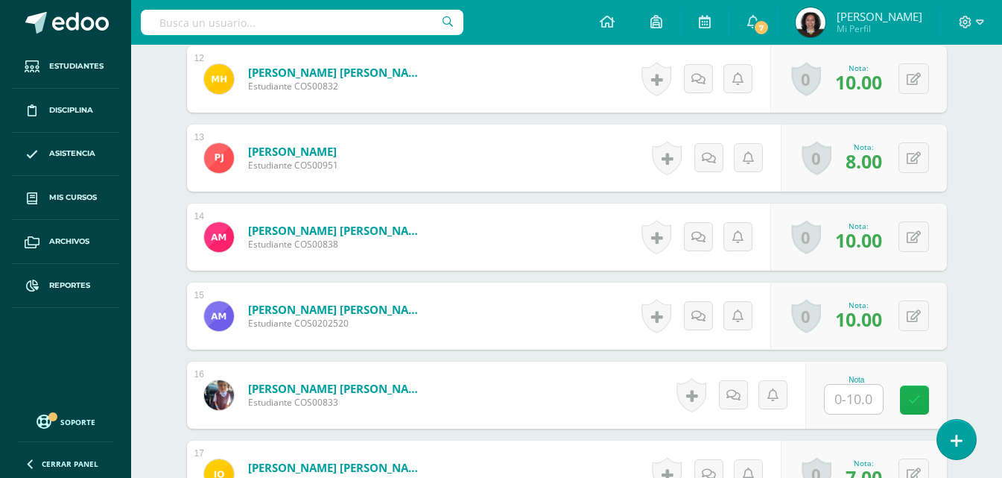
click at [905, 399] on link at bounding box center [914, 399] width 29 height 29
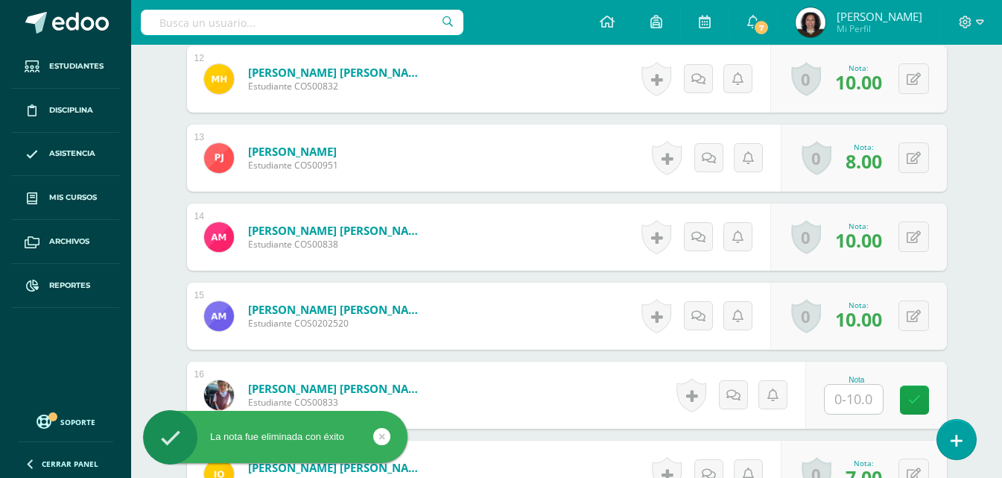
click at [849, 405] on input "text" at bounding box center [854, 399] width 58 height 29
type input "7"
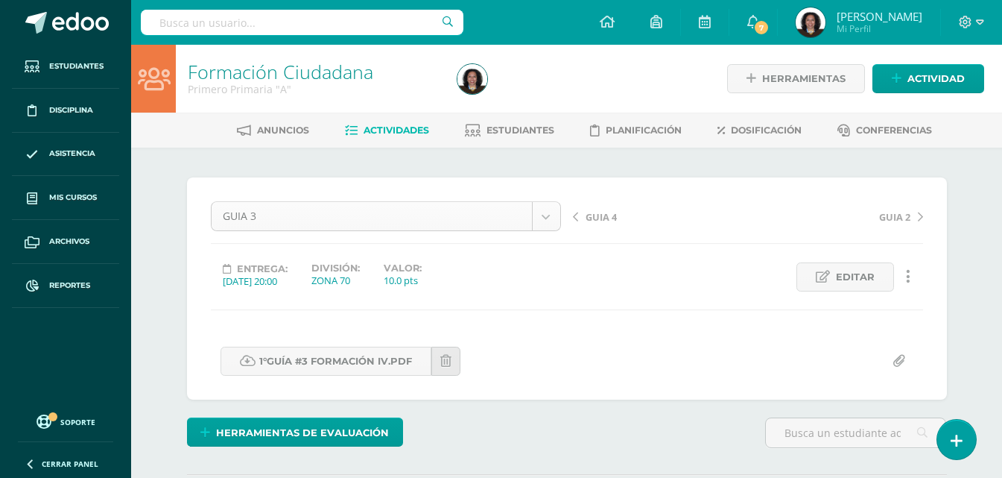
scroll to position [75, 0]
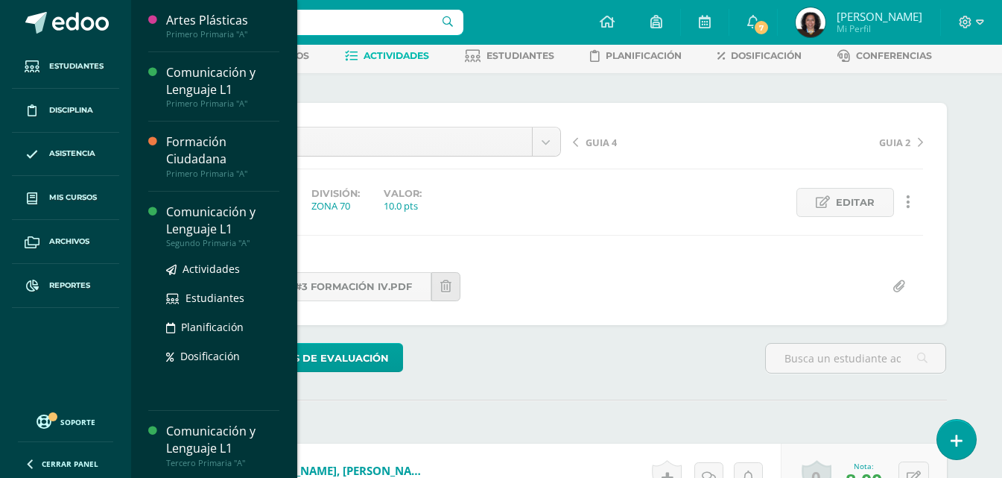
click at [183, 222] on div "Comunicación y Lenguaje L1" at bounding box center [222, 220] width 113 height 34
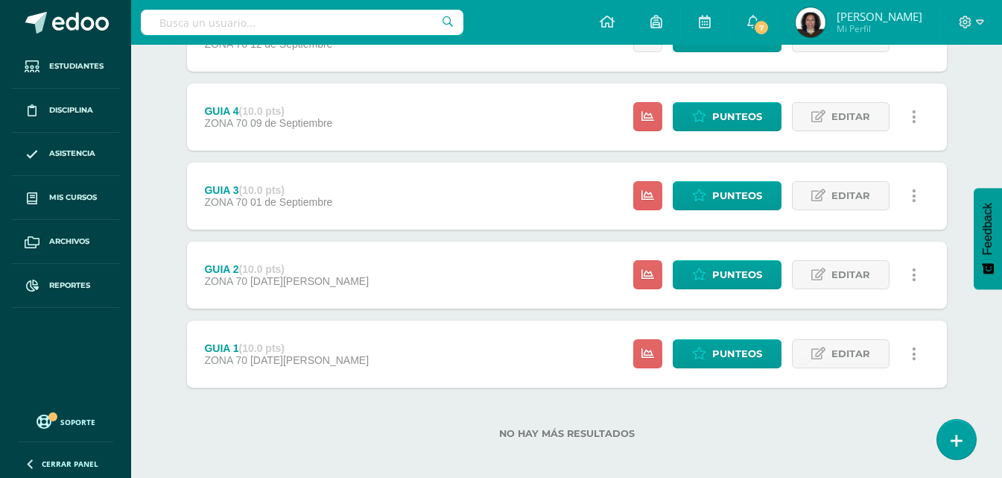
scroll to position [253, 0]
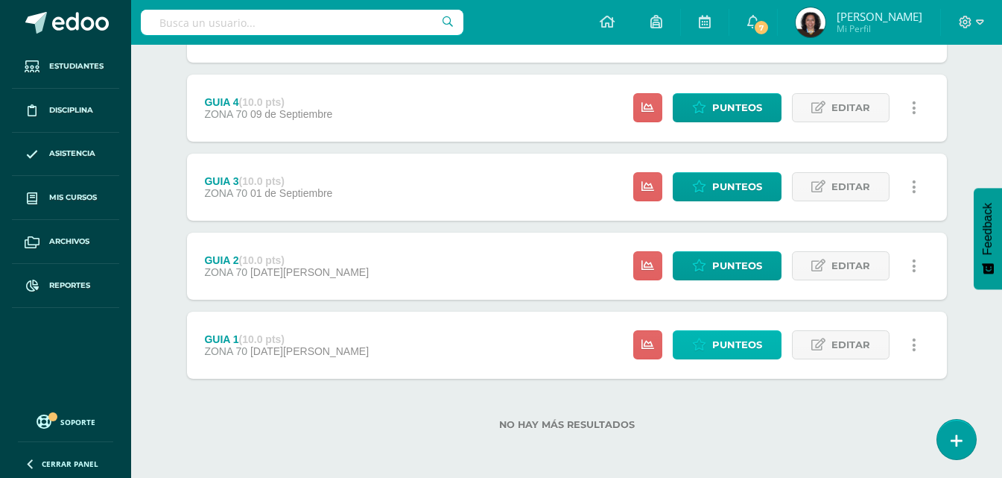
click at [726, 347] on span "Punteos" at bounding box center [737, 345] width 50 height 28
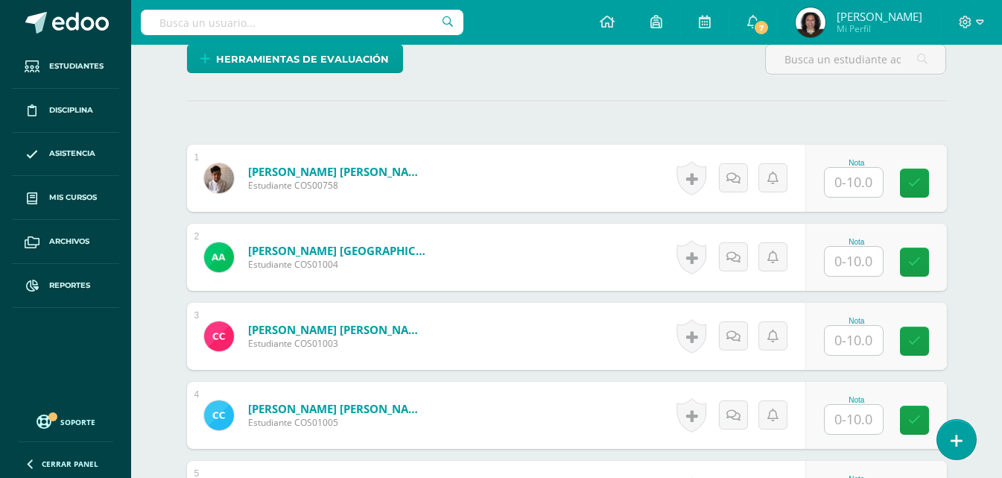
scroll to position [374, 0]
click at [856, 188] on input "text" at bounding box center [854, 181] width 58 height 29
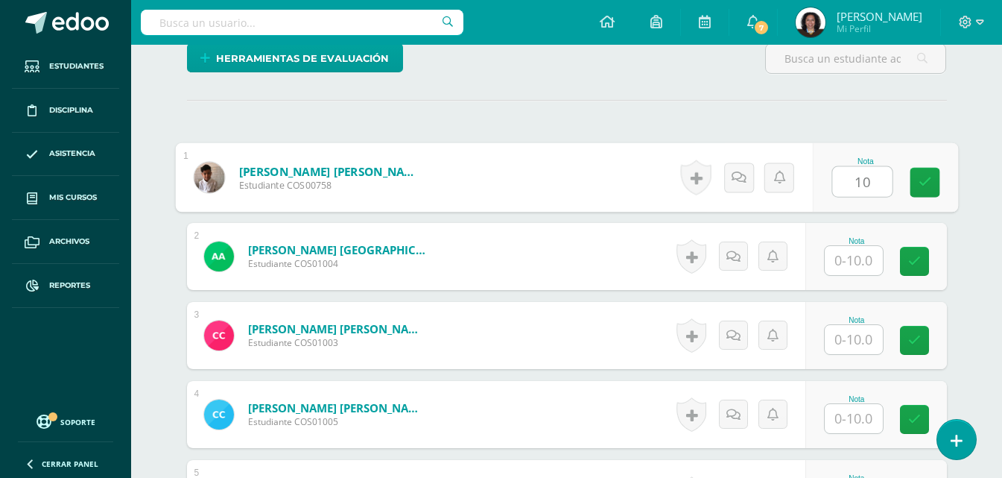
type input "10"
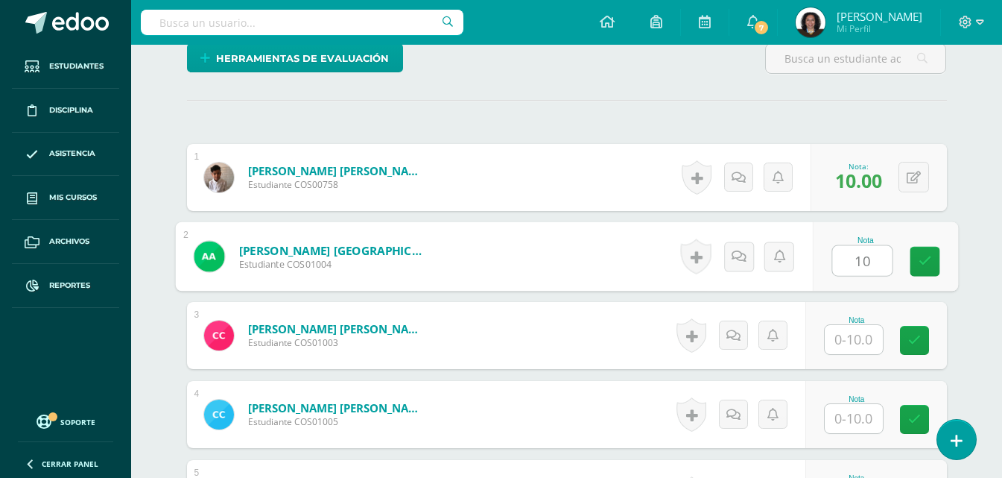
type input "10"
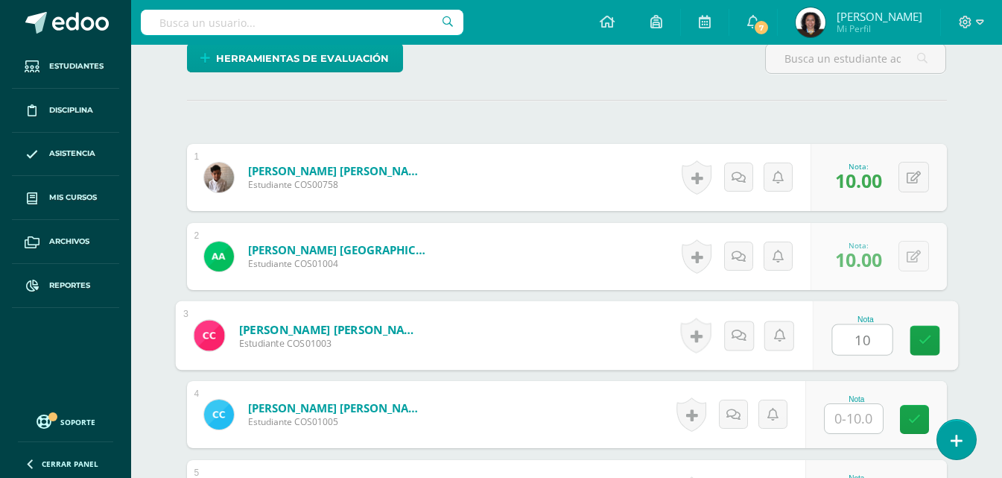
type input "10"
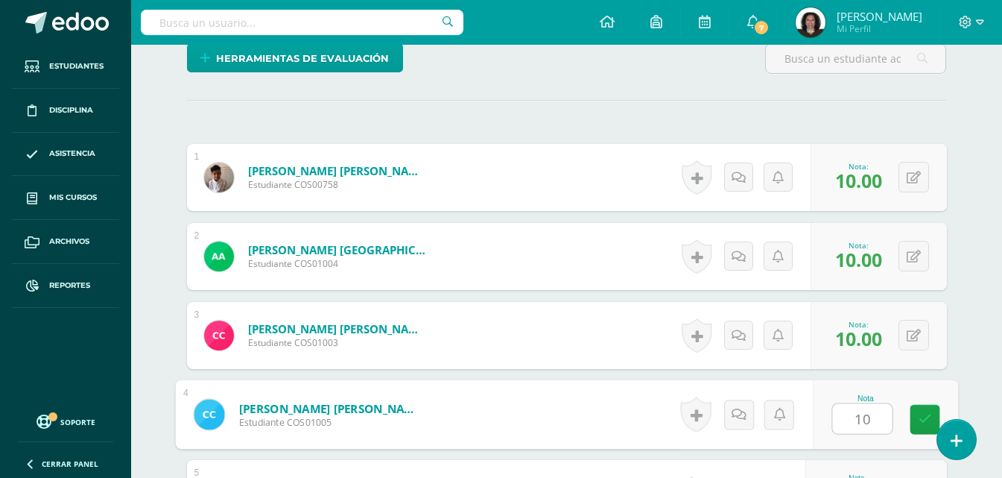
type input "10"
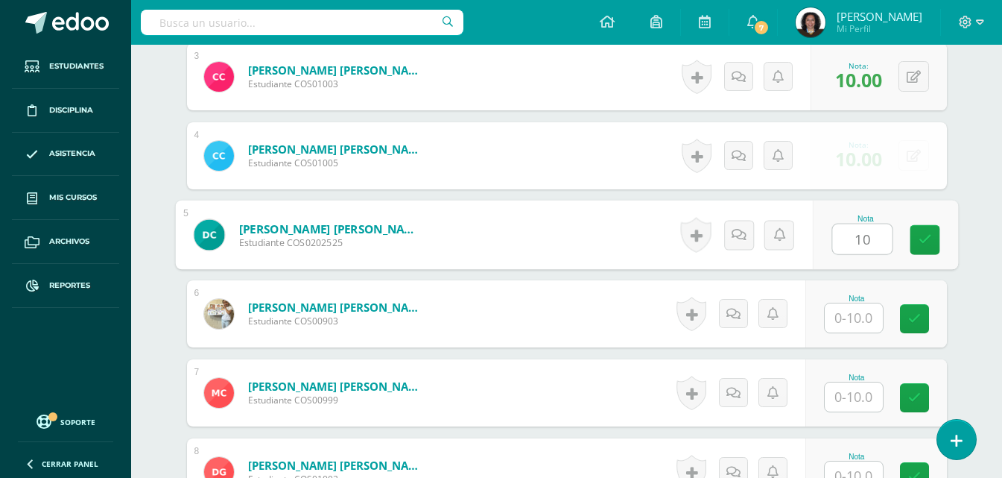
type input "10"
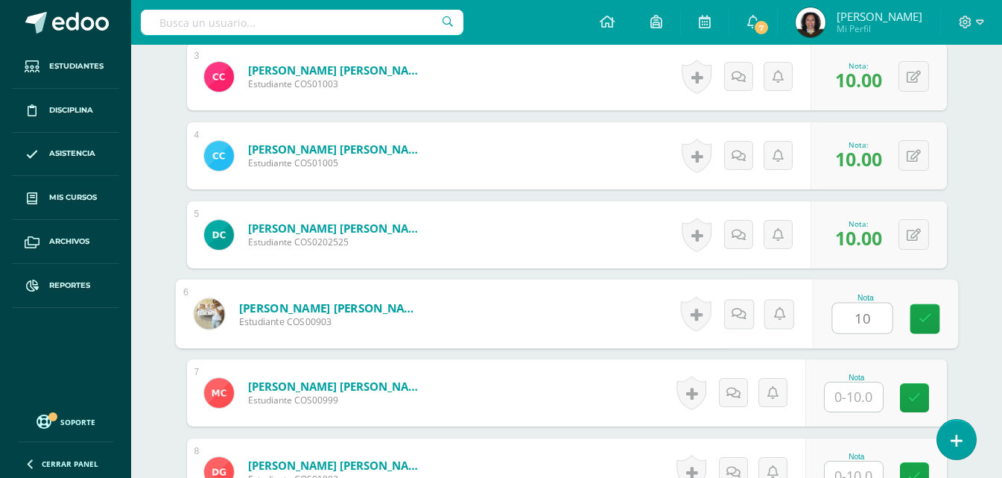
type input "10"
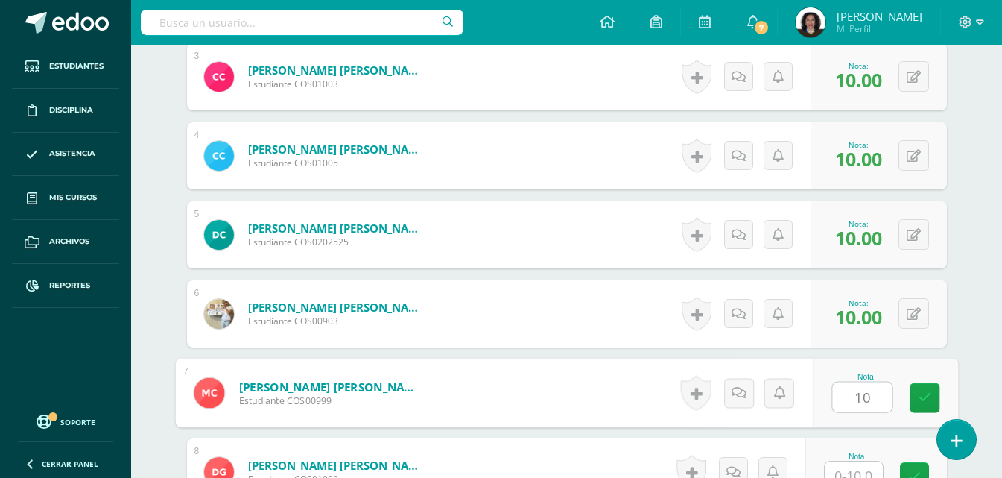
type input "10"
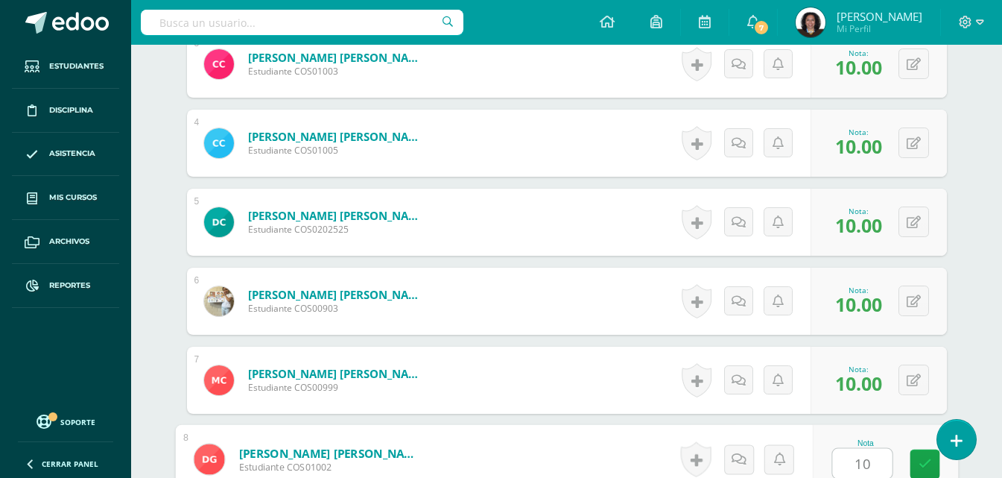
type input "10"
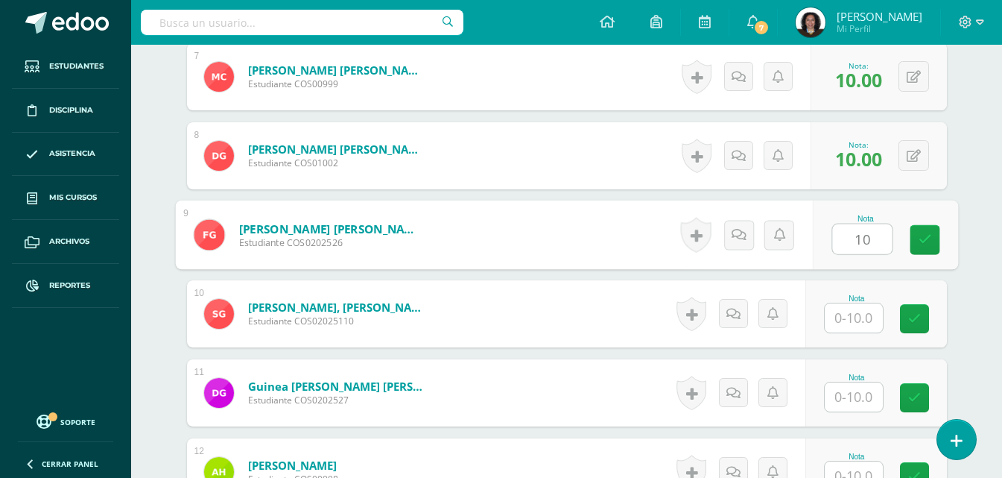
type input "10"
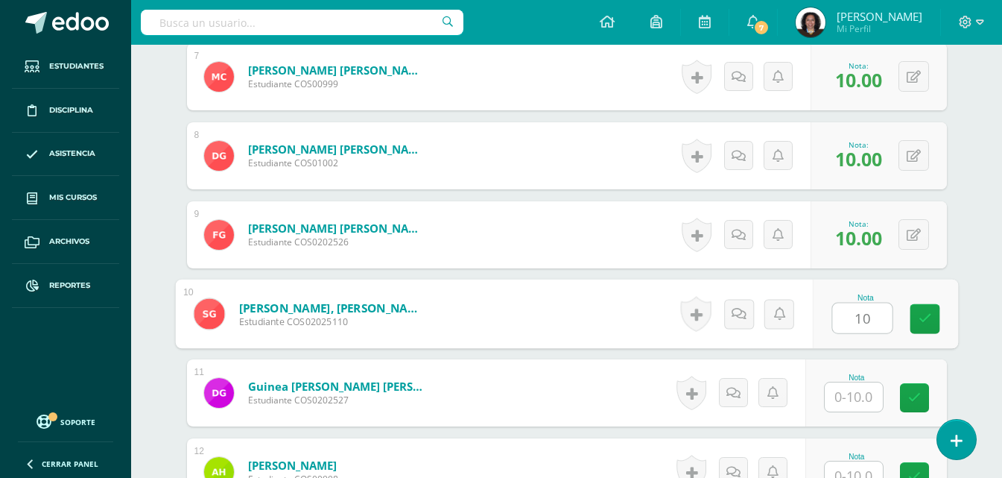
type input "10"
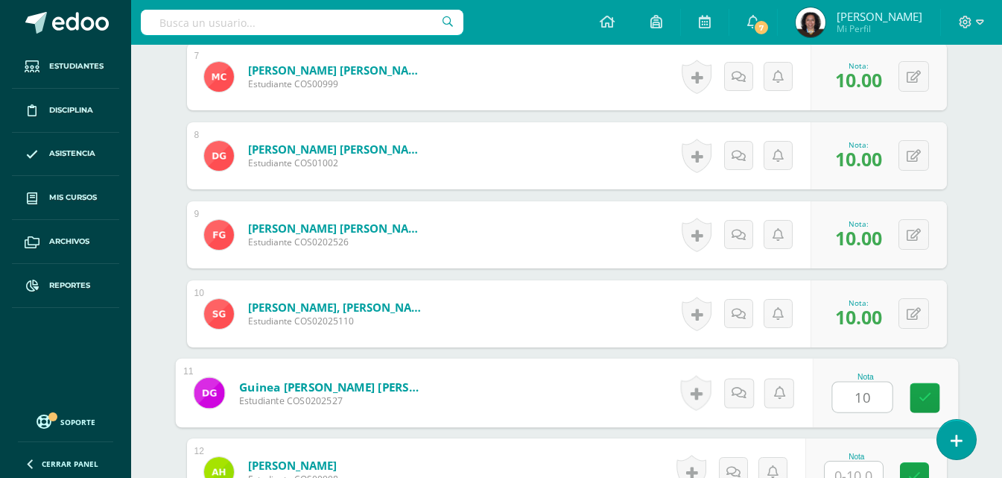
type input "10"
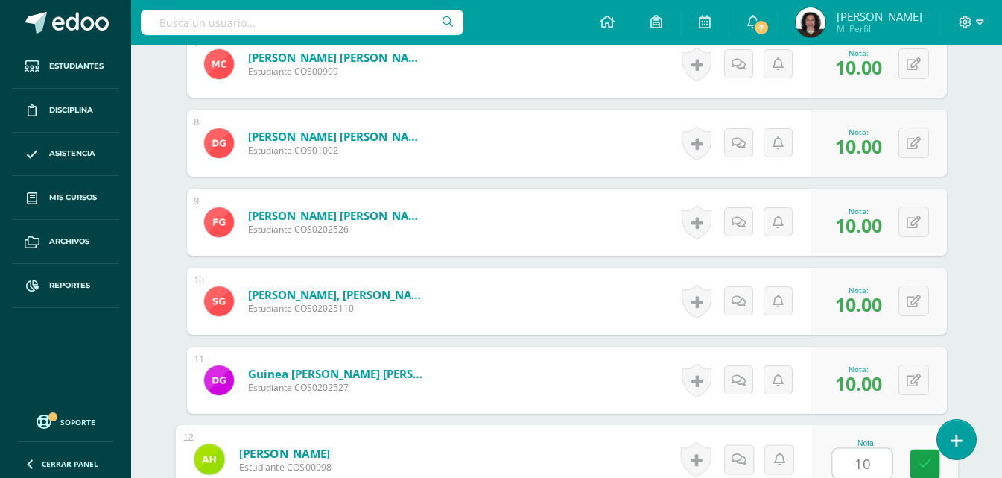
type input "10"
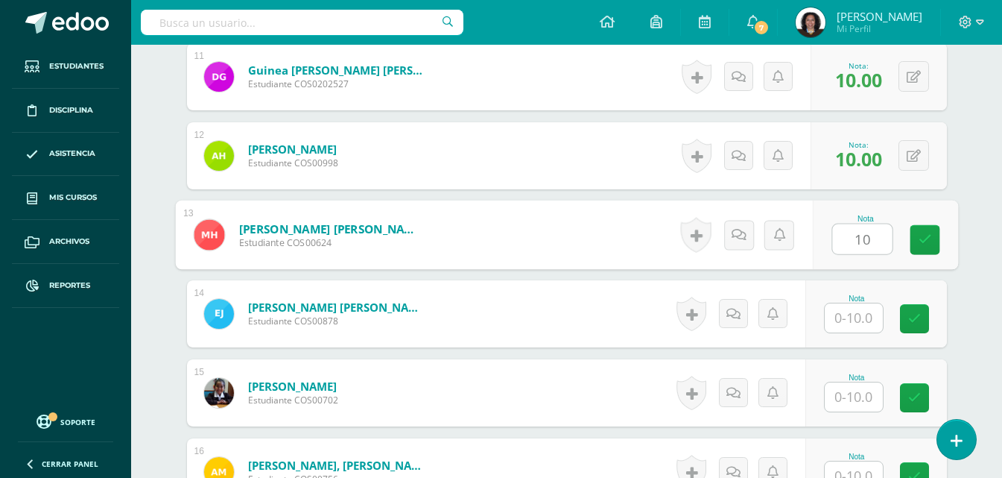
type input "10"
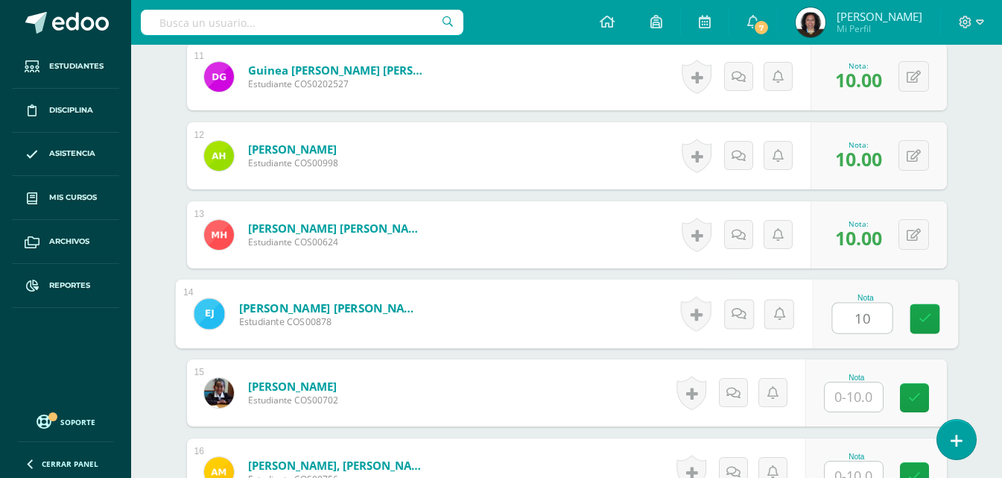
type input "10"
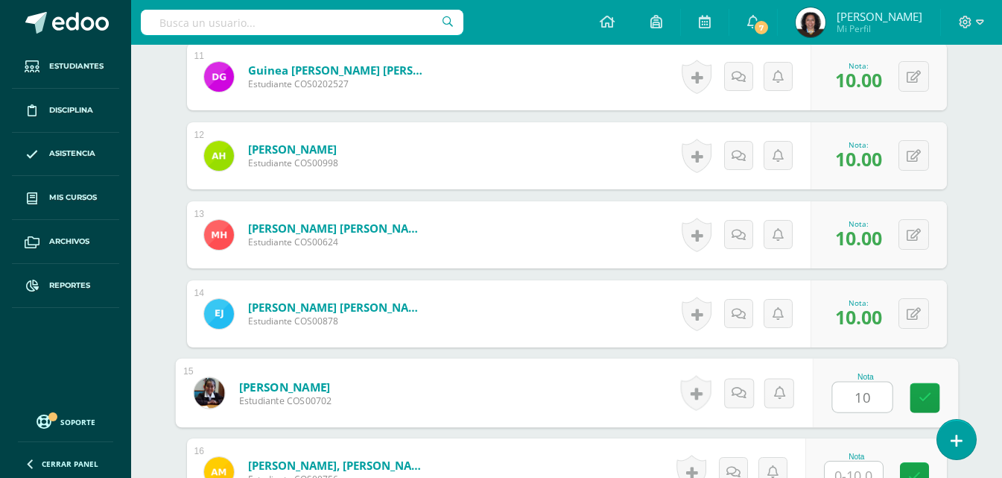
type input "10"
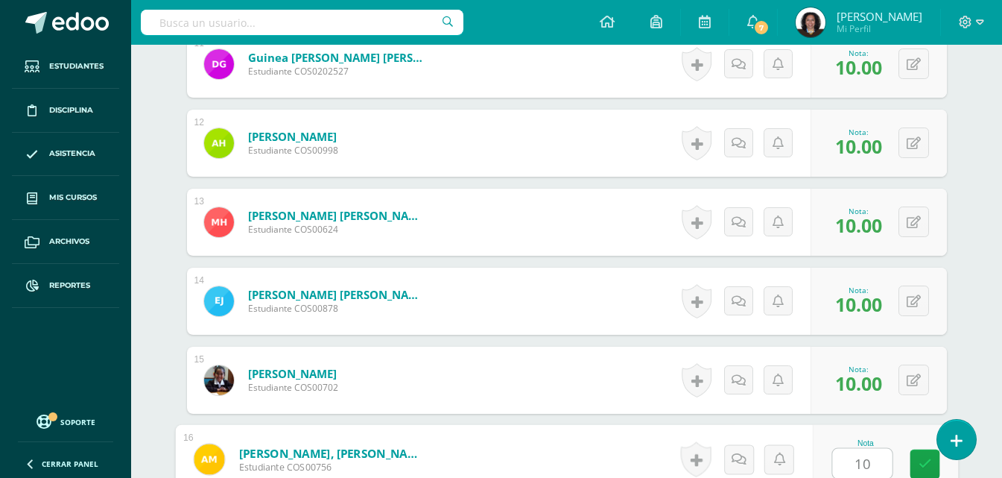
type input "10"
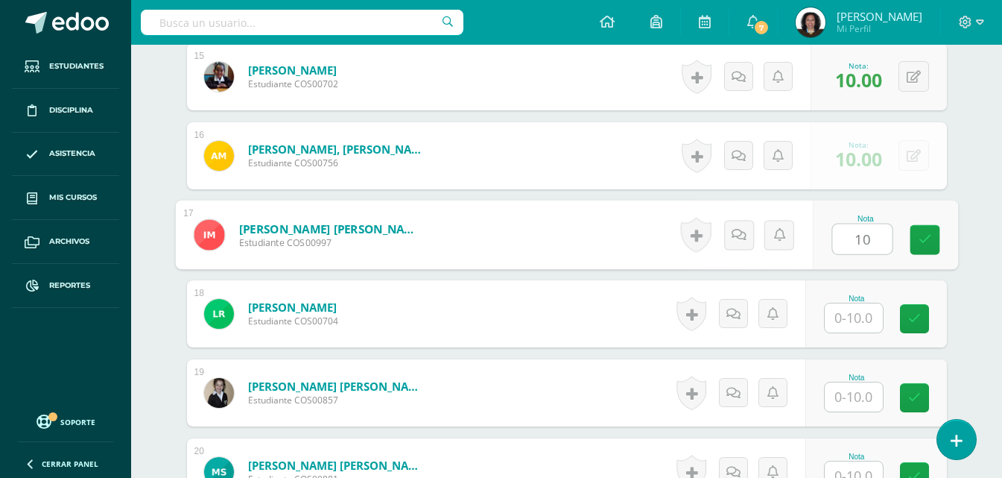
type input "10"
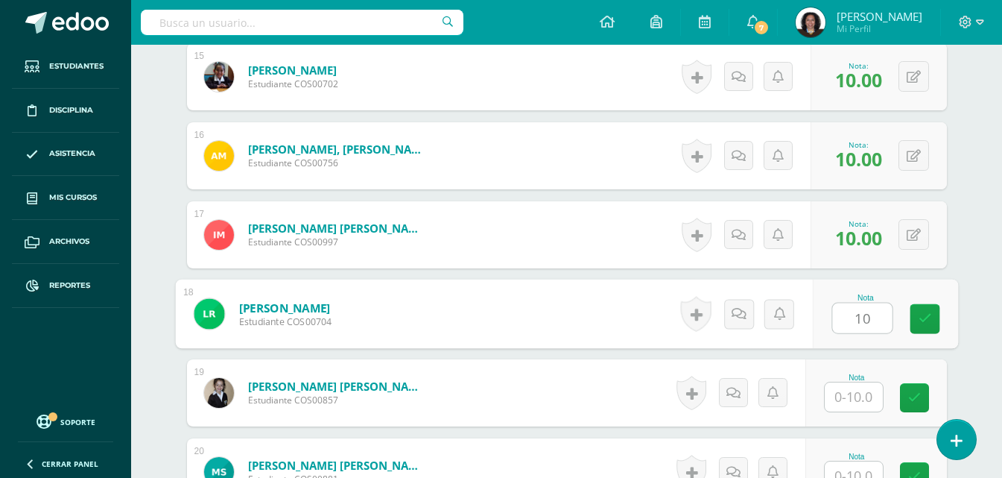
type input "10"
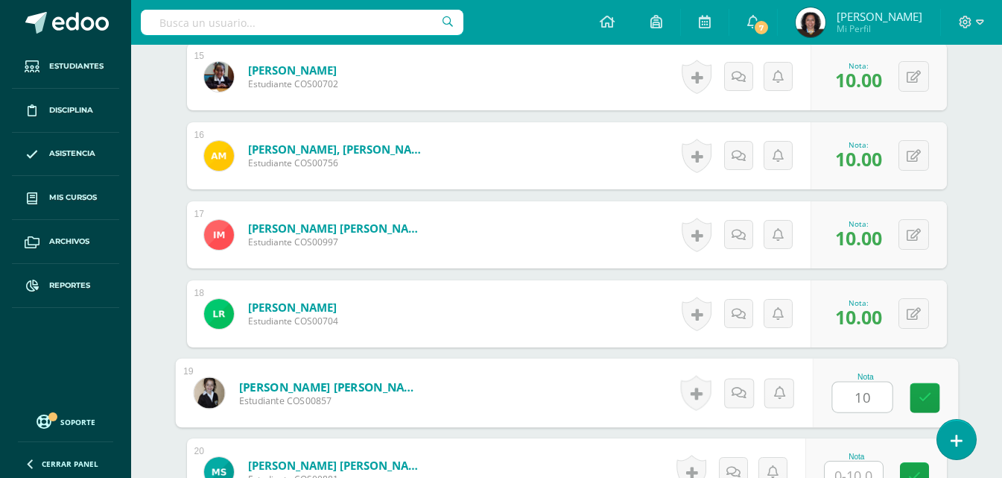
type input "10"
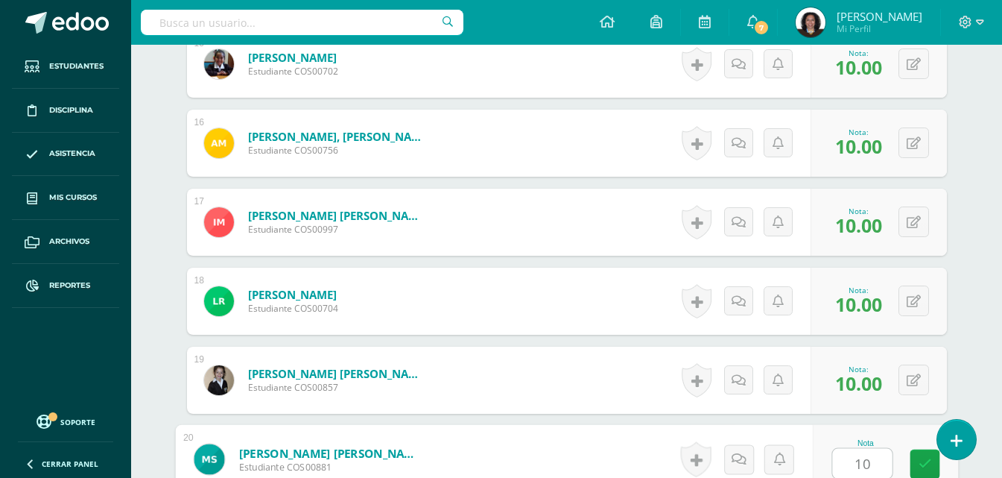
type input "10"
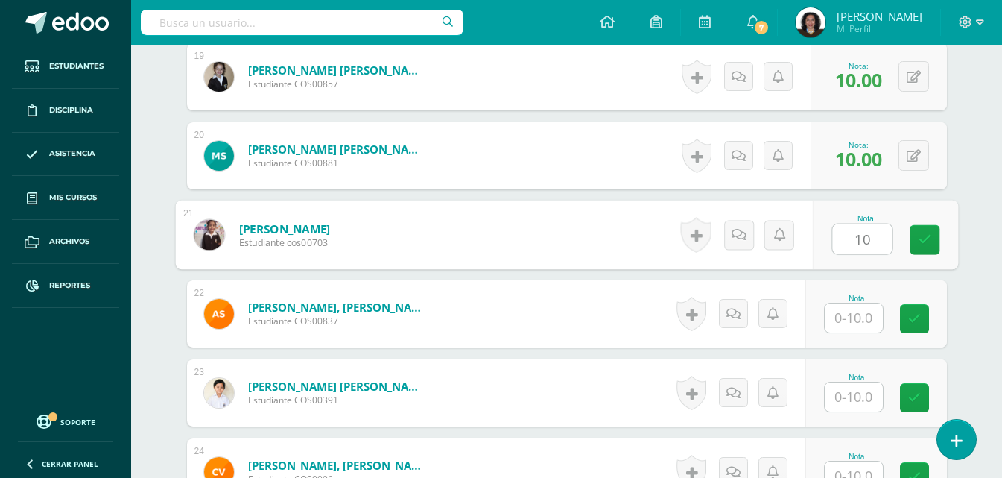
type input "10"
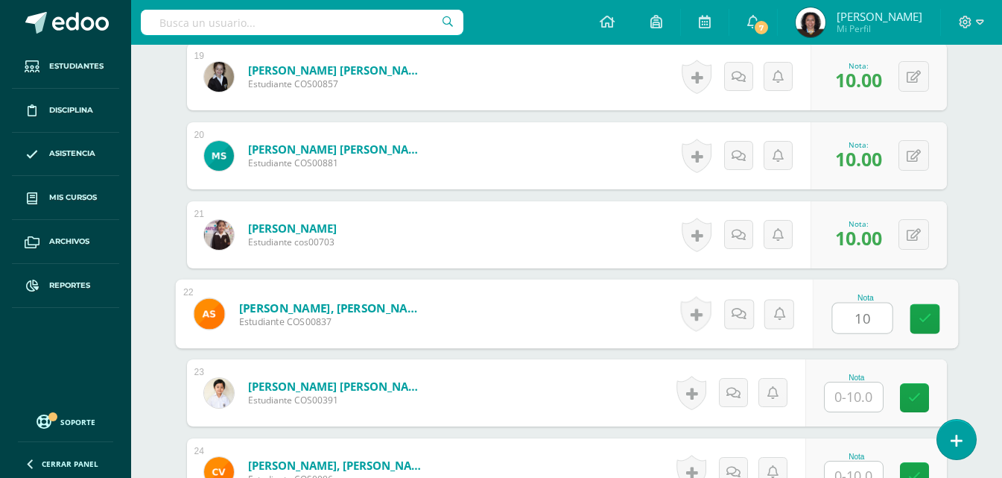
type input "10"
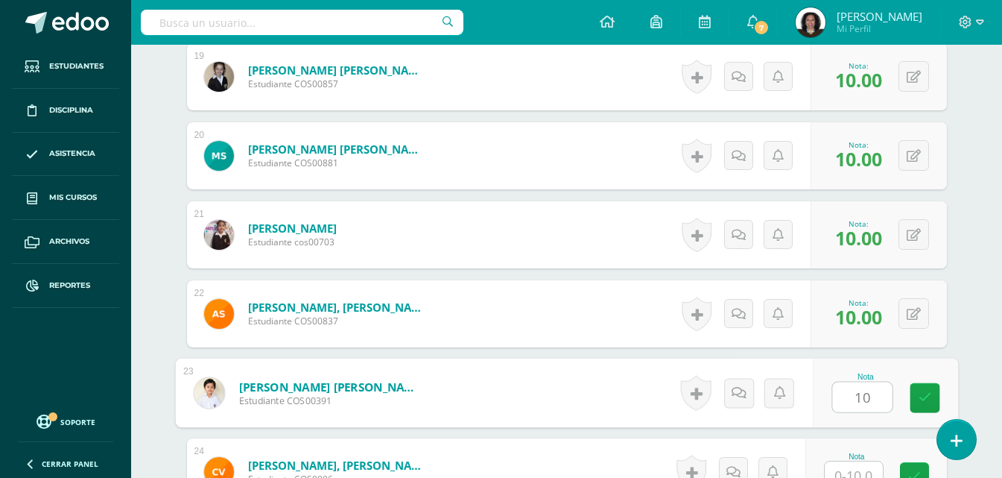
type input "10"
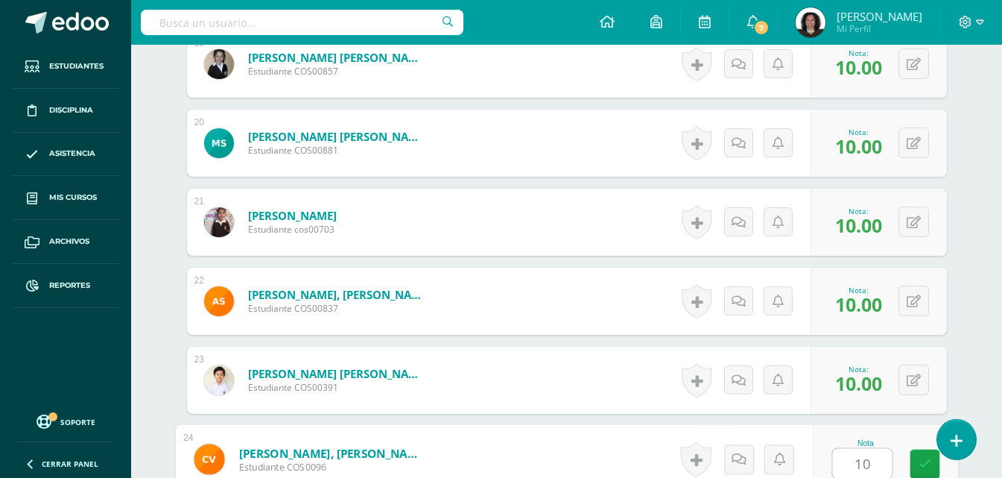
type input "10"
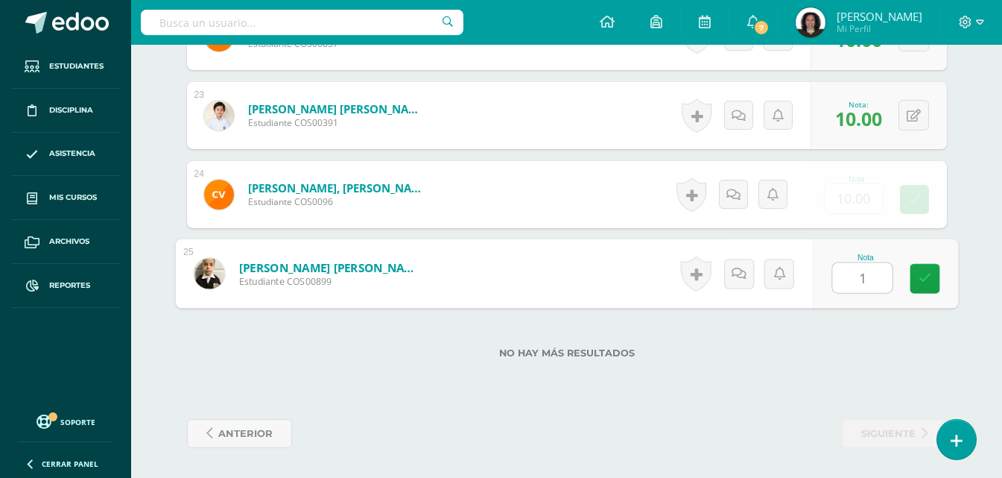
type input "10"
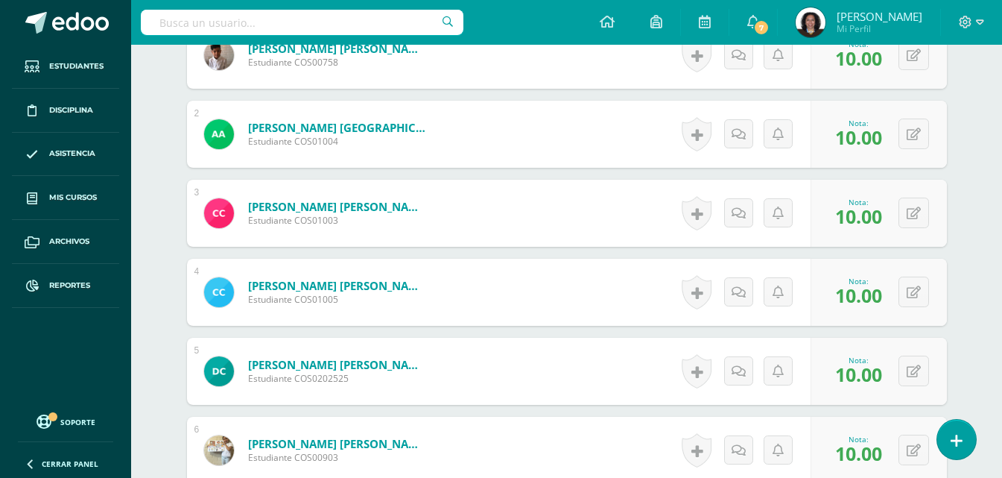
scroll to position [383, 0]
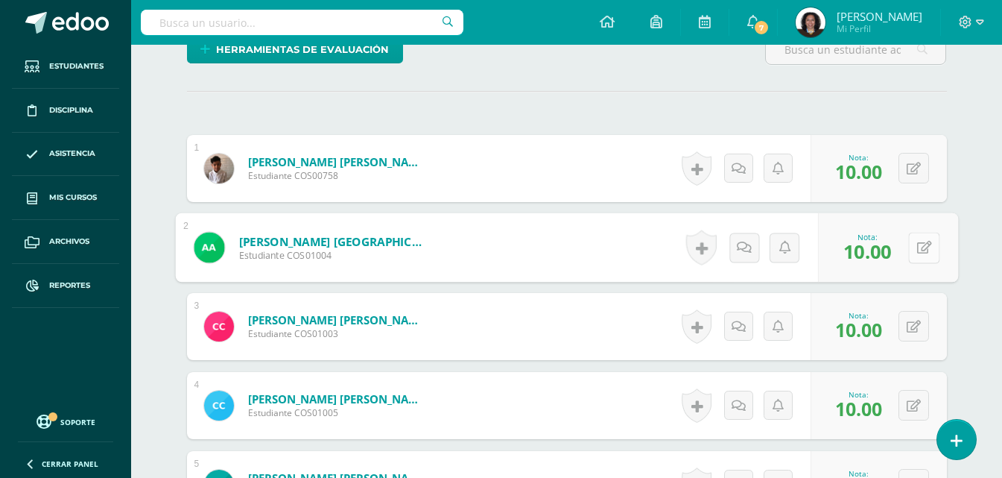
click at [914, 250] on button at bounding box center [923, 247] width 31 height 31
type input "6"
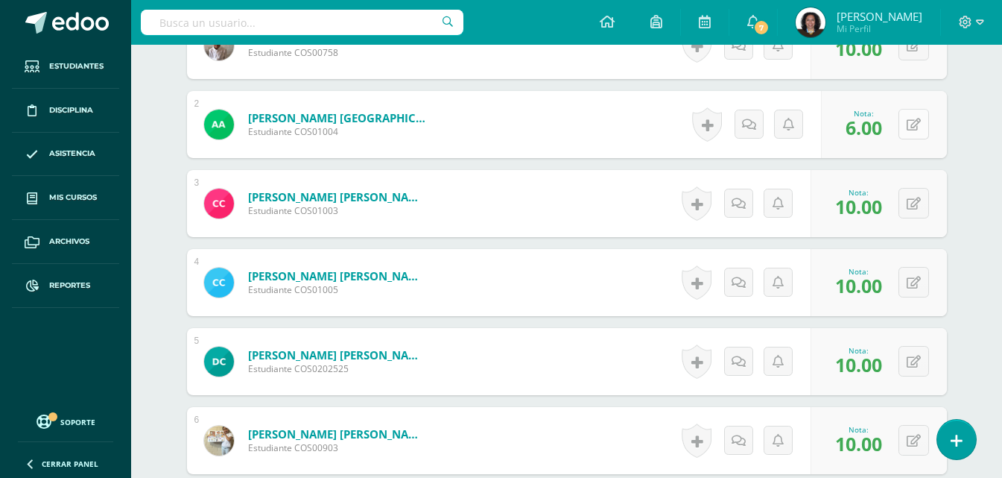
scroll to position [532, 0]
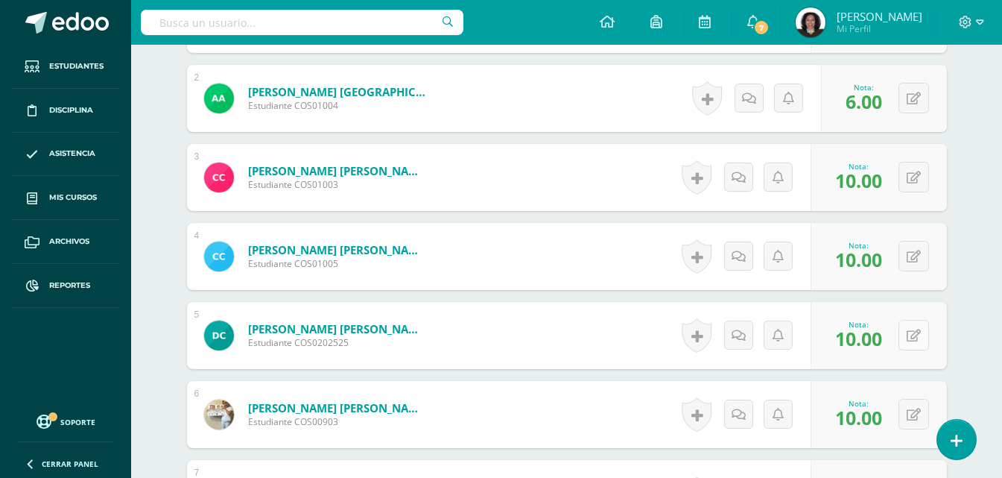
click at [912, 337] on button at bounding box center [914, 335] width 31 height 31
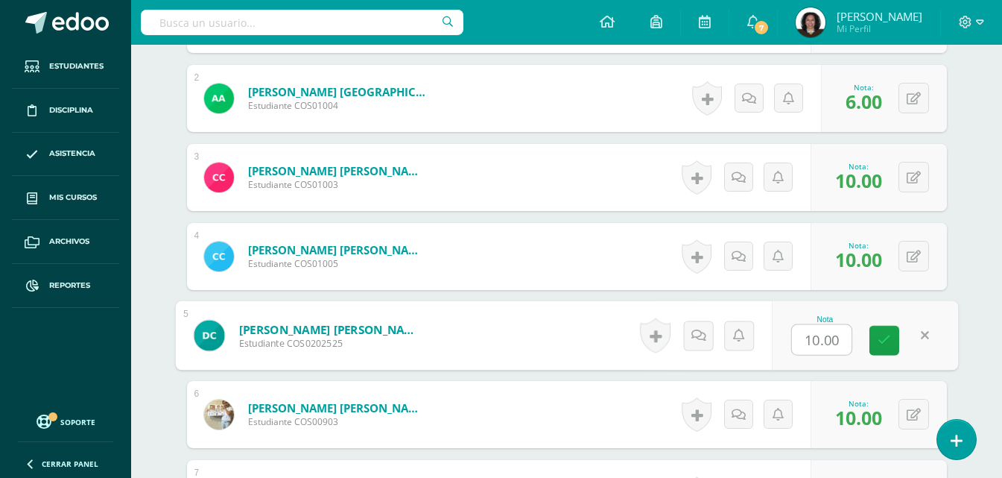
type input "0"
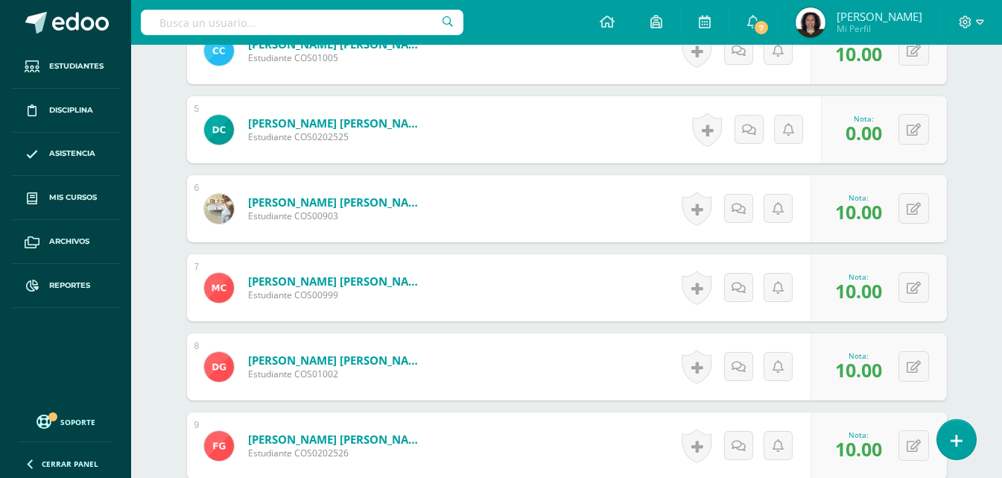
scroll to position [830, 0]
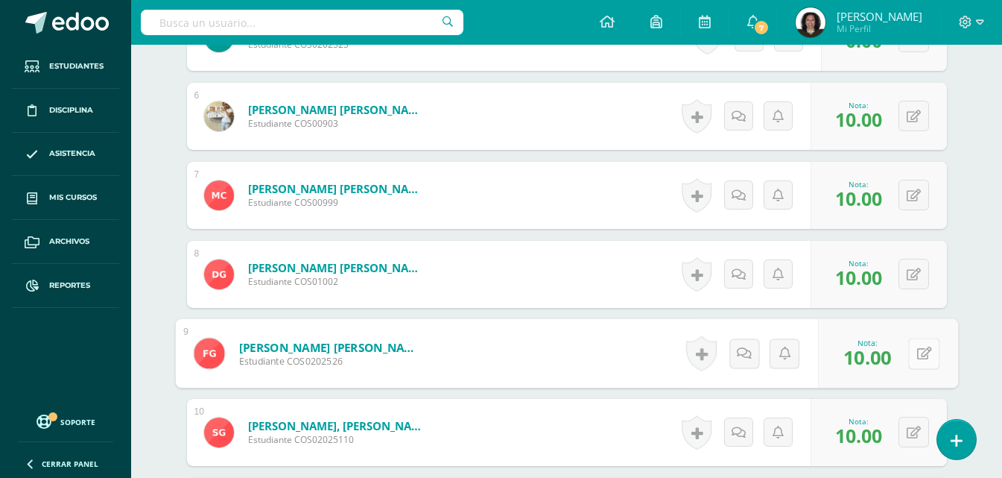
click at [912, 354] on button at bounding box center [923, 353] width 31 height 31
type input "6"
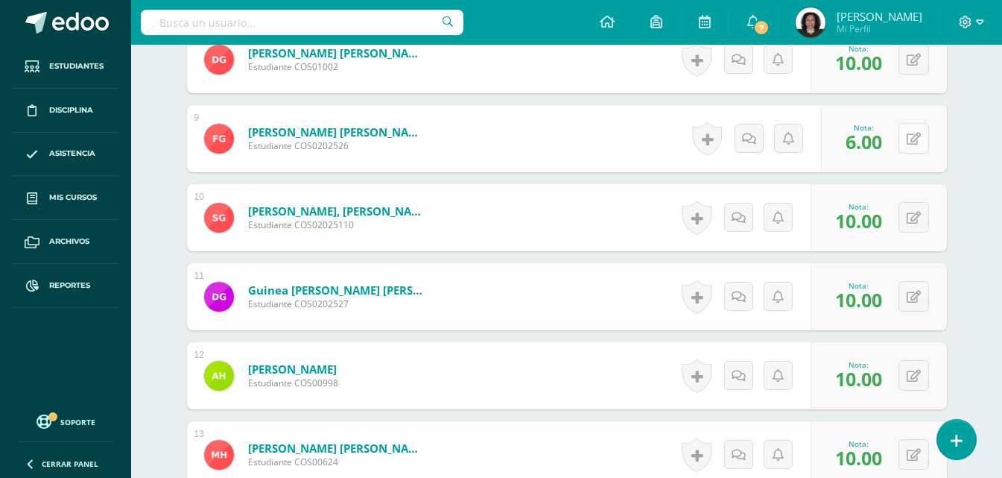
scroll to position [1054, 0]
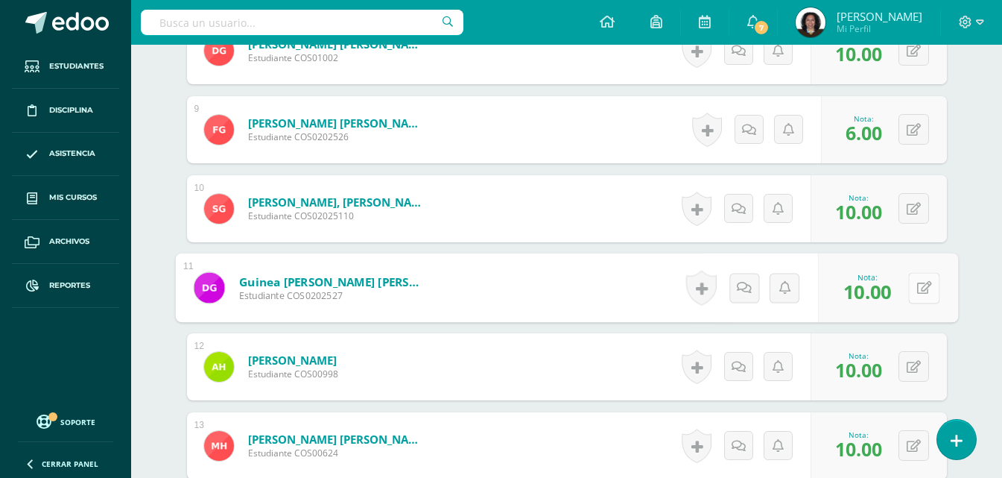
click at [914, 291] on button at bounding box center [923, 287] width 31 height 31
type input "5"
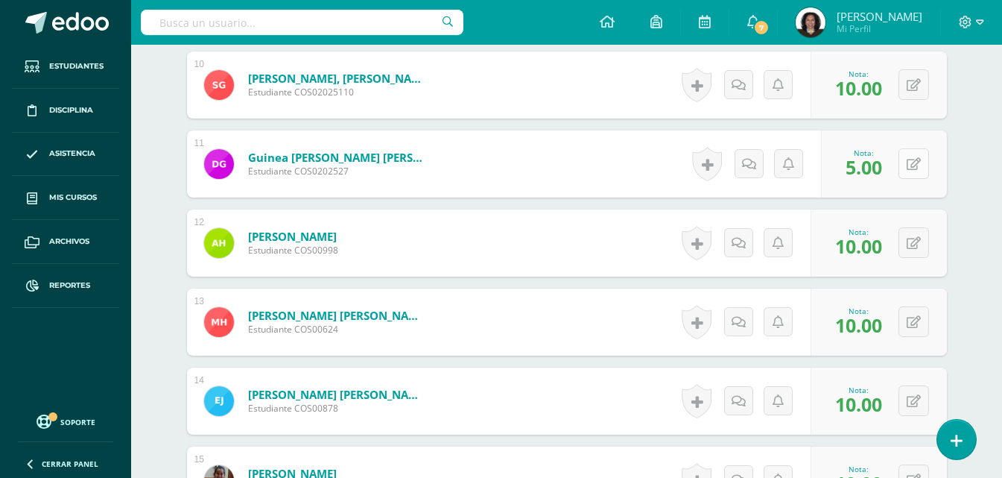
scroll to position [1203, 0]
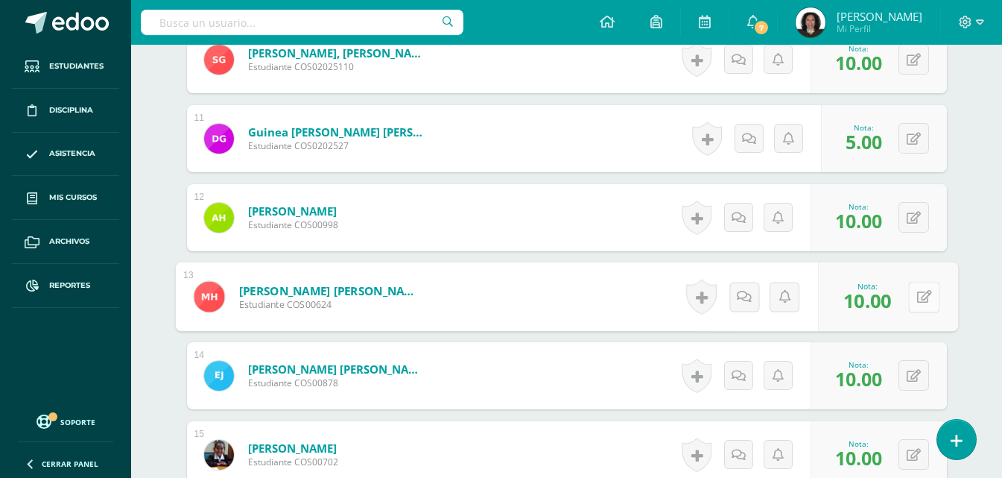
click at [912, 291] on button at bounding box center [923, 296] width 31 height 31
type input "5"
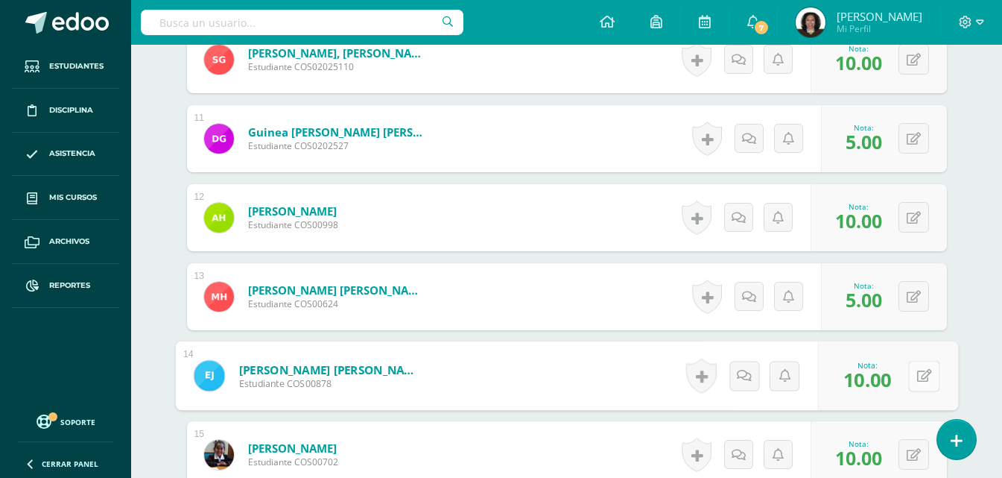
click at [908, 374] on div "0 [GEOGRAPHIC_DATA] Logros obtenidos Aún no hay logros agregados Nota: 10.00" at bounding box center [888, 375] width 140 height 69
click at [908, 360] on button at bounding box center [923, 375] width 31 height 31
type input "5"
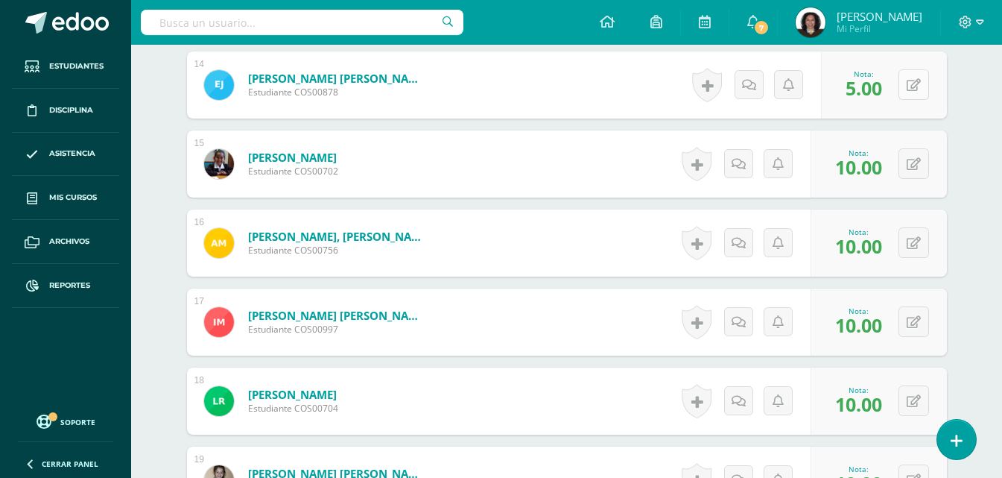
scroll to position [1575, 0]
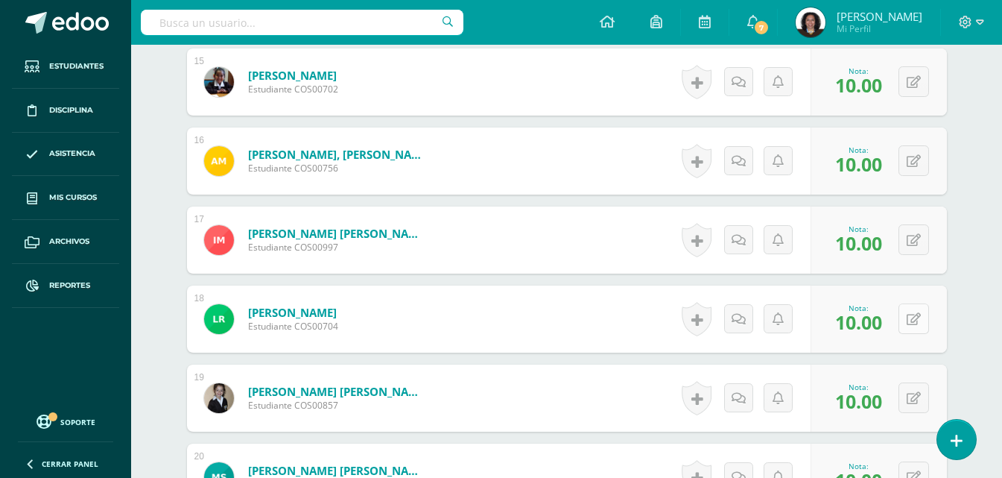
click at [909, 318] on button at bounding box center [914, 318] width 31 height 31
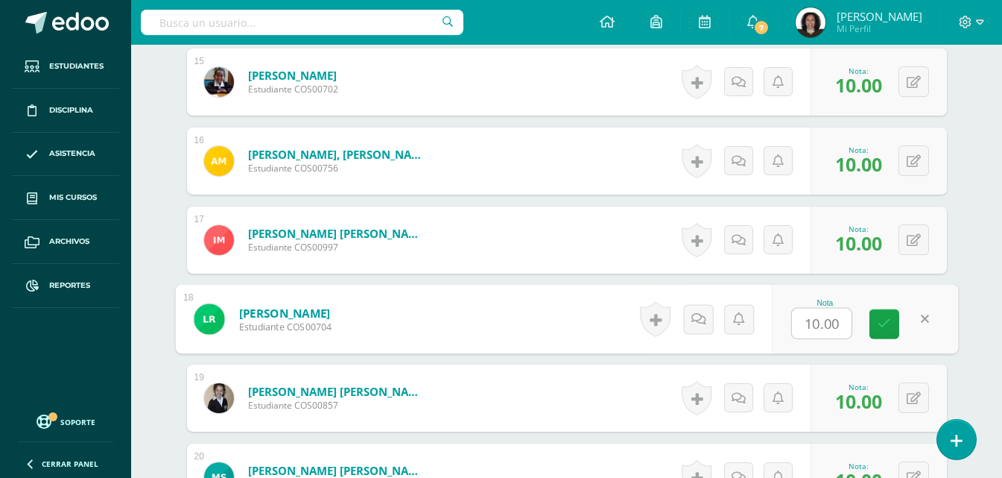
type input "6"
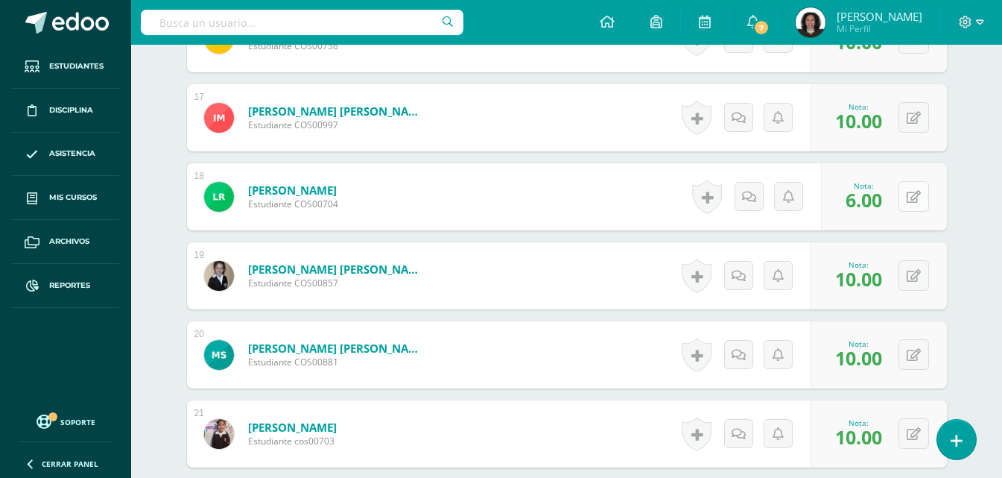
scroll to position [1724, 0]
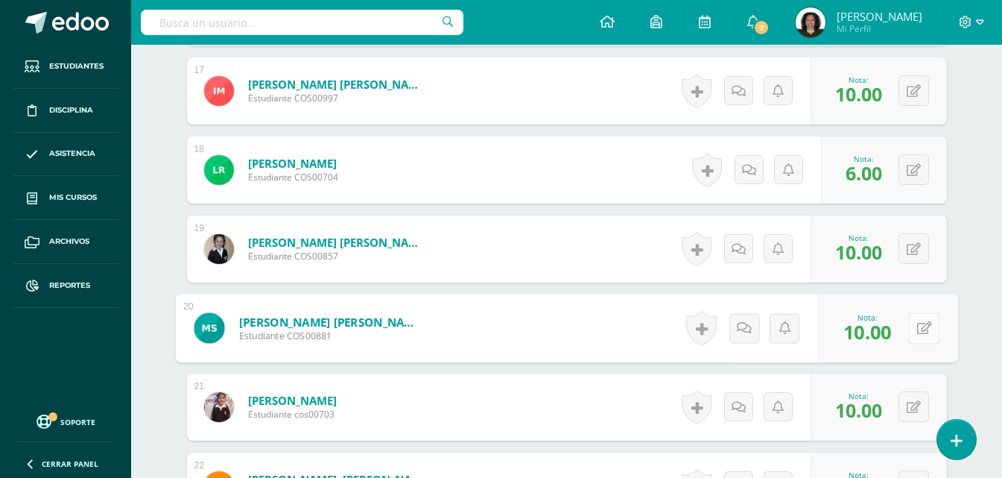
click at [909, 323] on button at bounding box center [923, 327] width 31 height 31
type input "5"
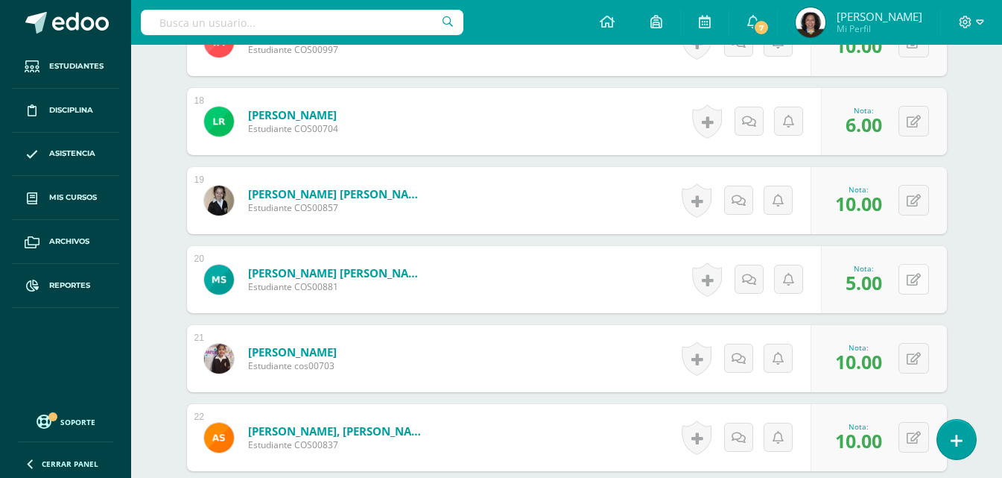
scroll to position [1799, 0]
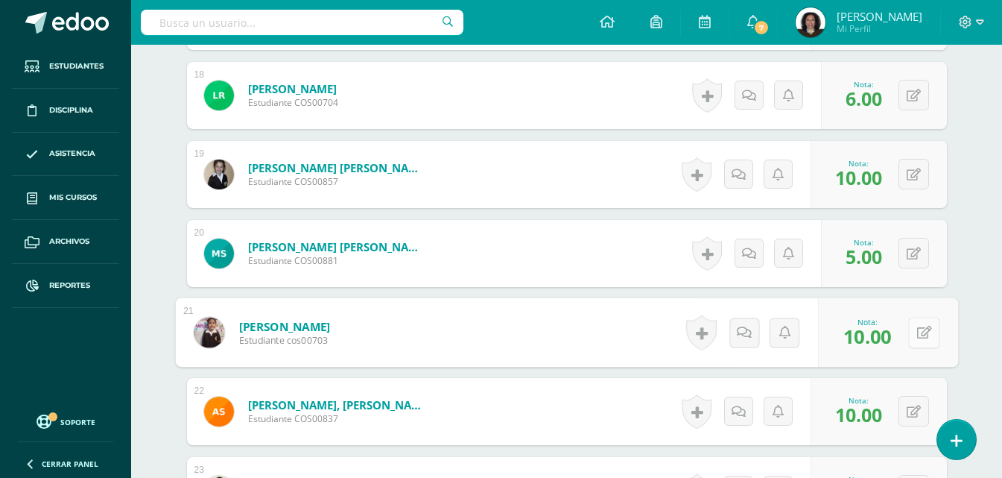
click at [908, 334] on div "0 [GEOGRAPHIC_DATA] Logros obtenidos Aún no hay logros agregados Nota: 10.00" at bounding box center [888, 332] width 140 height 69
click at [922, 330] on icon at bounding box center [924, 332] width 15 height 13
type input "3"
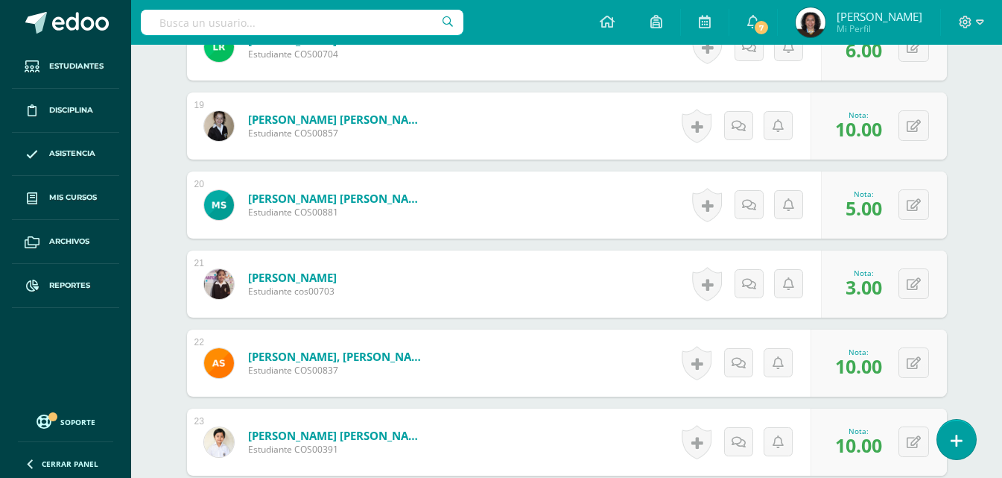
scroll to position [1873, 0]
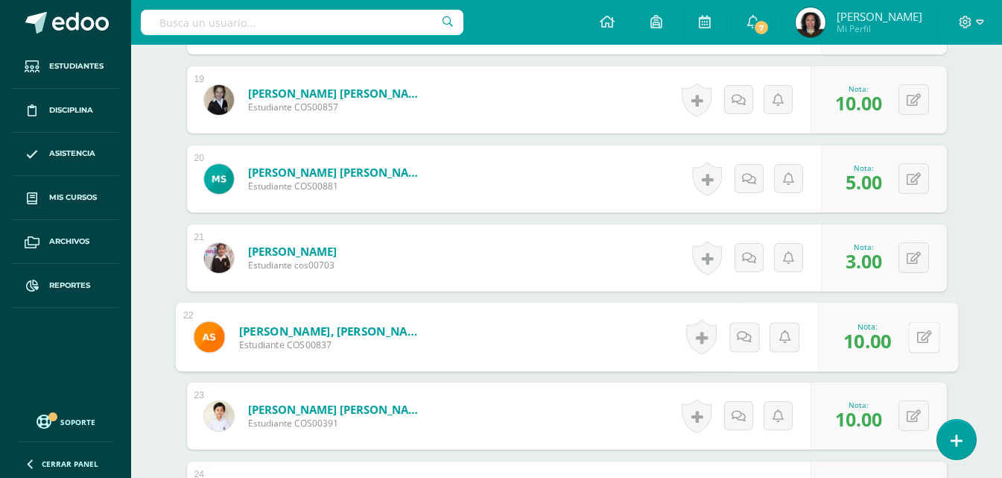
click at [914, 338] on button at bounding box center [923, 336] width 31 height 31
type input "5"
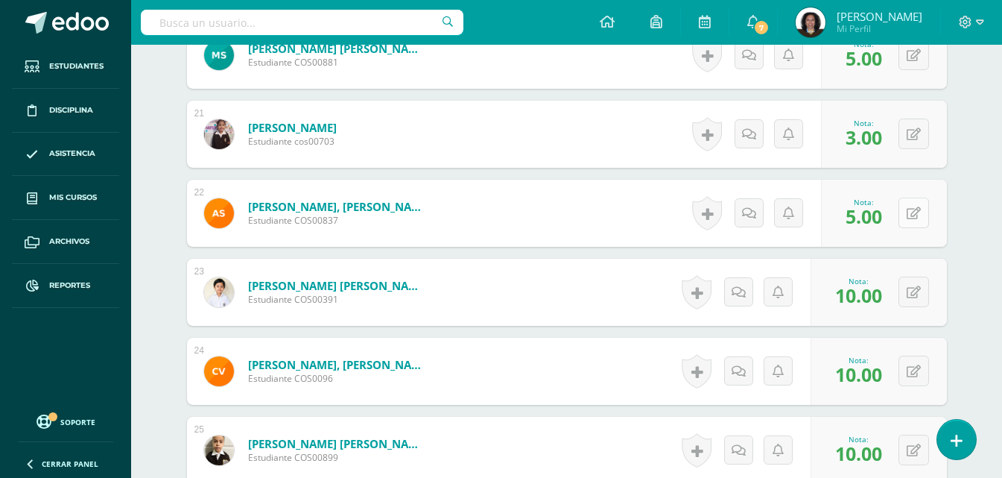
scroll to position [2022, 0]
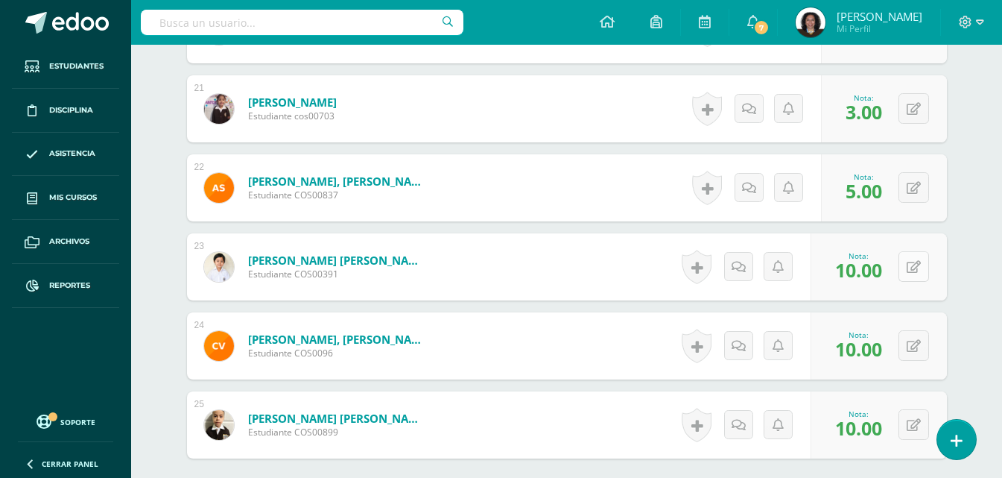
click at [905, 262] on div "0 [GEOGRAPHIC_DATA] Logros obtenidos Aún no hay logros agregados Nota: 10.00" at bounding box center [879, 266] width 136 height 67
click at [922, 268] on icon at bounding box center [924, 266] width 15 height 13
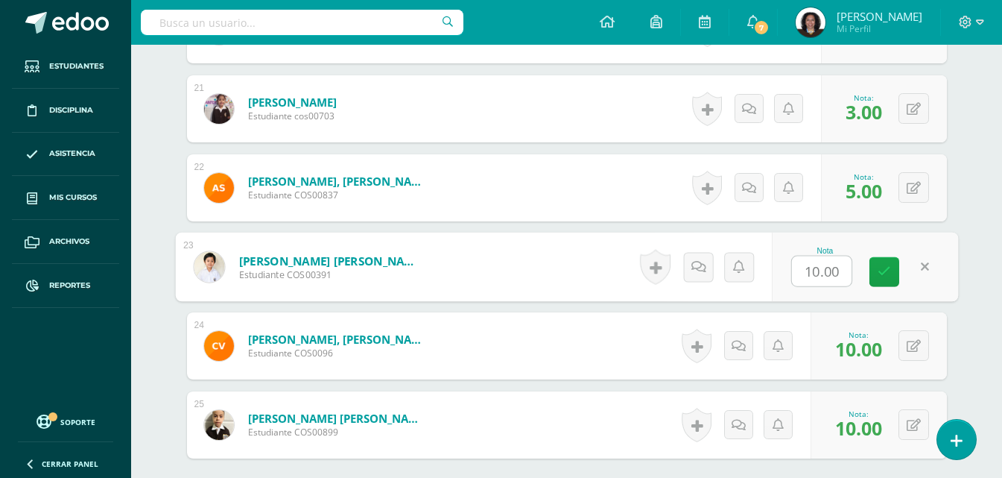
type input "9"
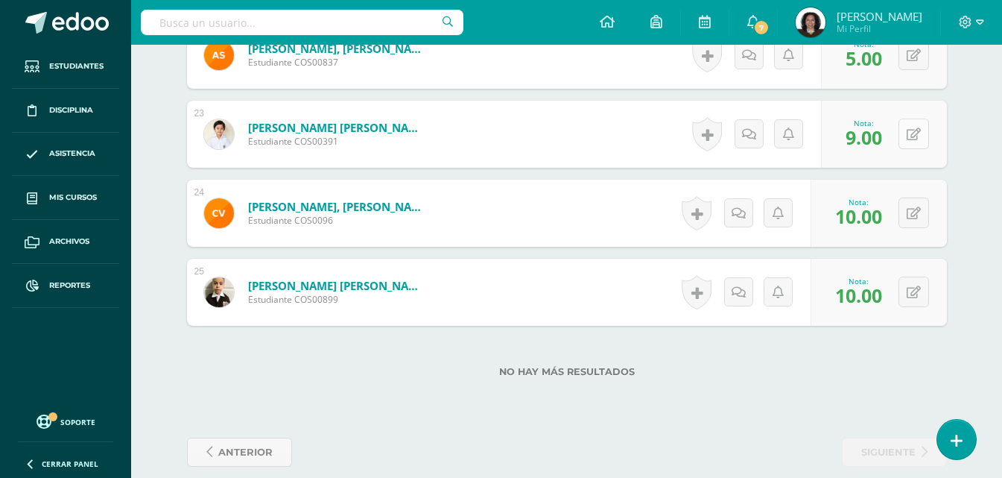
scroll to position [2171, 0]
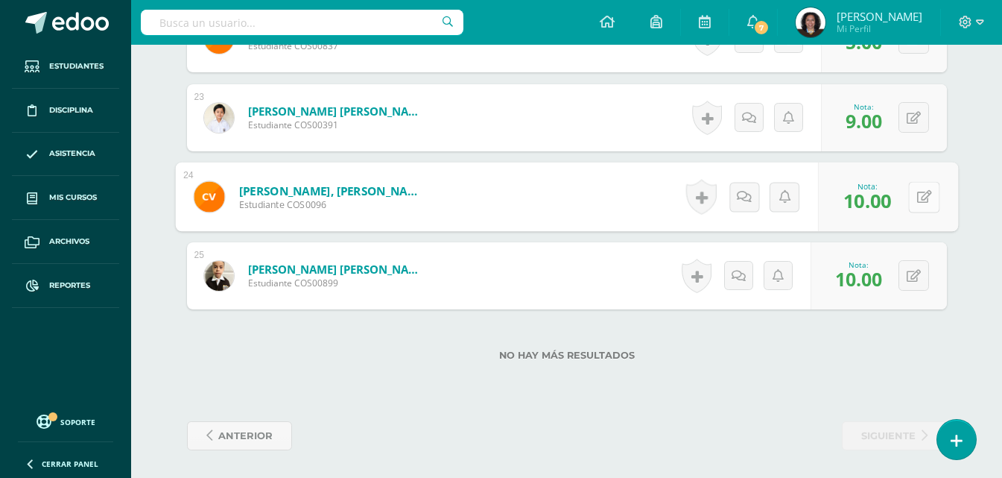
click at [914, 199] on button at bounding box center [923, 196] width 31 height 31
type input "8"
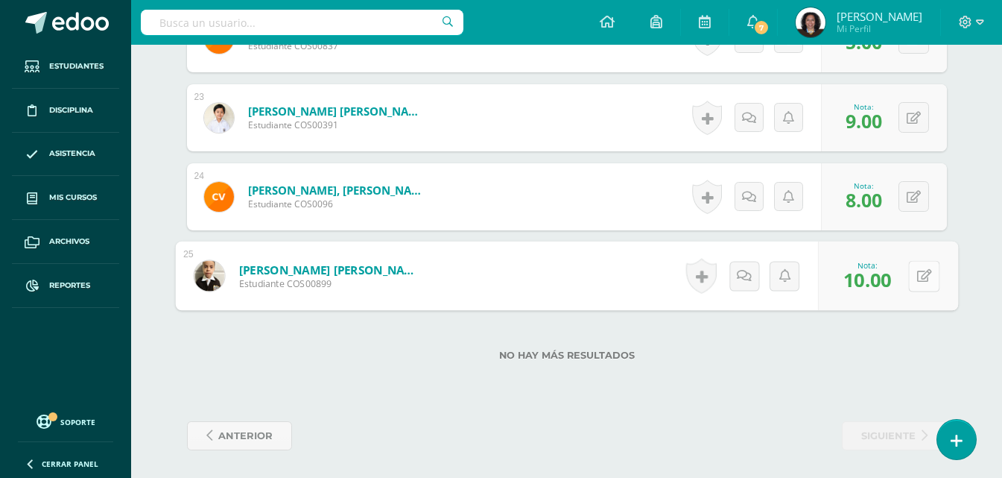
click at [908, 278] on button at bounding box center [923, 275] width 31 height 31
type input "8"
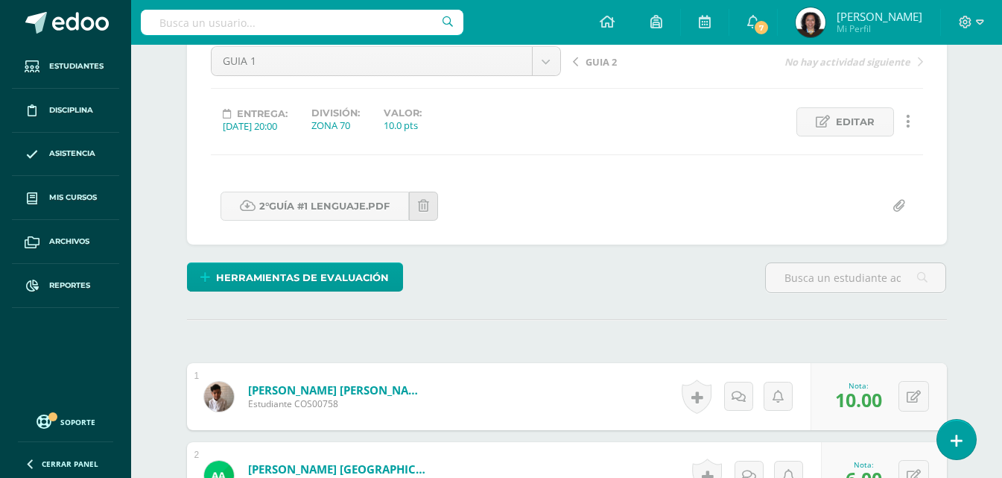
scroll to position [0, 0]
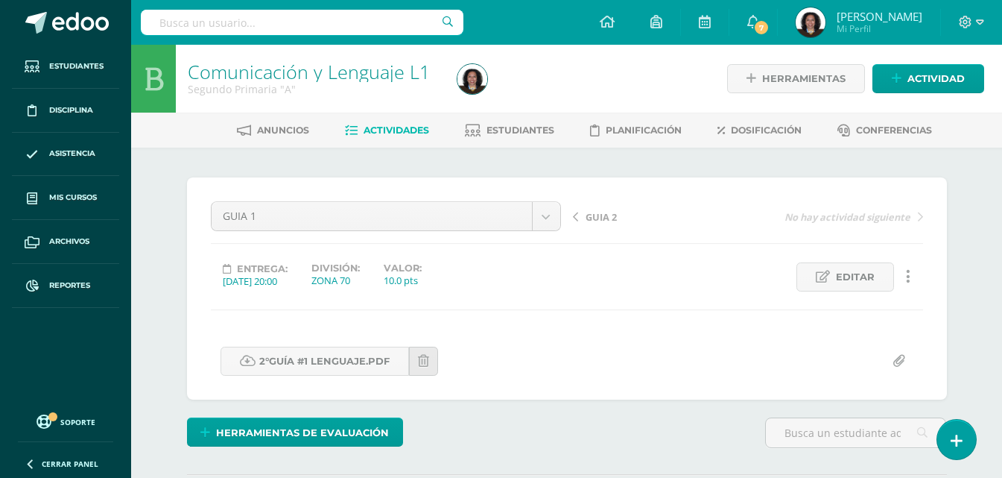
click at [250, 1] on div at bounding box center [302, 22] width 323 height 45
